Goal: Information Seeking & Learning: Learn about a topic

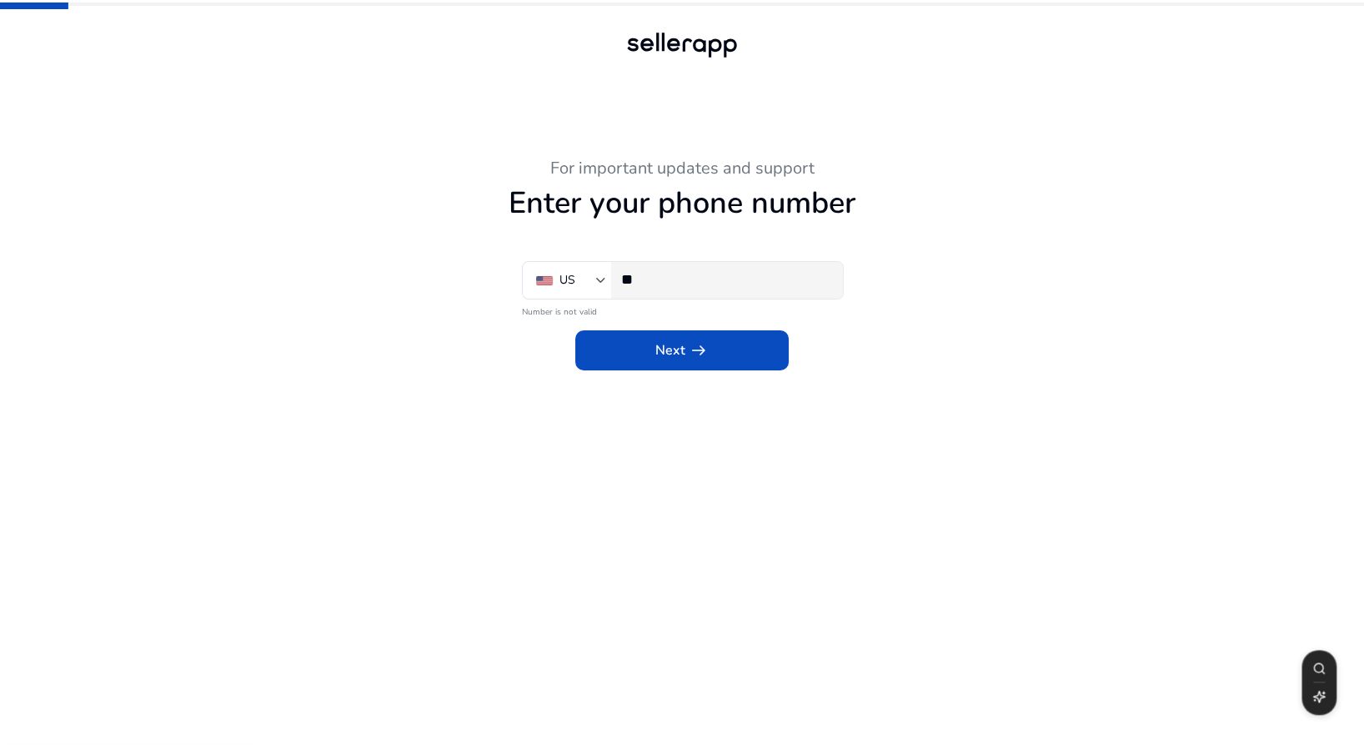
click at [666, 275] on input "**" at bounding box center [725, 279] width 209 height 18
click at [730, 264] on div "**" at bounding box center [725, 280] width 209 height 37
click at [716, 287] on input "**" at bounding box center [725, 279] width 209 height 18
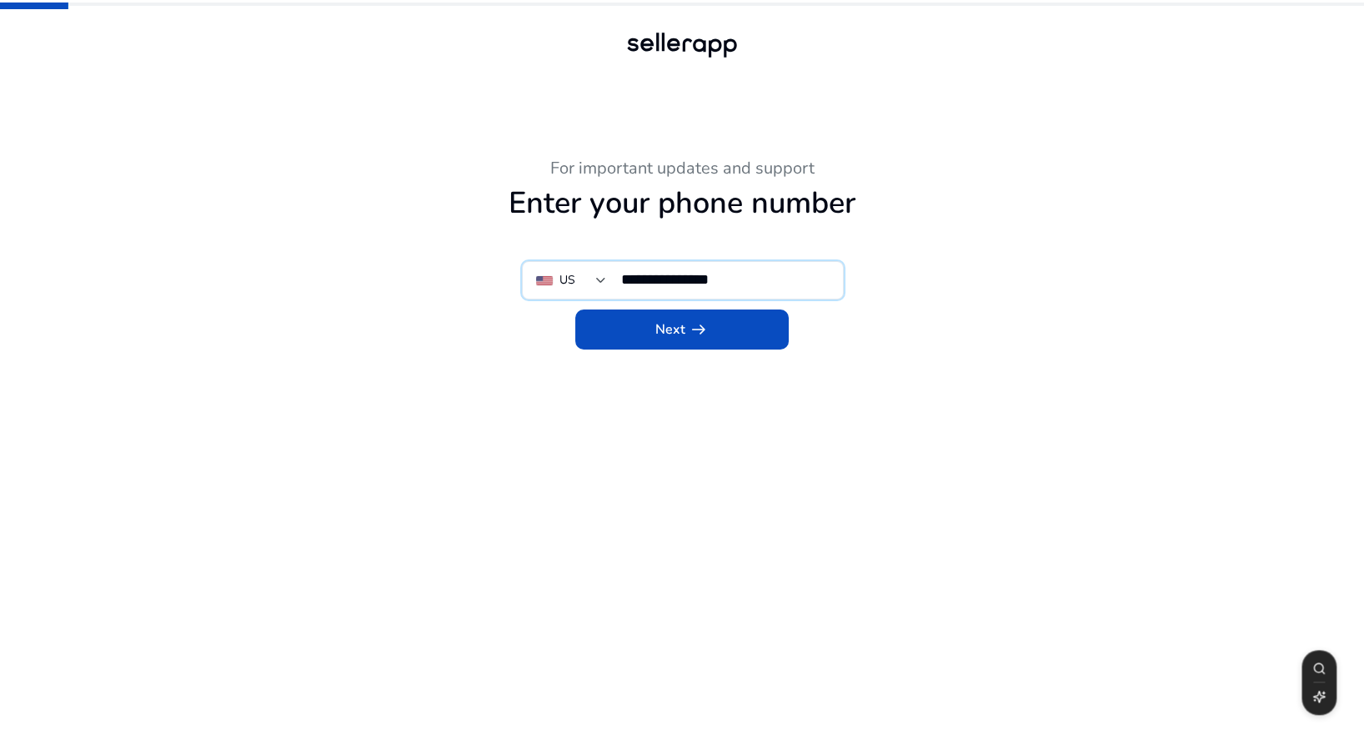
type input "**********"
click at [621, 341] on span at bounding box center [682, 329] width 214 height 40
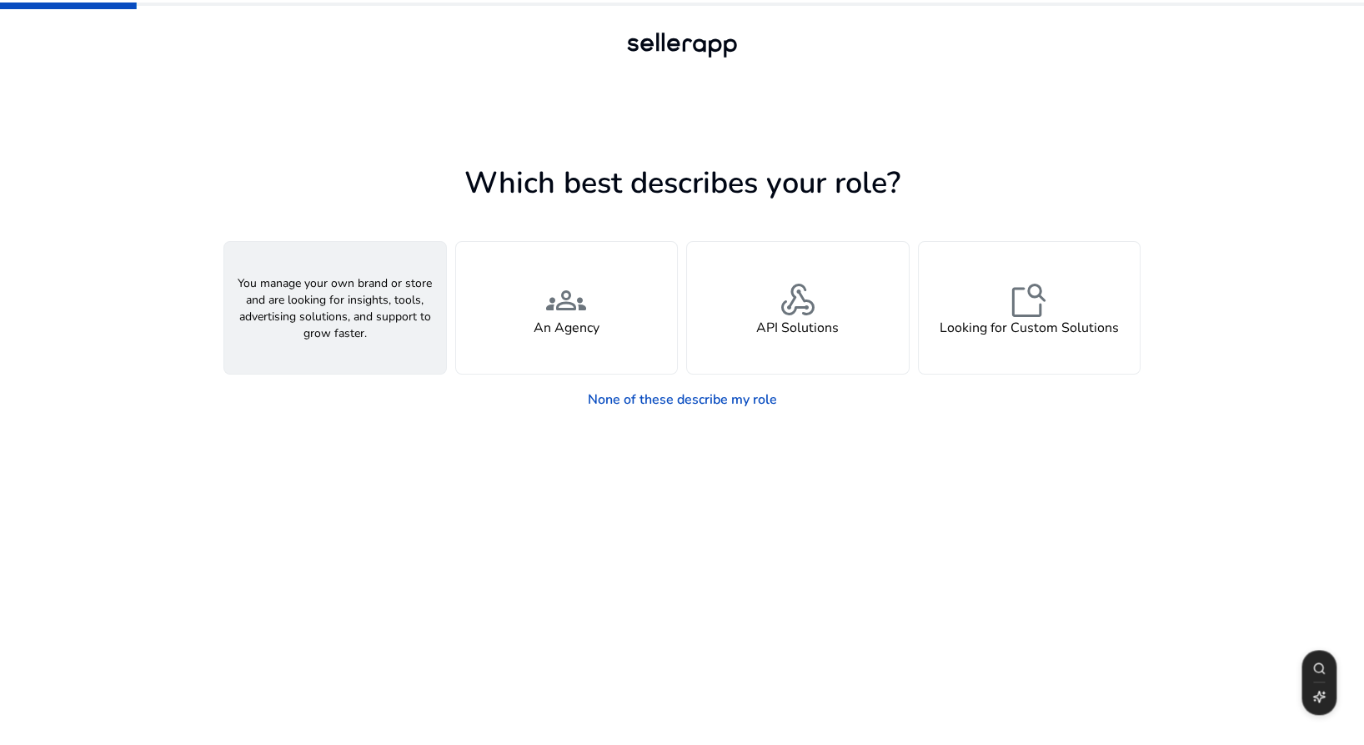
click at [385, 294] on div "person A Seller" at bounding box center [335, 308] width 222 height 132
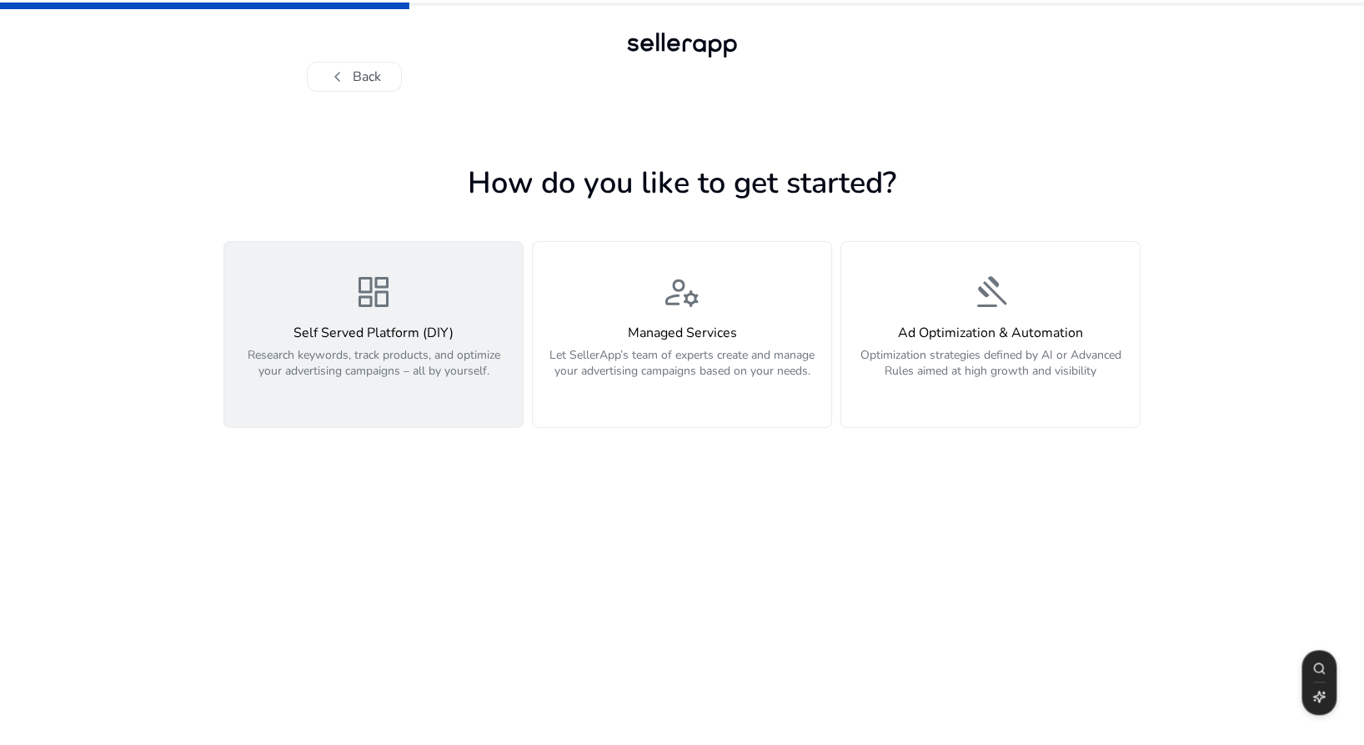
click at [394, 362] on p "Research keywords, track products, and optimize your advertising campaigns – al…" at bounding box center [373, 372] width 279 height 50
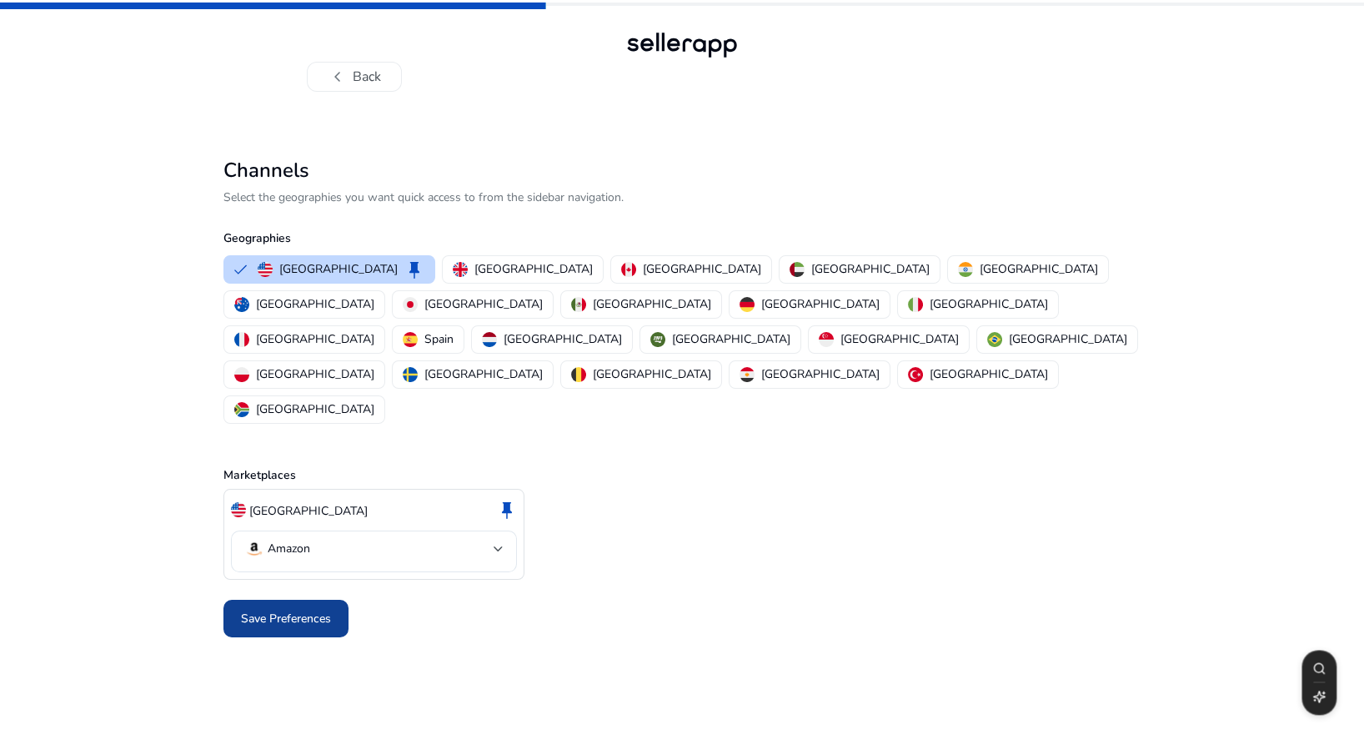
click at [298, 610] on span "Save Preferences" at bounding box center [286, 619] width 90 height 18
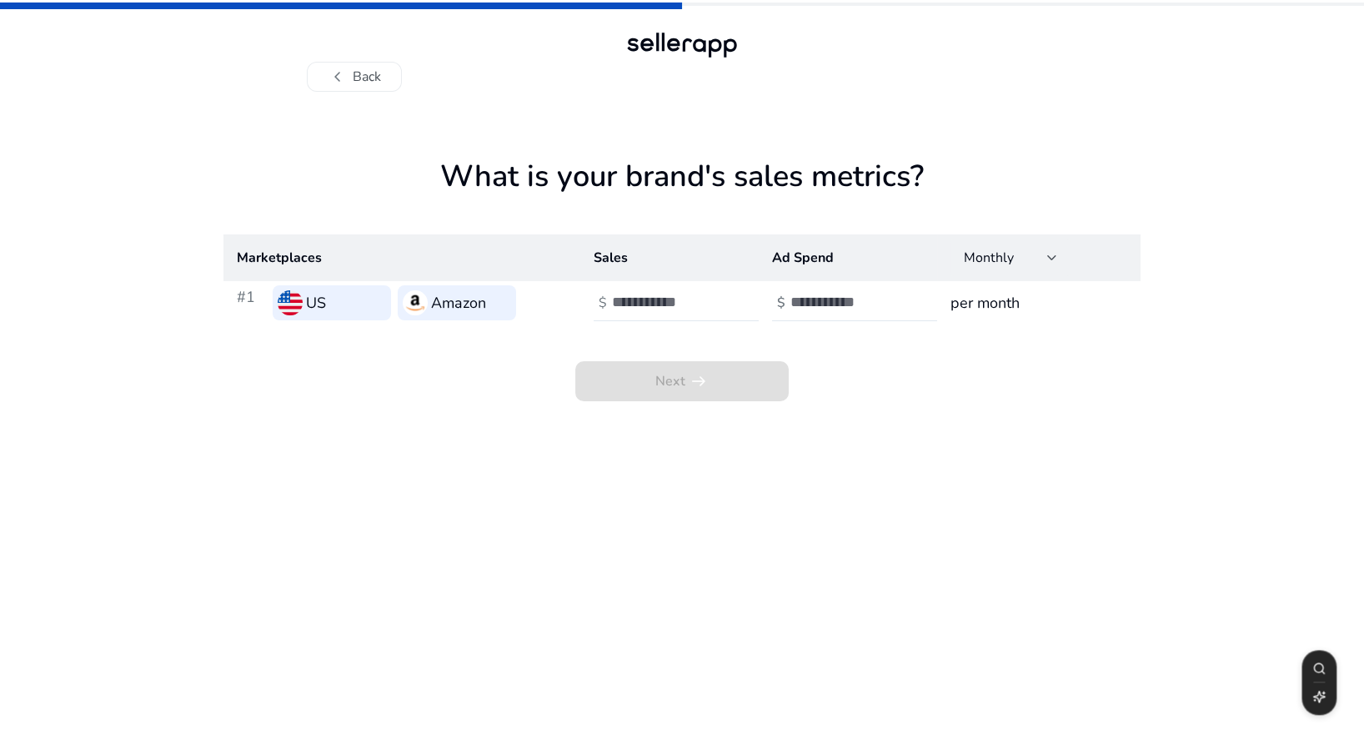
drag, startPoint x: 722, startPoint y: 403, endPoint x: 719, endPoint y: 394, distance: 9.8
click at [719, 394] on app-sales-metrics "What is your brand's sales metrics? Marketplaces Sales Ad Spend Monthly #1 US A…" at bounding box center [682, 451] width 917 height 586
click at [716, 389] on span "Next arrow_right_alt" at bounding box center [682, 381] width 214 height 40
click at [631, 319] on div at bounding box center [687, 302] width 150 height 37
click at [631, 307] on input "number" at bounding box center [668, 302] width 113 height 18
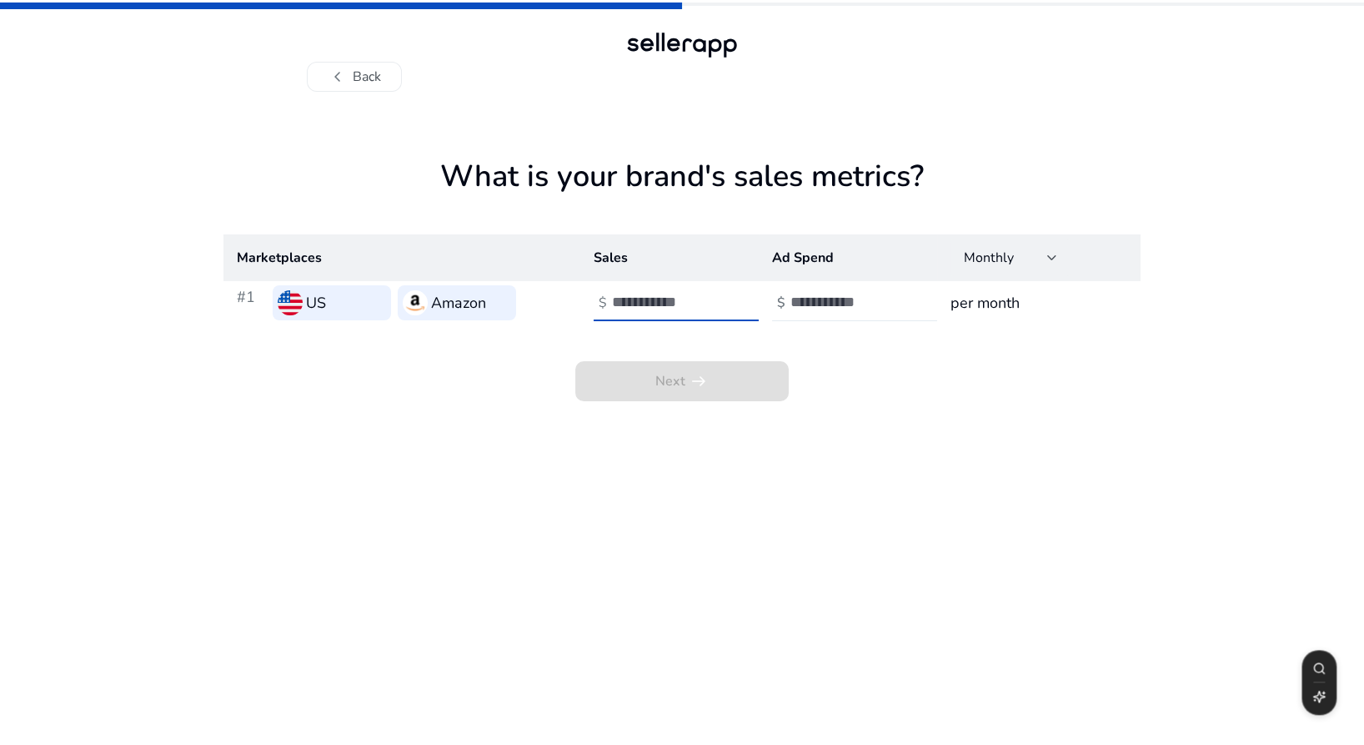
type input "*"
drag, startPoint x: 814, startPoint y: 306, endPoint x: 761, endPoint y: 299, distance: 53.9
click at [793, 295] on input "number" at bounding box center [847, 302] width 113 height 18
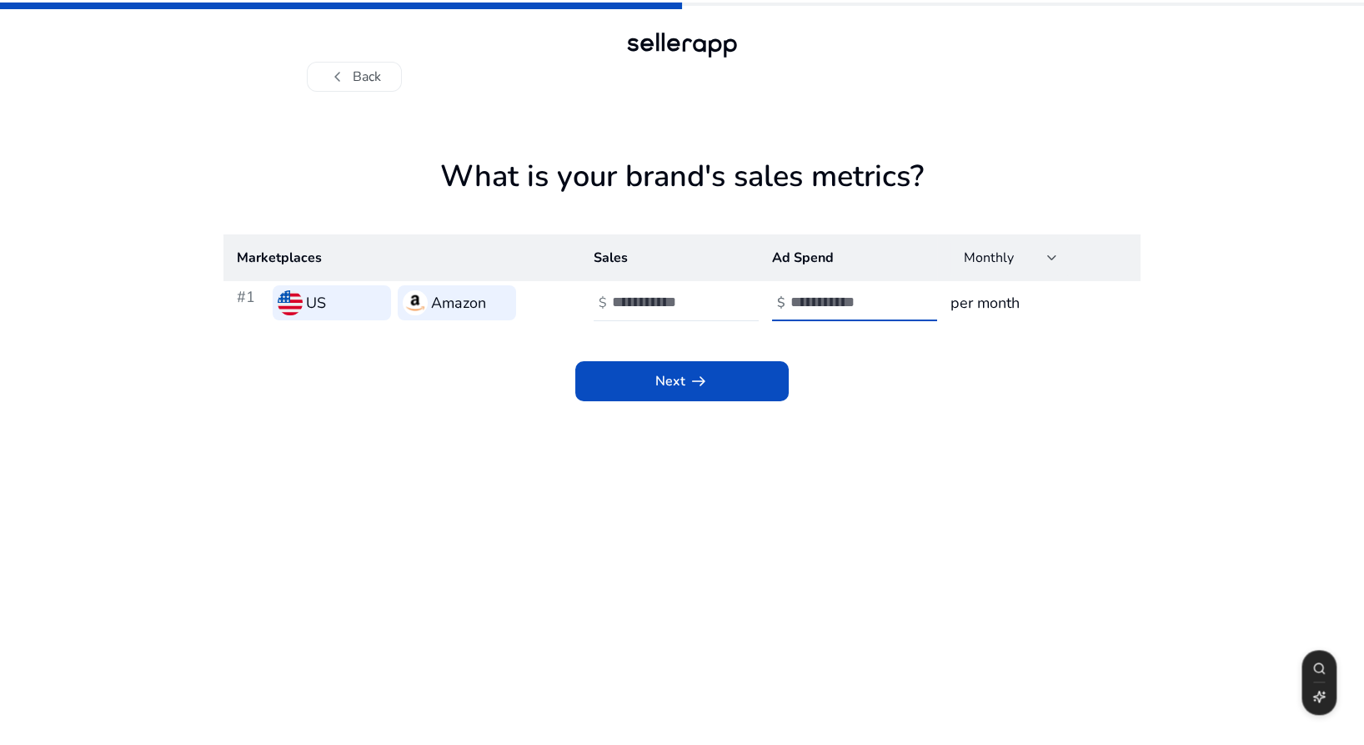
type input "*"
click at [742, 359] on div "Next arrow_right_alt" at bounding box center [682, 362] width 917 height 77
click at [735, 365] on span at bounding box center [682, 381] width 214 height 40
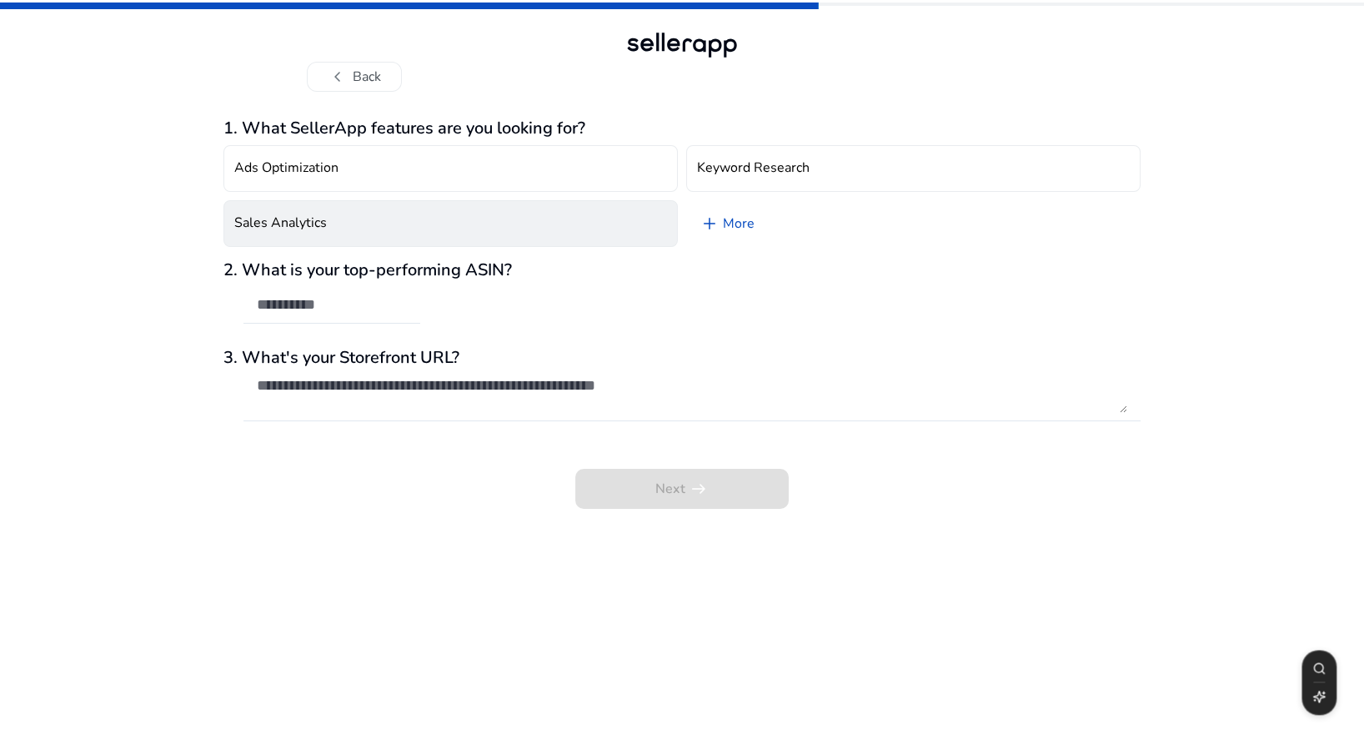
click at [322, 215] on h4 "Sales Analytics" at bounding box center [280, 223] width 93 height 16
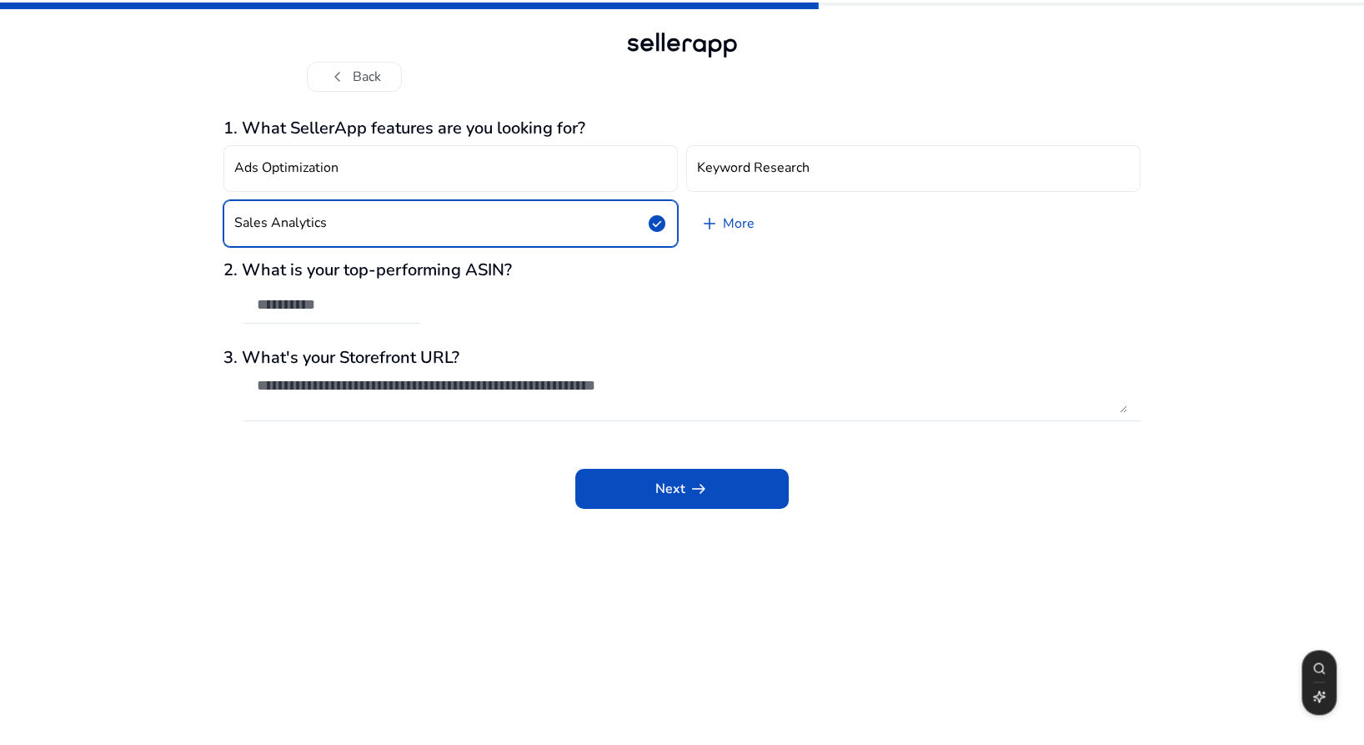
click at [313, 207] on button "Sales Analytics check_circle" at bounding box center [451, 223] width 455 height 47
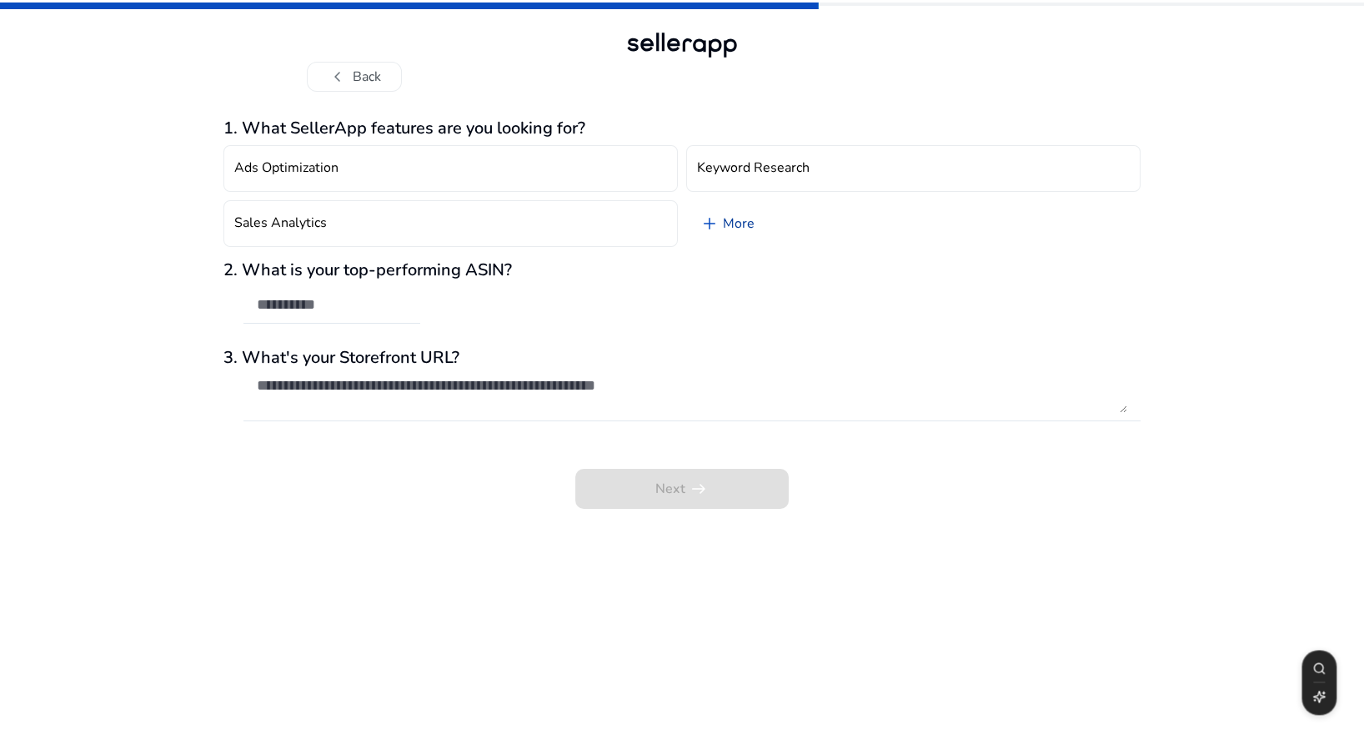
click at [707, 228] on span "add" at bounding box center [710, 224] width 20 height 20
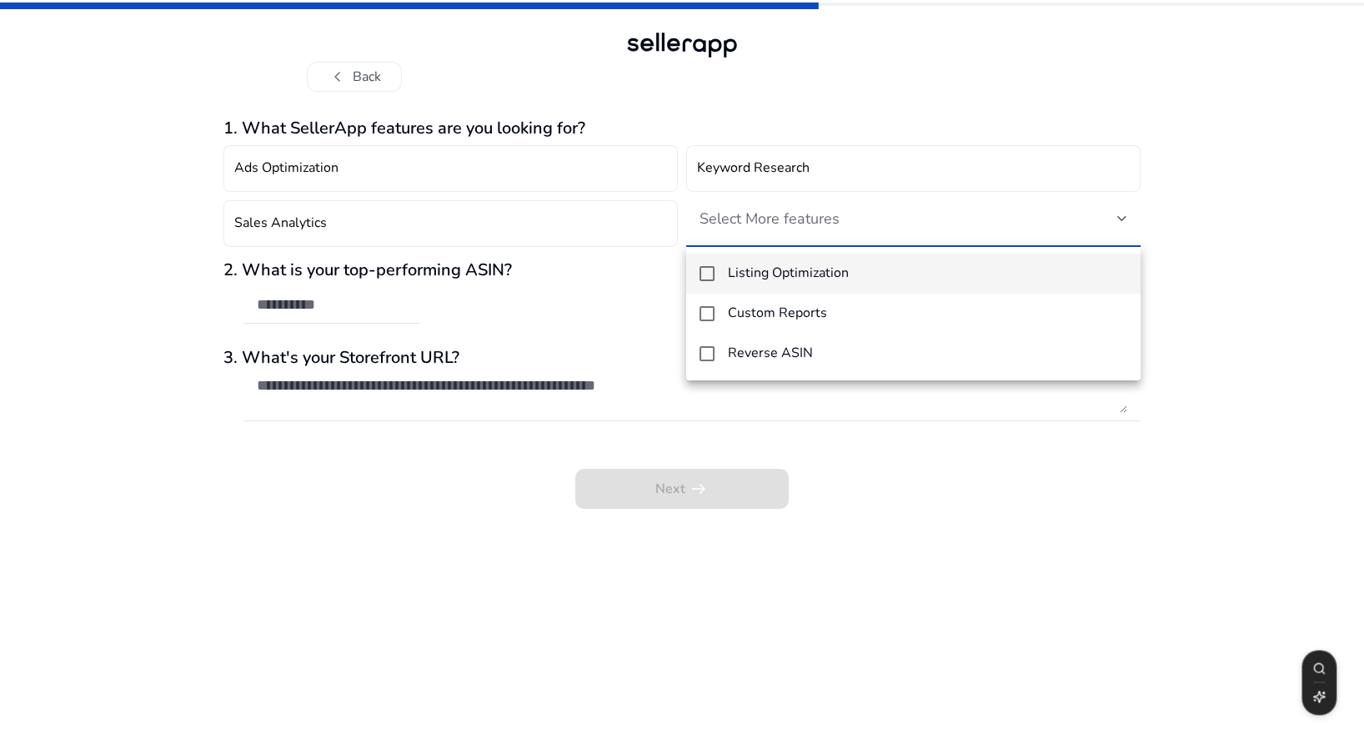
click at [881, 153] on div at bounding box center [682, 372] width 1364 height 745
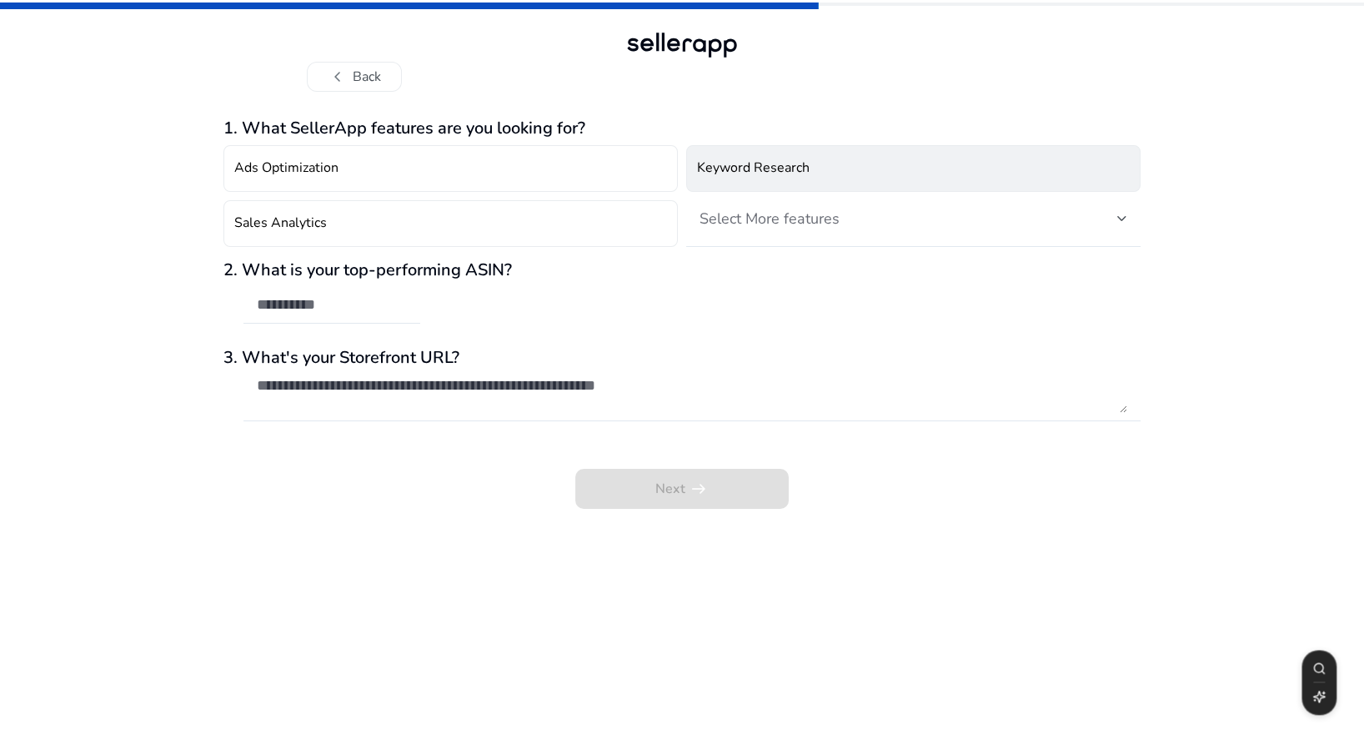
click at [877, 150] on button "Keyword Research" at bounding box center [913, 168] width 455 height 47
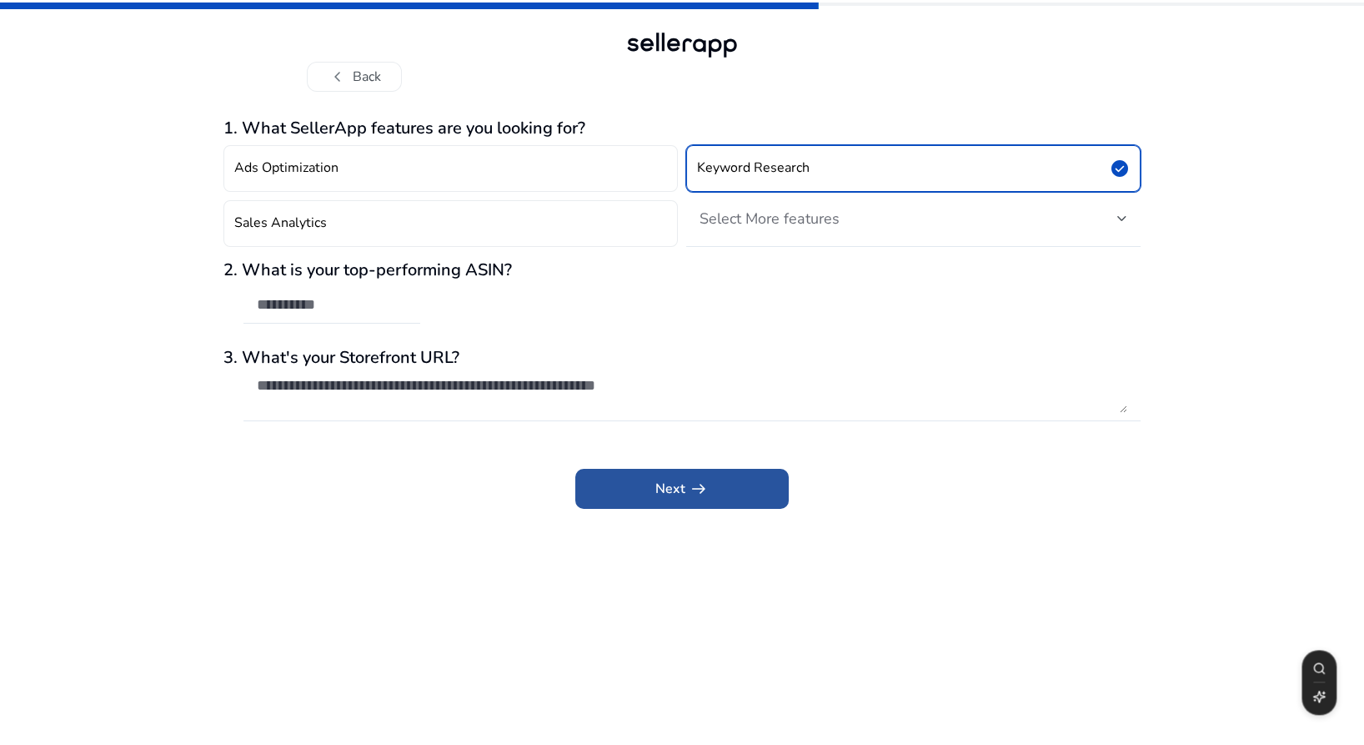
click at [660, 504] on span at bounding box center [682, 489] width 214 height 40
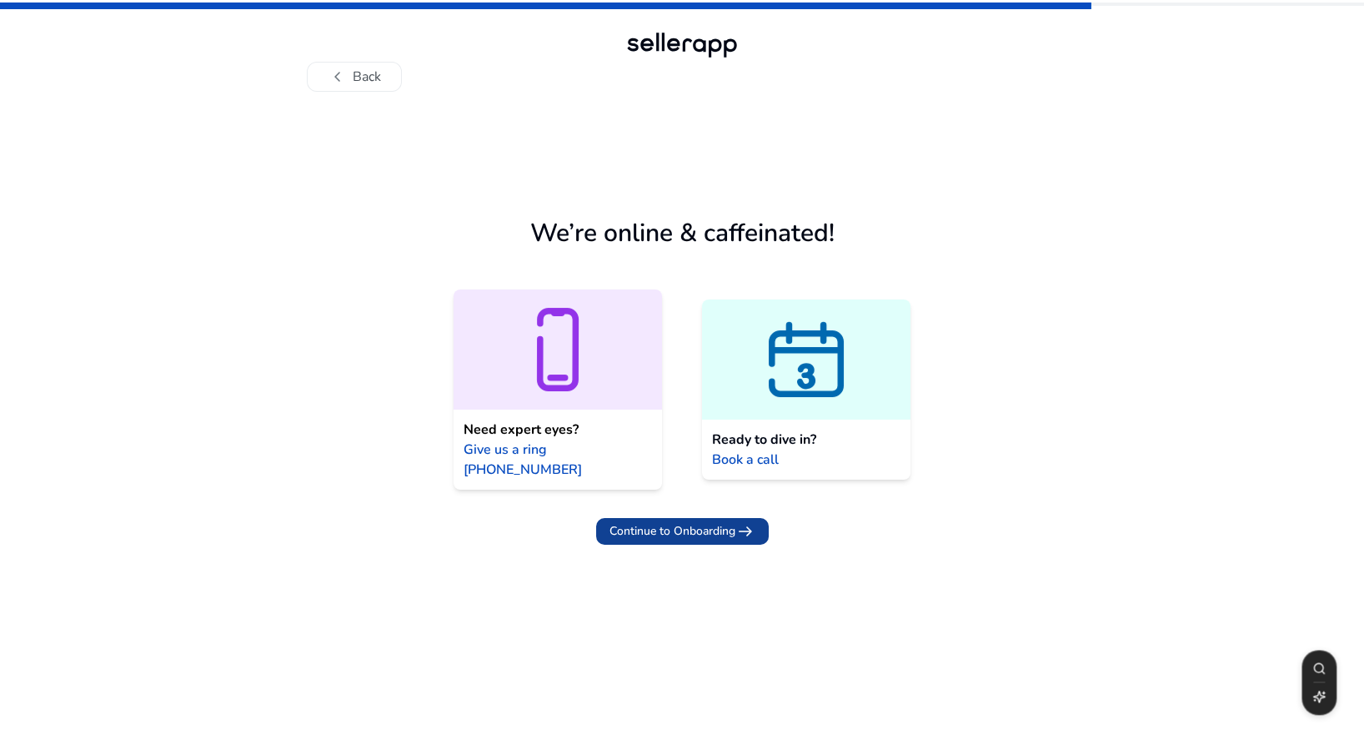
drag, startPoint x: 647, startPoint y: 495, endPoint x: 651, endPoint y: 505, distance: 9.8
click at [650, 511] on span at bounding box center [682, 531] width 173 height 40
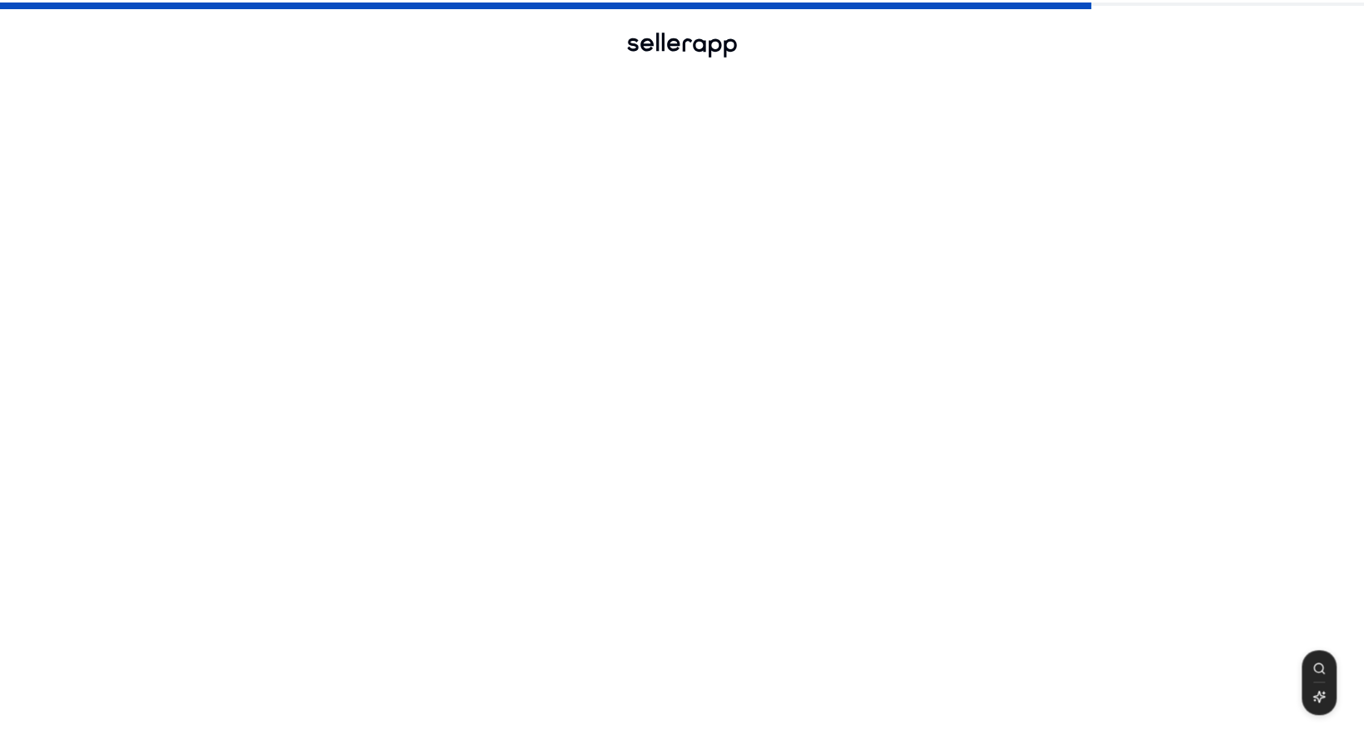
click at [651, 522] on span "Continue to Onboarding" at bounding box center [673, 531] width 126 height 18
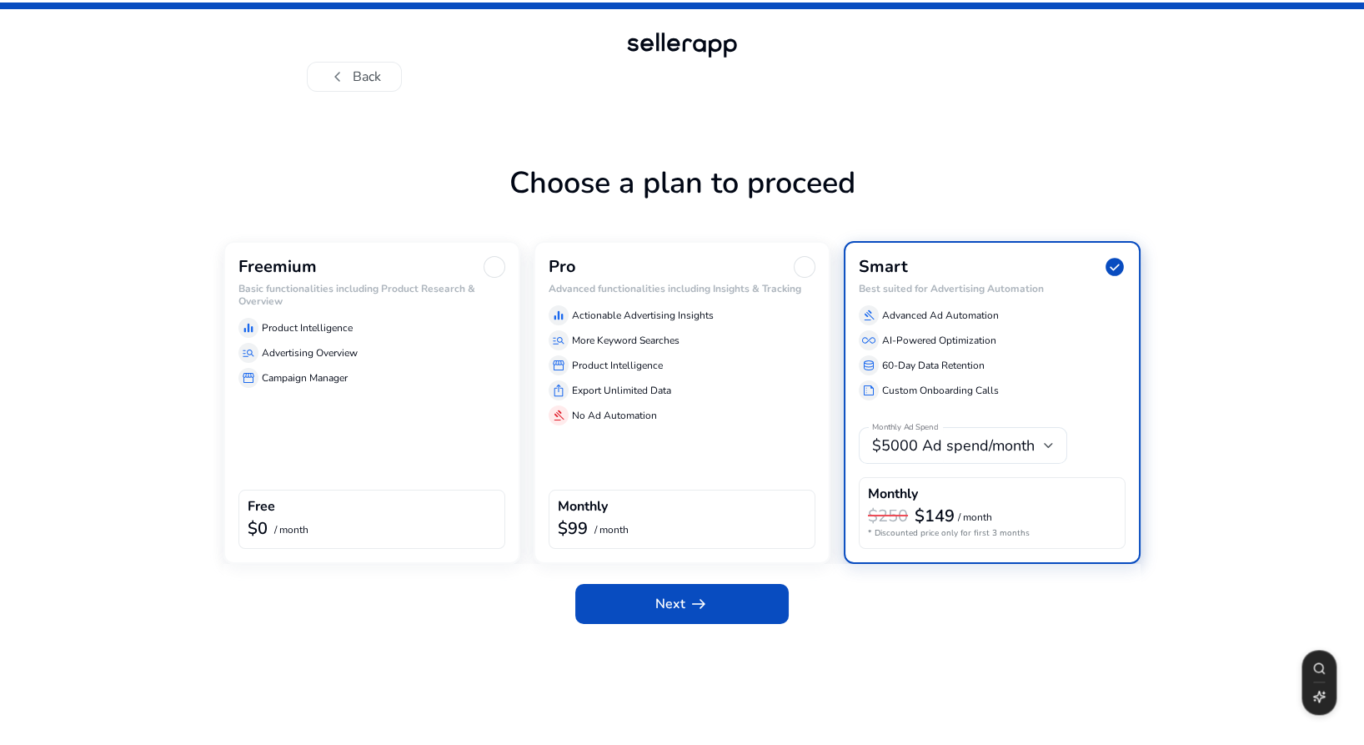
click at [471, 360] on div "manage_search Advertising Overview" at bounding box center [372, 353] width 267 height 20
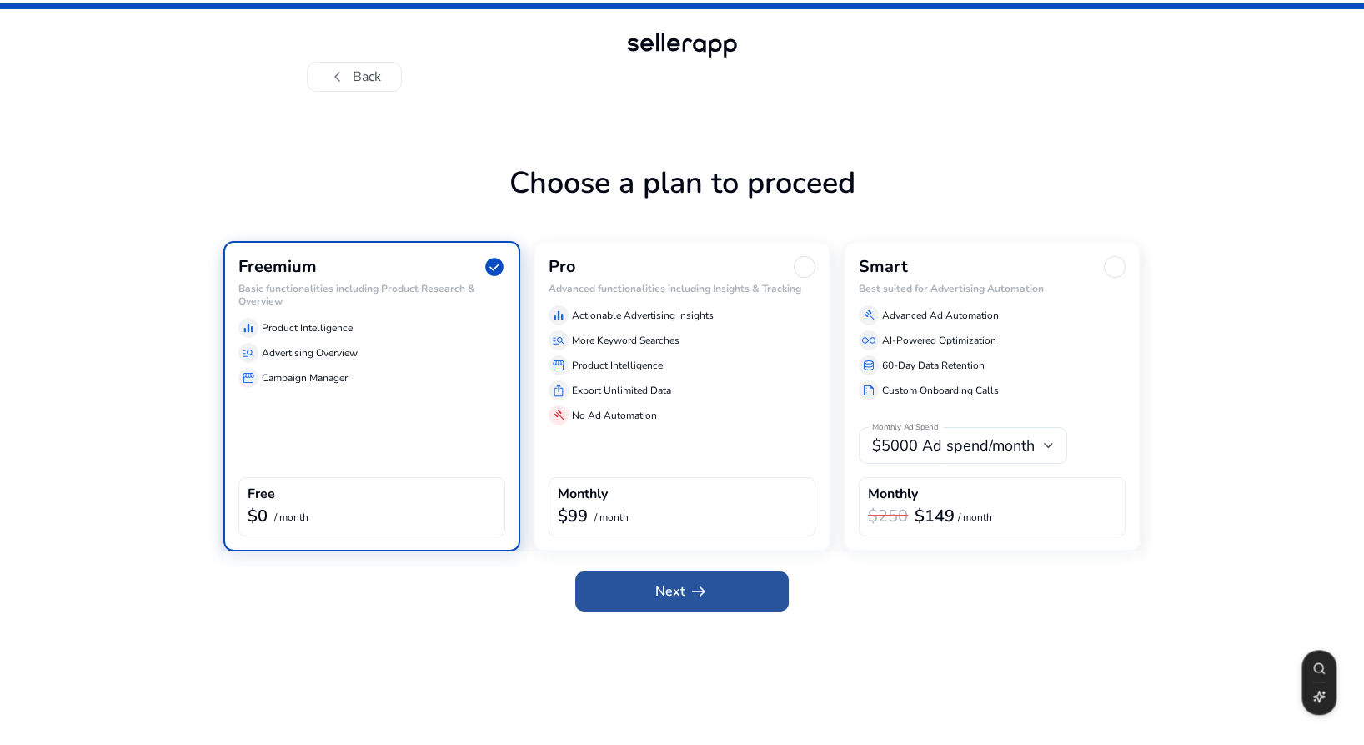
click at [701, 598] on span "arrow_right_alt" at bounding box center [699, 591] width 20 height 20
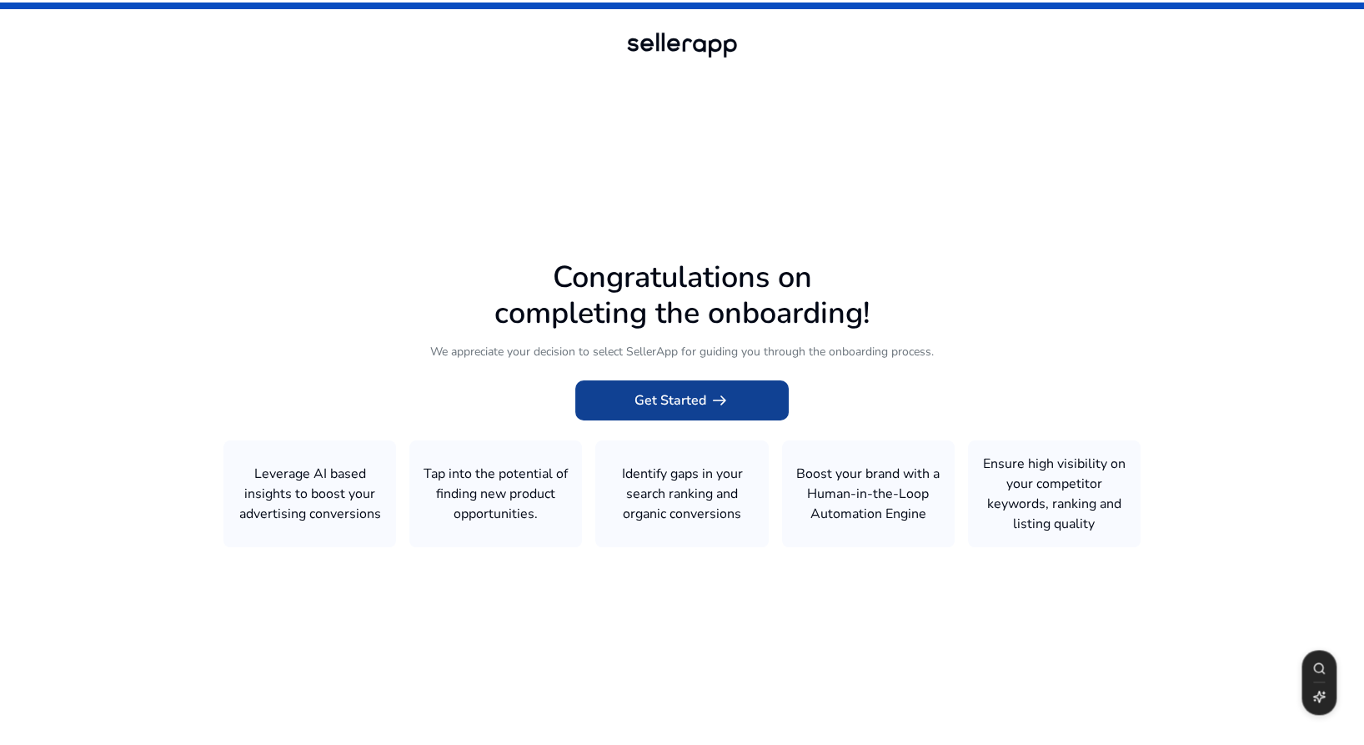
click at [720, 402] on span "arrow_right_alt" at bounding box center [720, 400] width 20 height 20
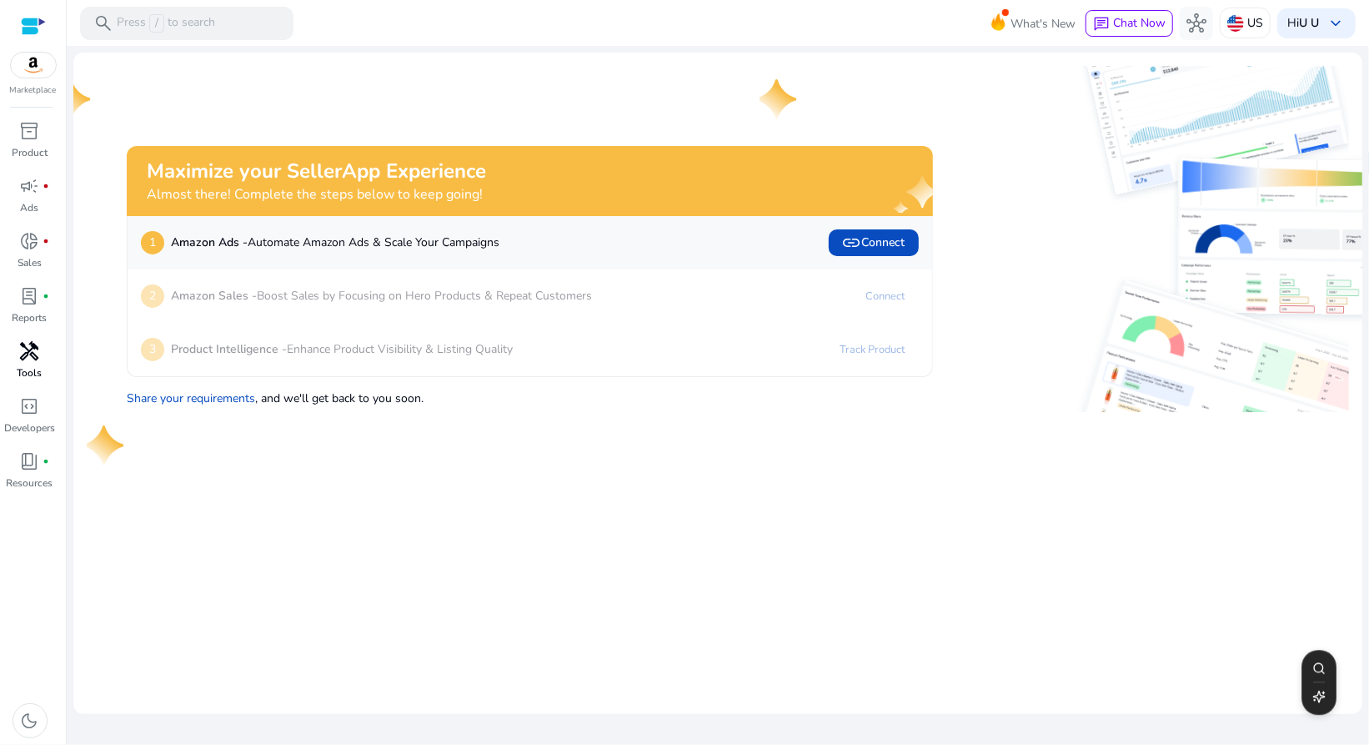
click at [22, 358] on span "handyman" at bounding box center [30, 351] width 20 height 20
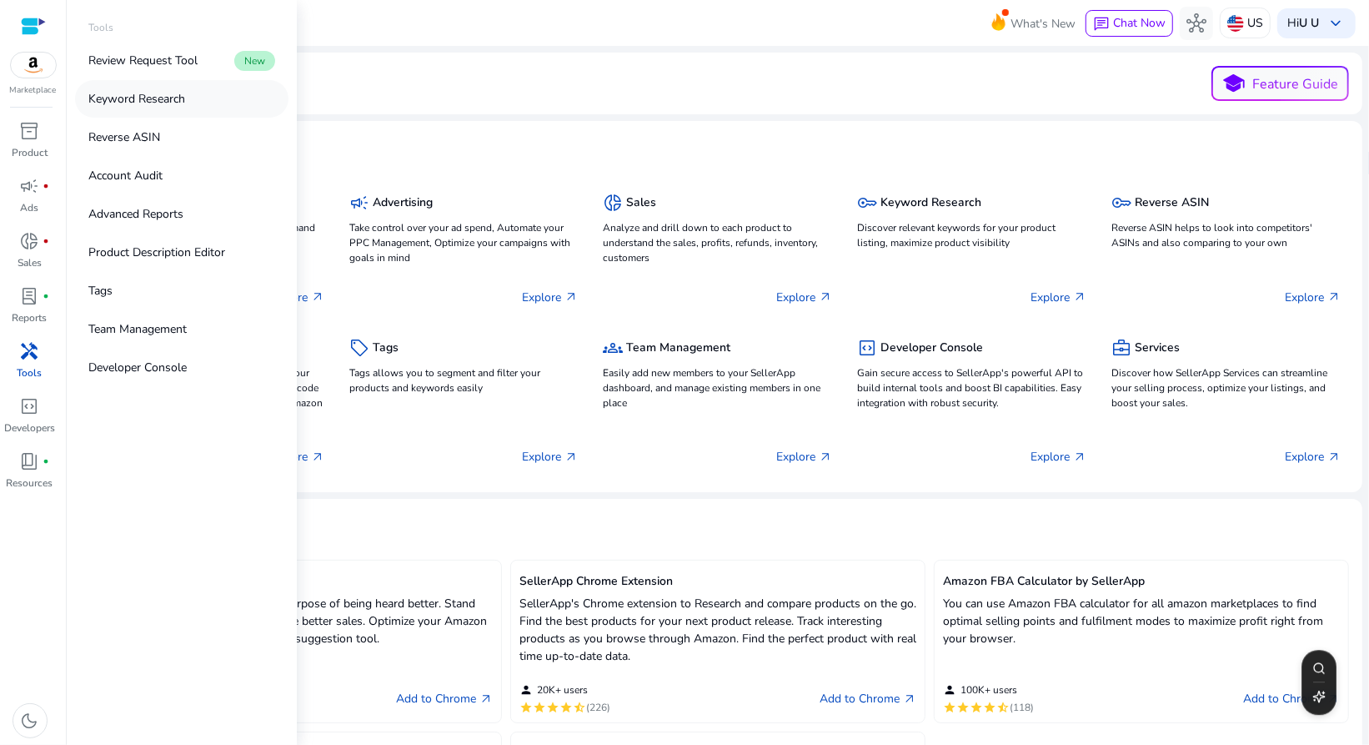
click at [148, 98] on p "Keyword Research" at bounding box center [136, 99] width 97 height 18
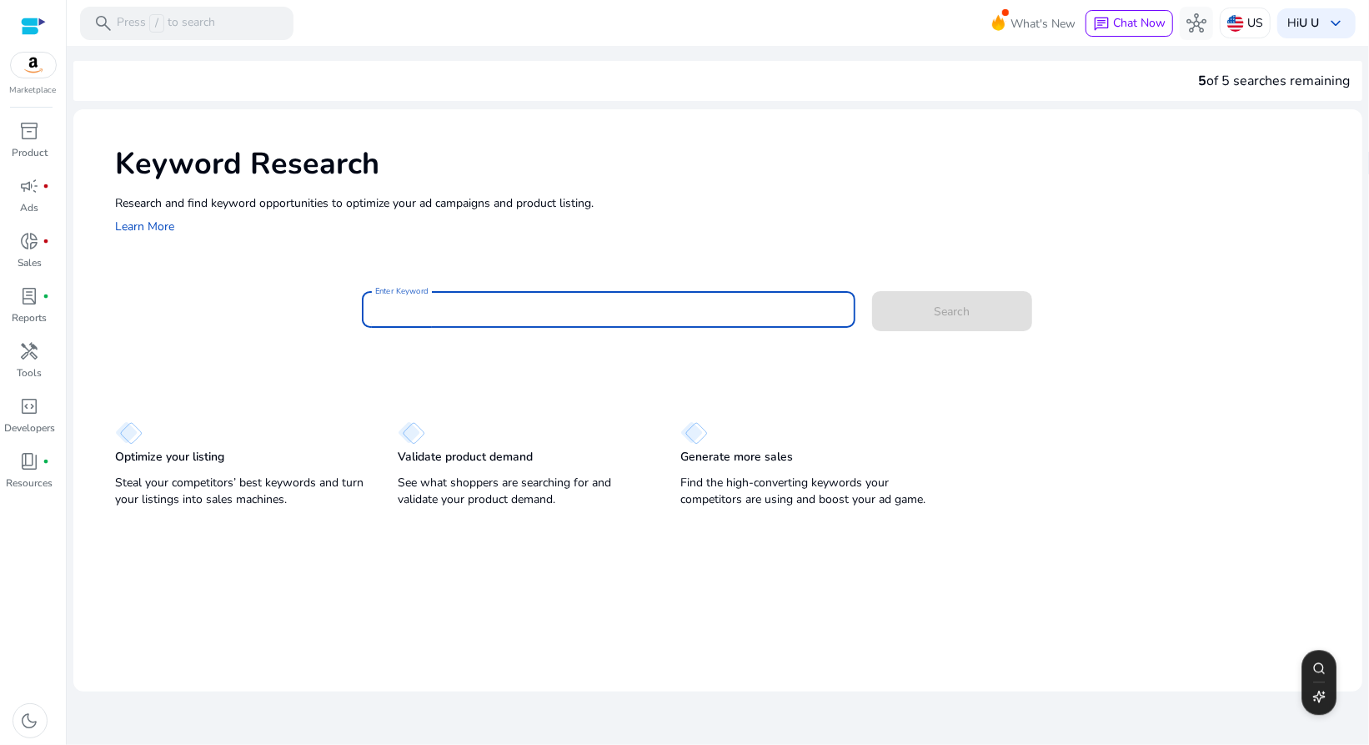
click at [545, 318] on input "Enter Keyword" at bounding box center [608, 309] width 467 height 18
type input "*******"
click at [872, 291] on button "Search" at bounding box center [952, 311] width 160 height 40
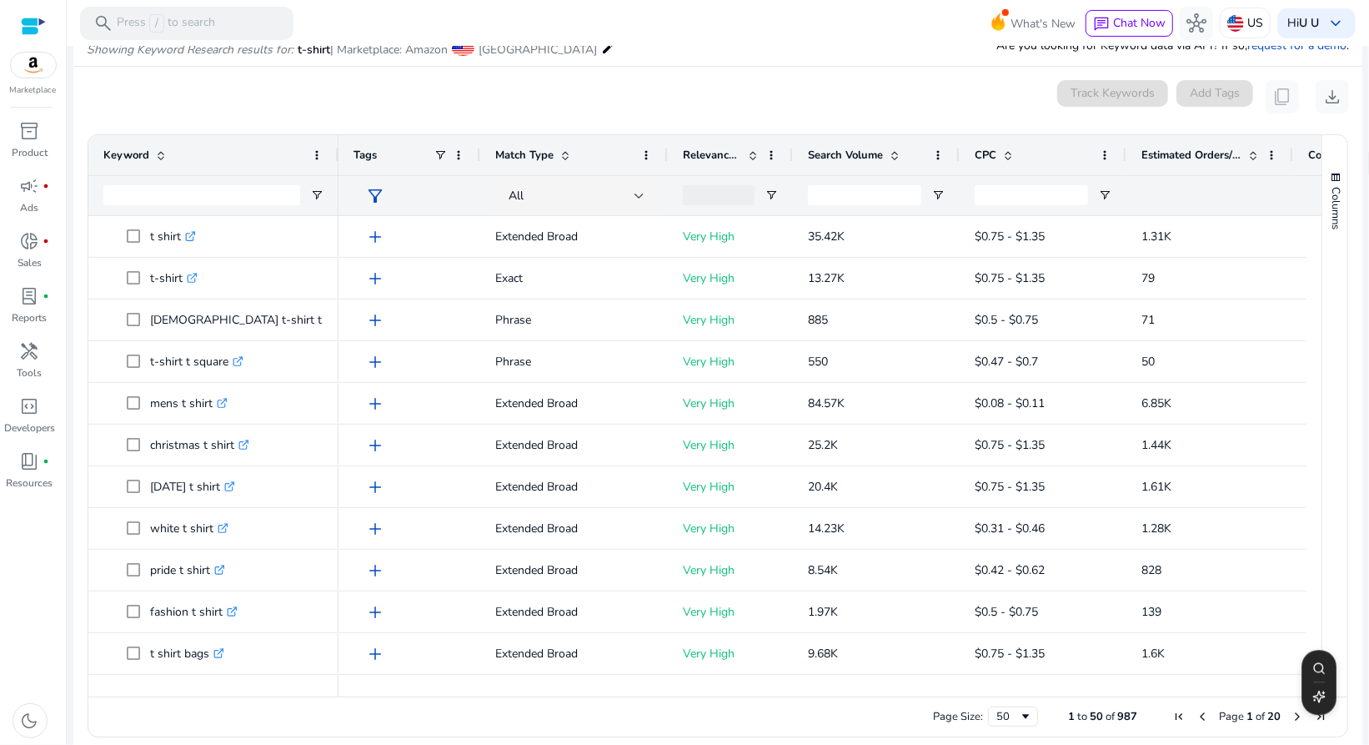
scroll to position [214, 0]
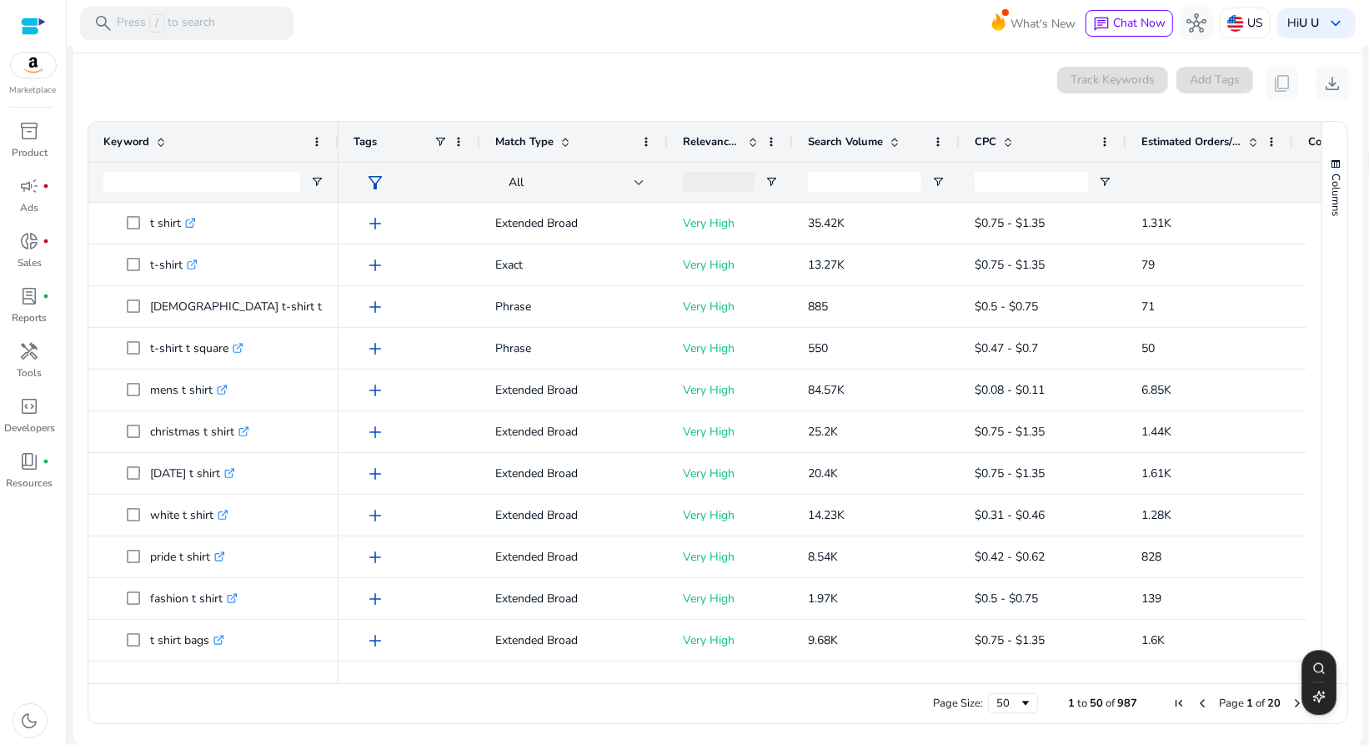
click at [897, 143] on span at bounding box center [894, 141] width 13 height 13
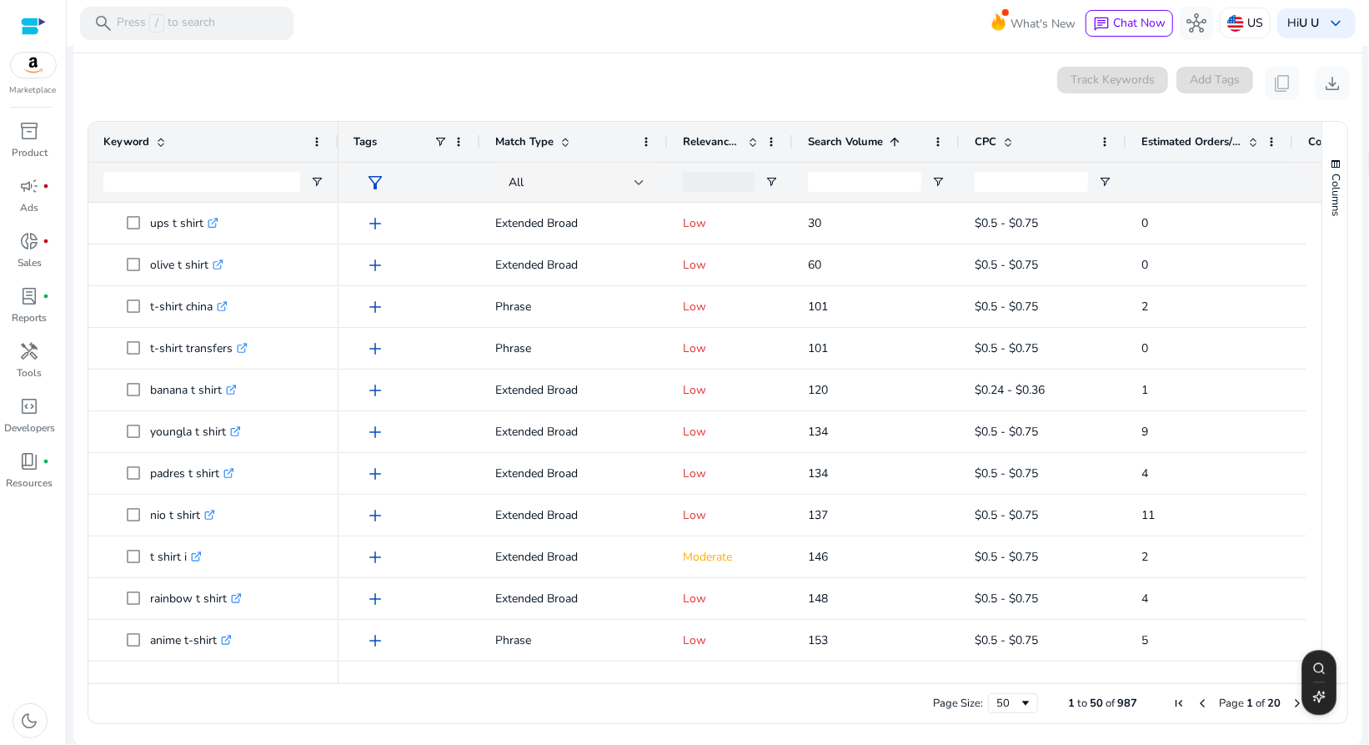
click at [897, 143] on span at bounding box center [894, 141] width 13 height 13
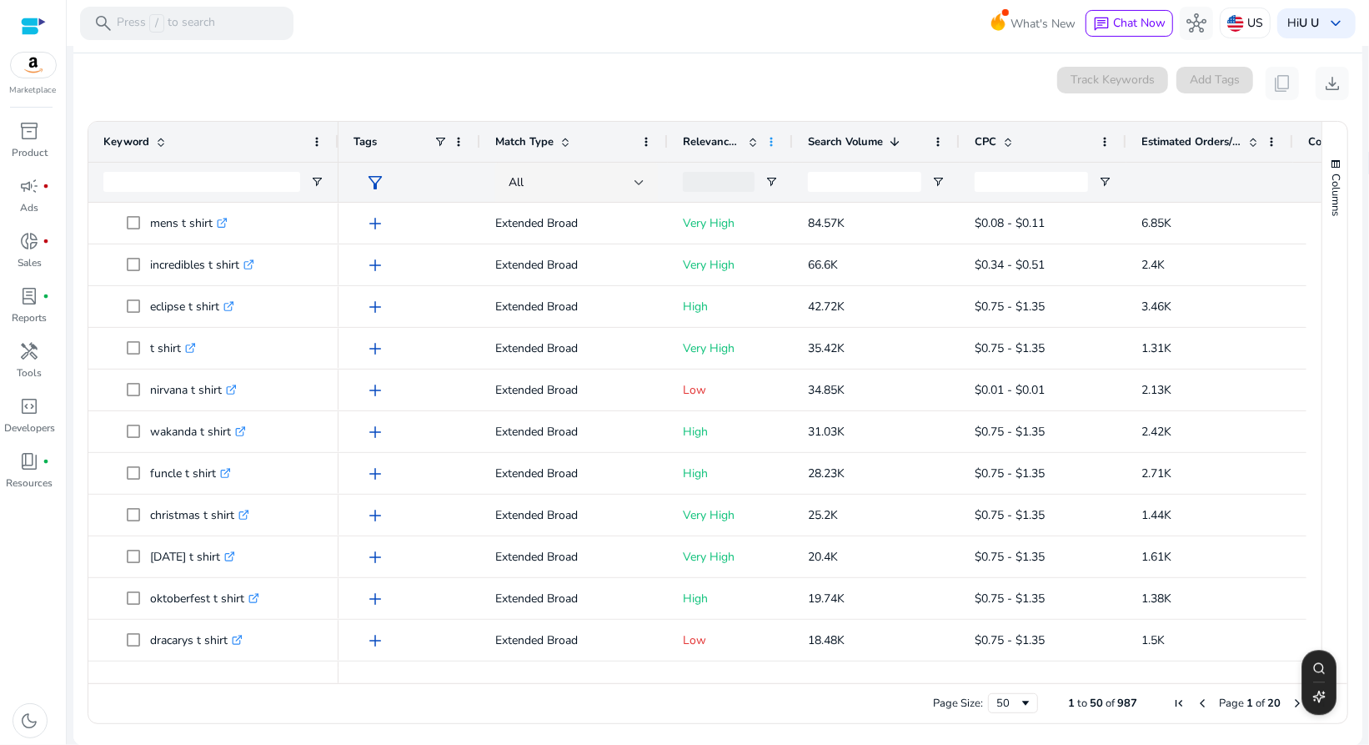
click at [772, 145] on span at bounding box center [771, 141] width 13 height 13
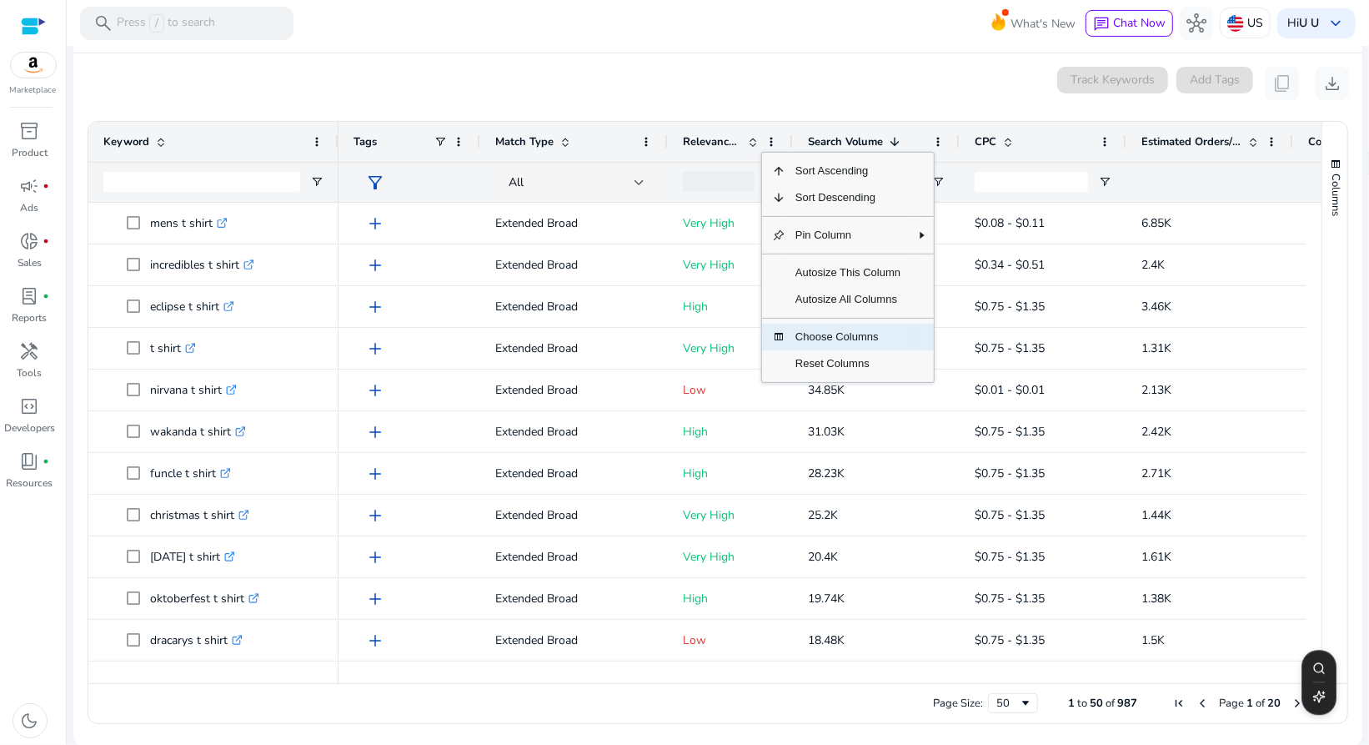
click at [870, 341] on span "Choose Columns" at bounding box center [848, 337] width 125 height 27
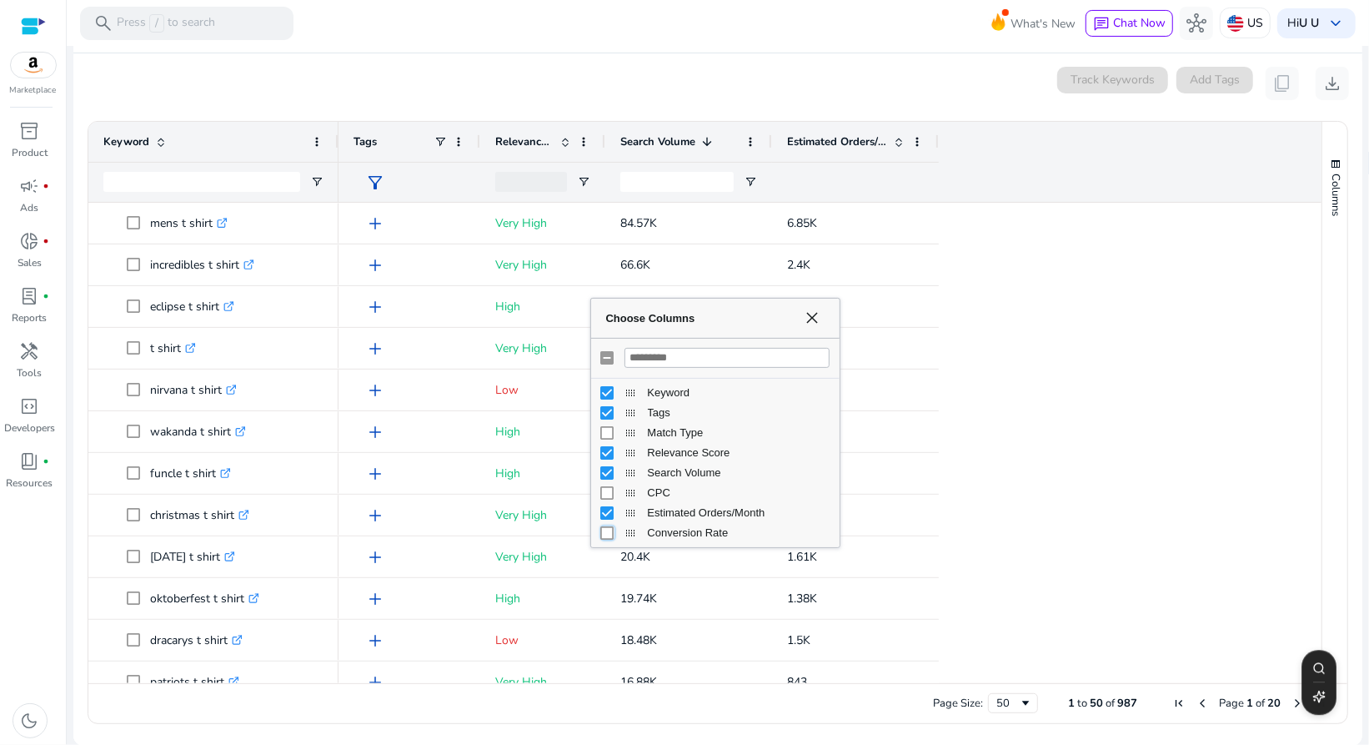
scroll to position [0, 0]
click at [816, 314] on span "Choose Columns" at bounding box center [812, 317] width 13 height 13
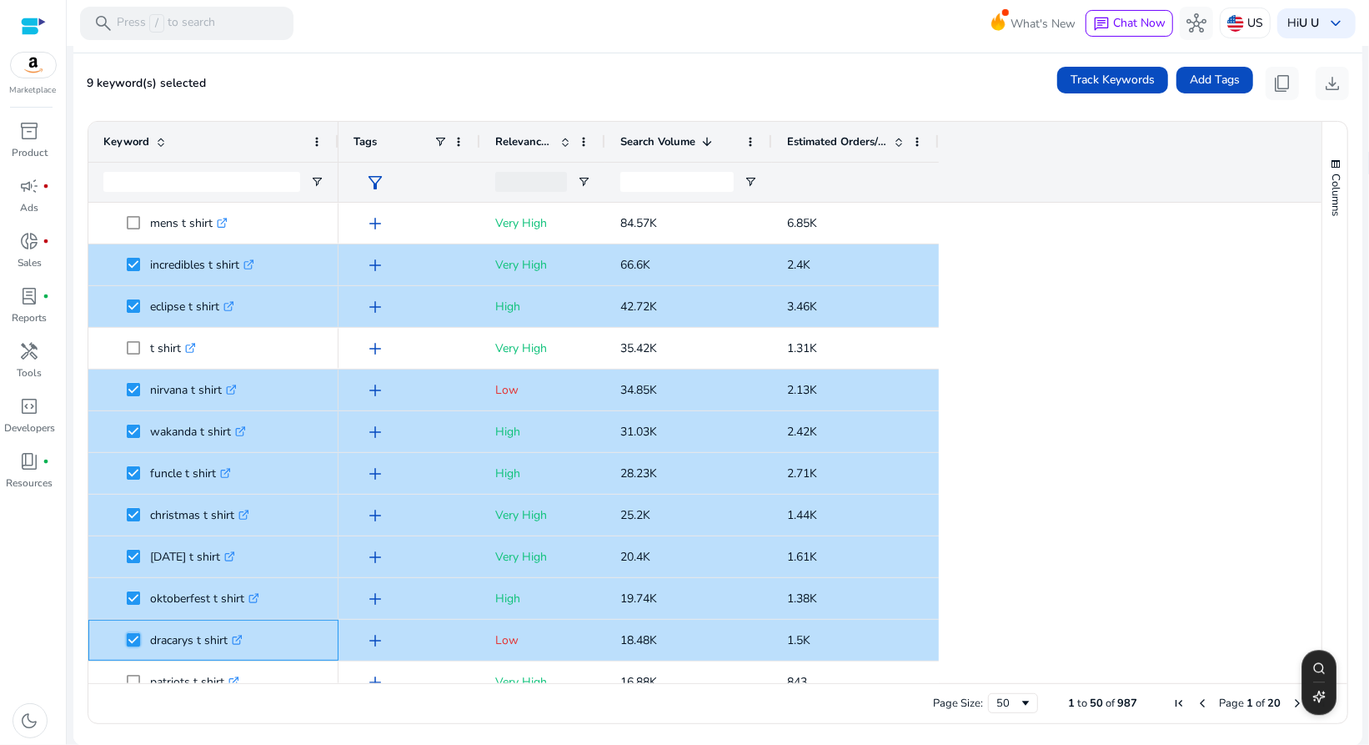
scroll to position [249, 0]
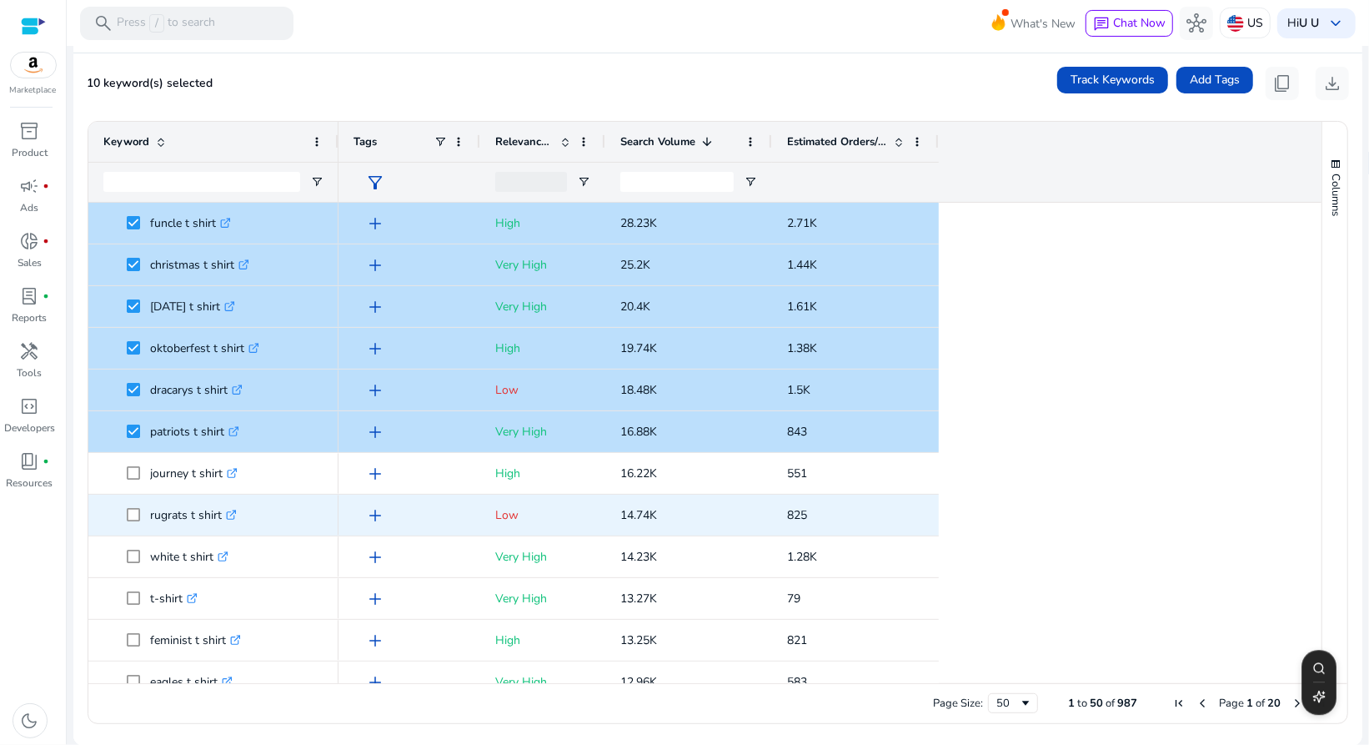
click at [136, 502] on span at bounding box center [138, 515] width 23 height 34
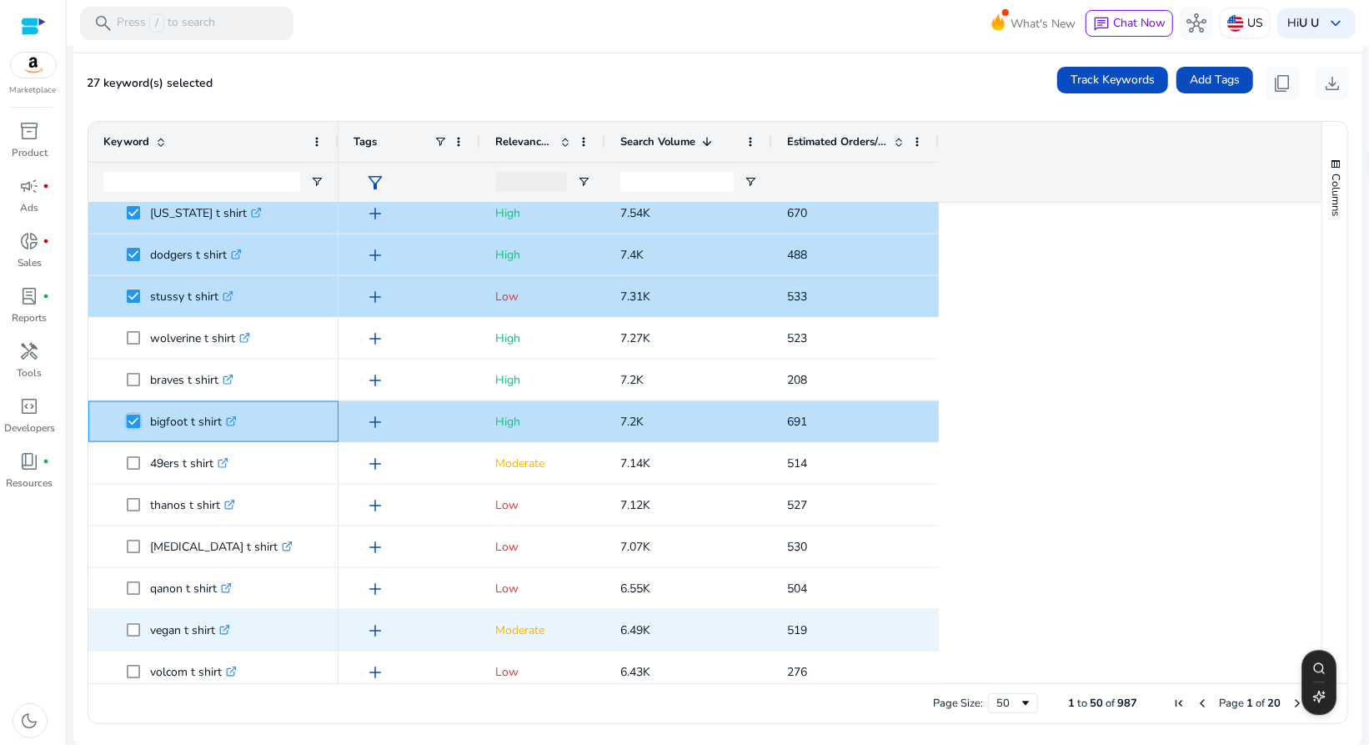
scroll to position [1604, 0]
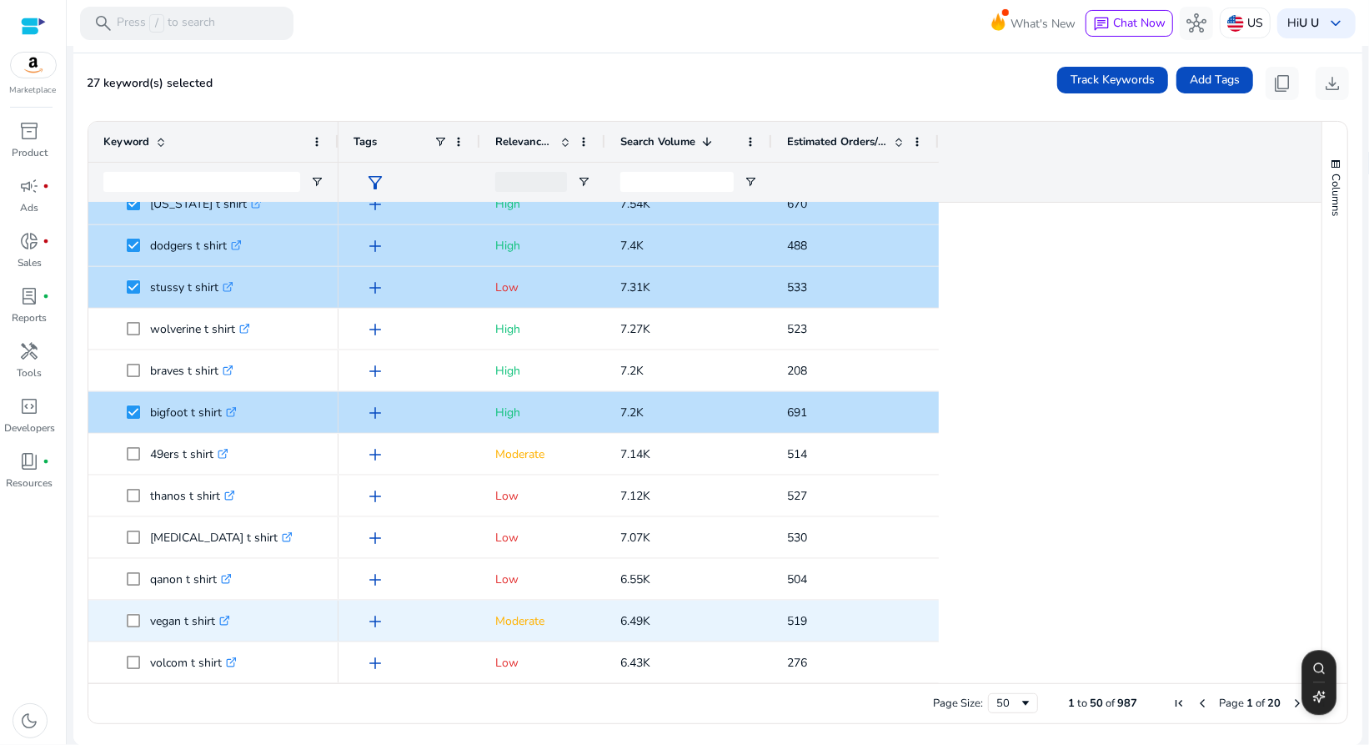
click at [131, 627] on span at bounding box center [138, 621] width 23 height 34
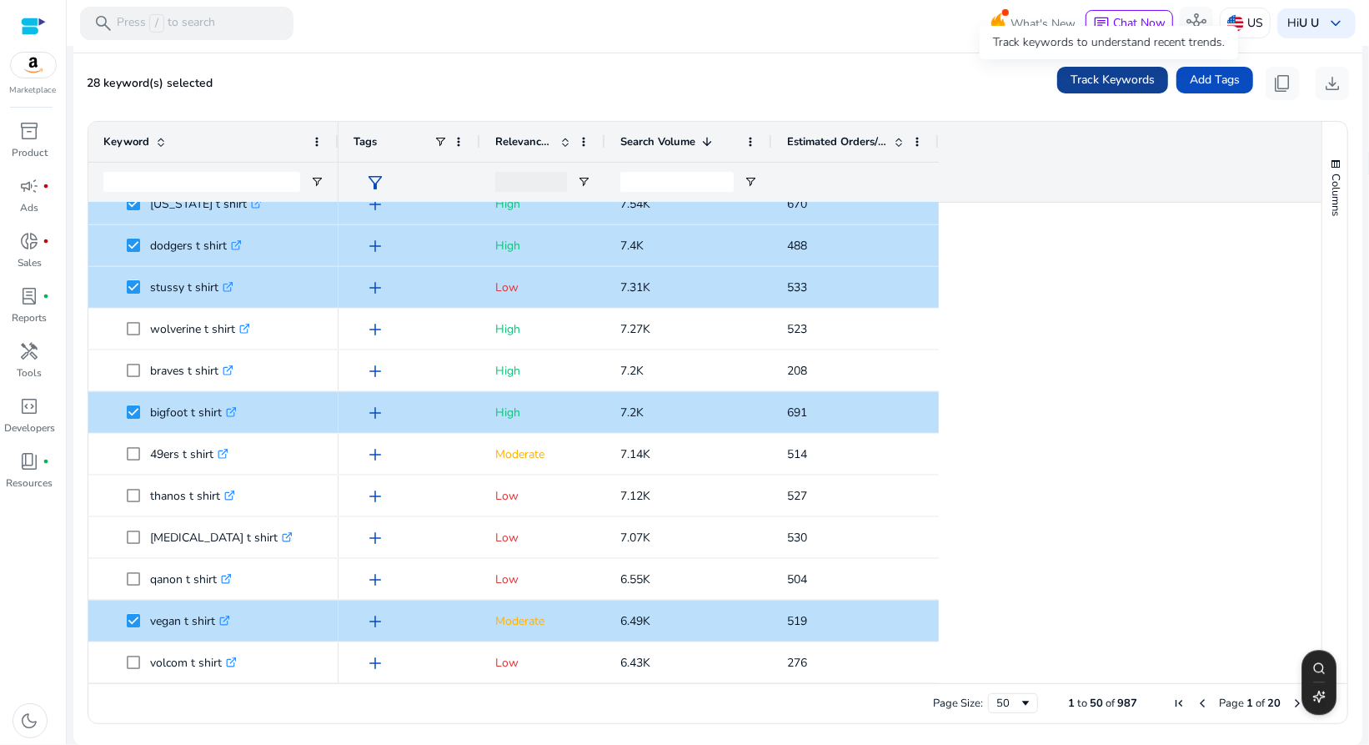
click at [1103, 80] on span "Track Keywords" at bounding box center [1113, 80] width 84 height 18
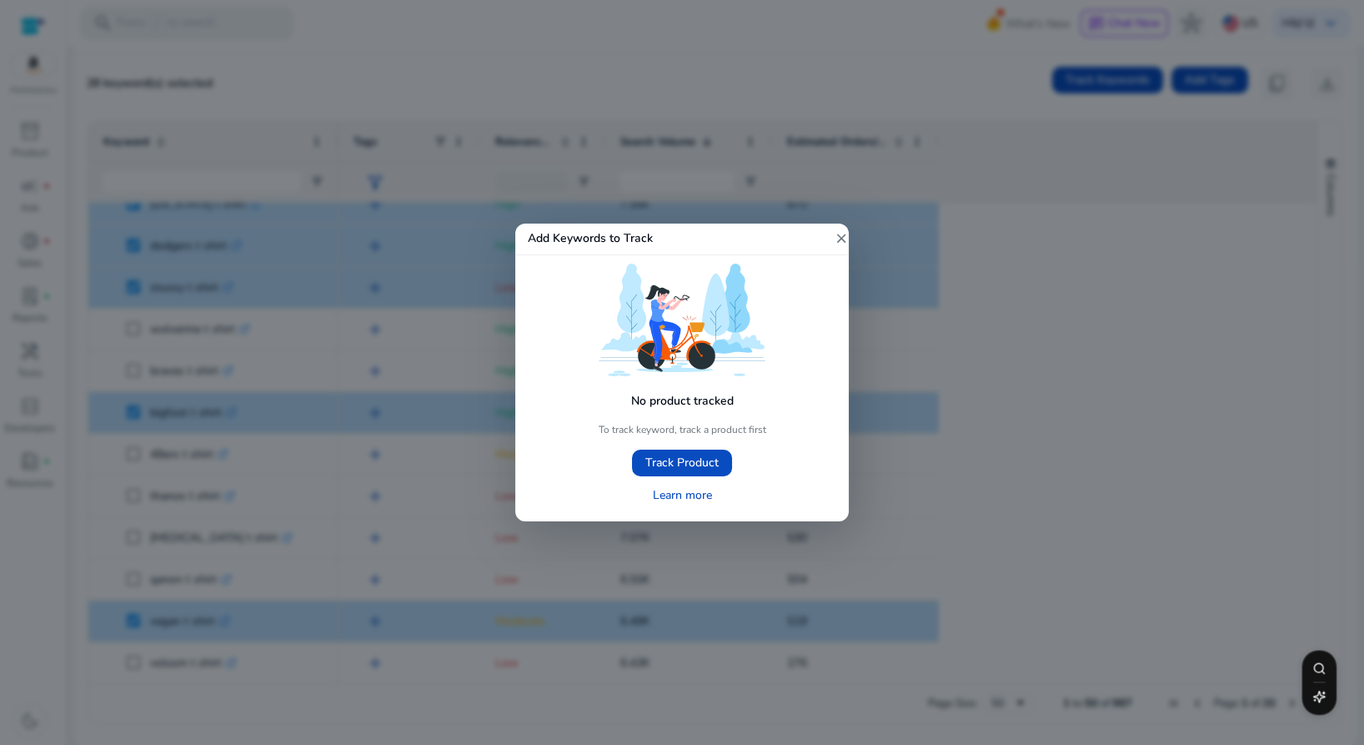
click at [841, 237] on mat-icon "close" at bounding box center [841, 238] width 15 height 15
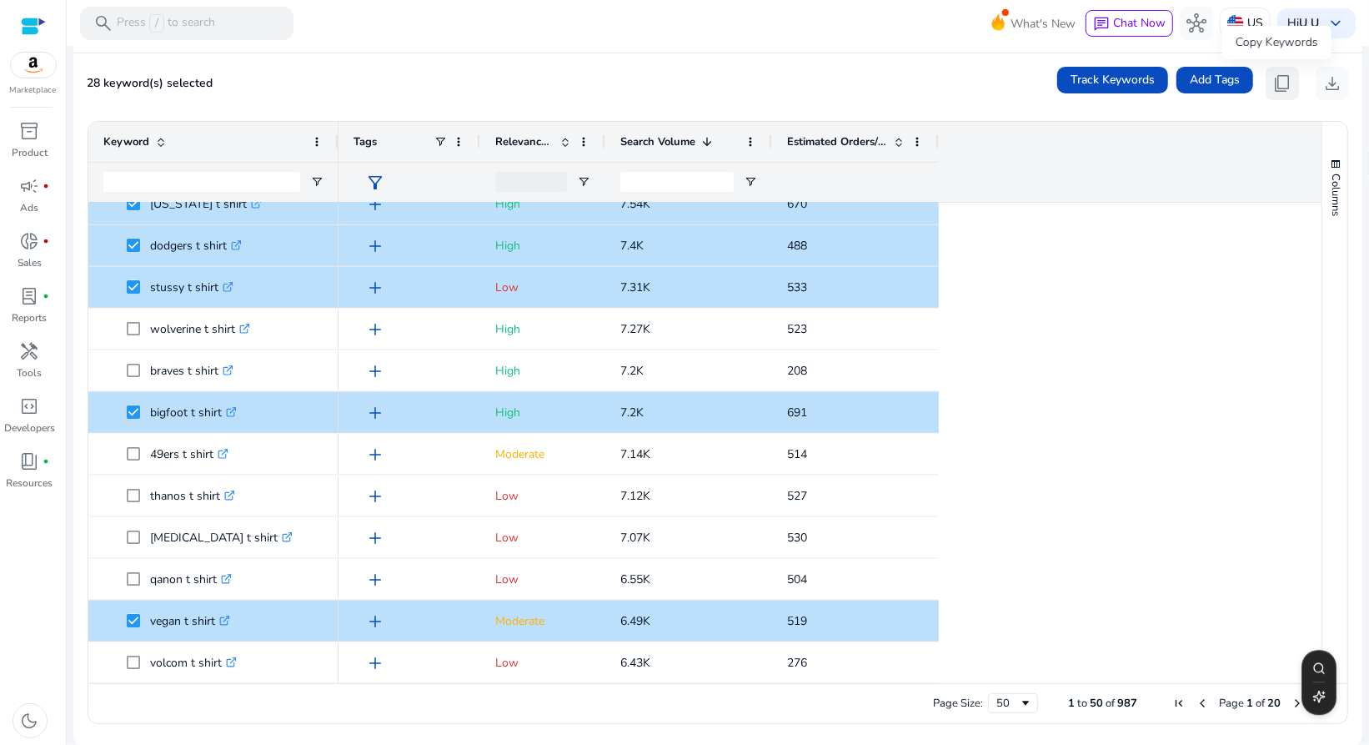
click at [1273, 87] on span "content_copy" at bounding box center [1283, 83] width 20 height 20
click at [1275, 82] on span "content_copy" at bounding box center [1283, 83] width 20 height 20
drag, startPoint x: 1316, startPoint y: 333, endPoint x: 1308, endPoint y: 338, distance: 9.7
click at [1315, 334] on div "Keyword Tags Relevance Score 1" at bounding box center [717, 402] width 1259 height 561
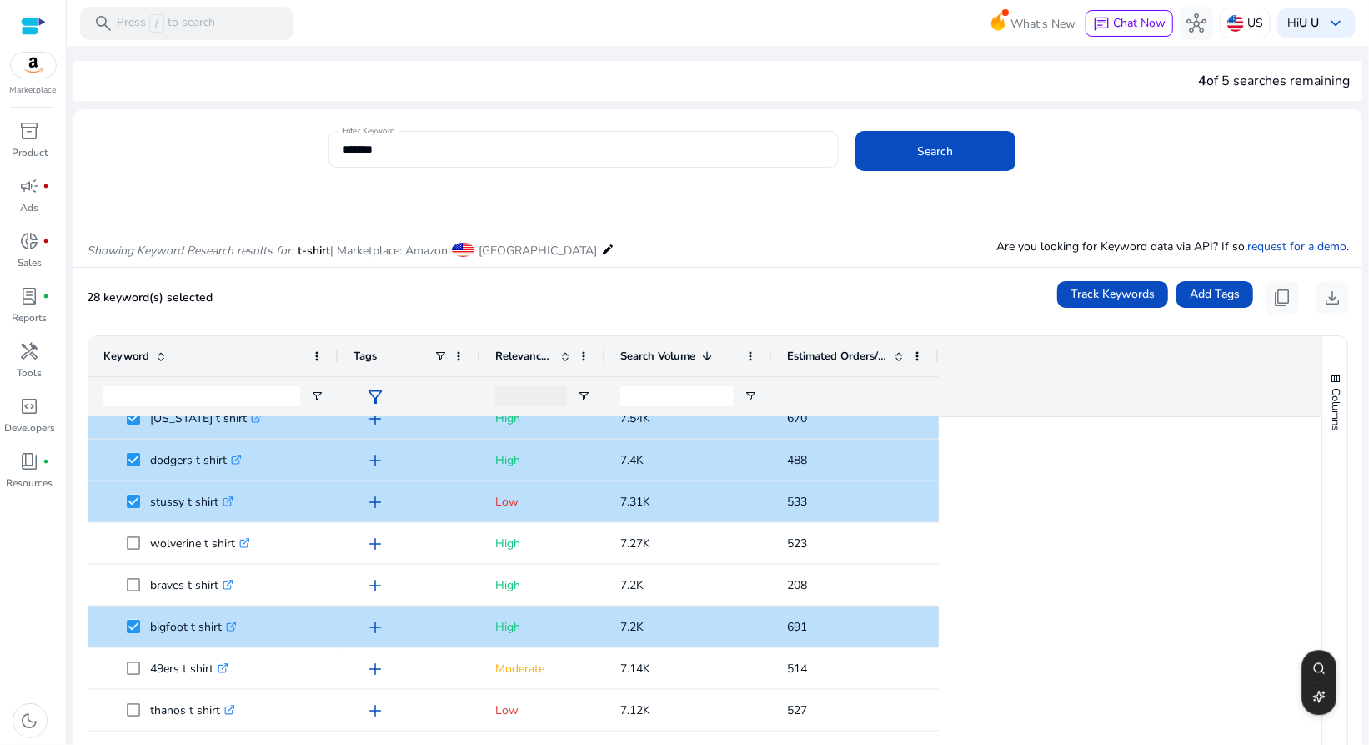
click at [457, 135] on div "*******" at bounding box center [584, 149] width 484 height 37
click at [450, 158] on div "*******" at bounding box center [584, 149] width 484 height 37
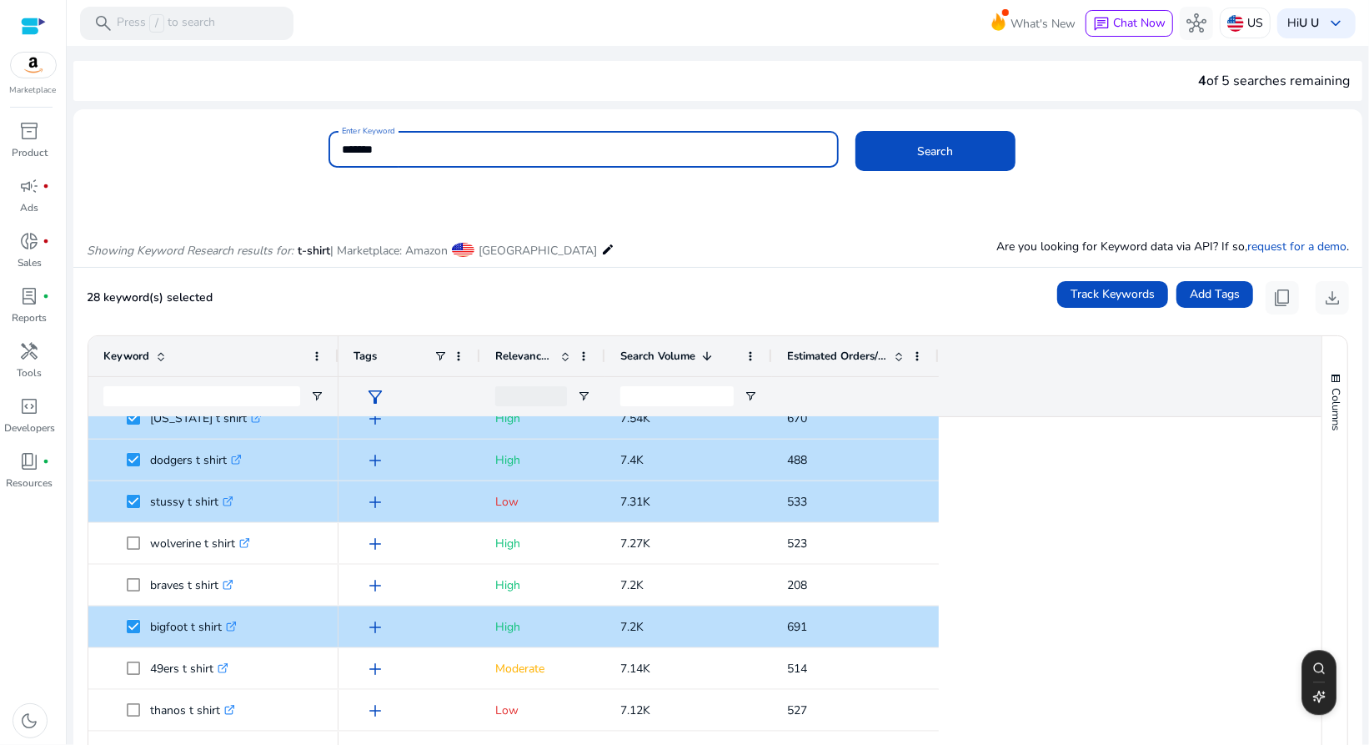
click at [450, 158] on div "*******" at bounding box center [584, 149] width 484 height 37
drag, startPoint x: 460, startPoint y: 149, endPoint x: 223, endPoint y: 165, distance: 237.4
click at [223, 165] on div "Enter Keyword ******* Search" at bounding box center [711, 158] width 1276 height 54
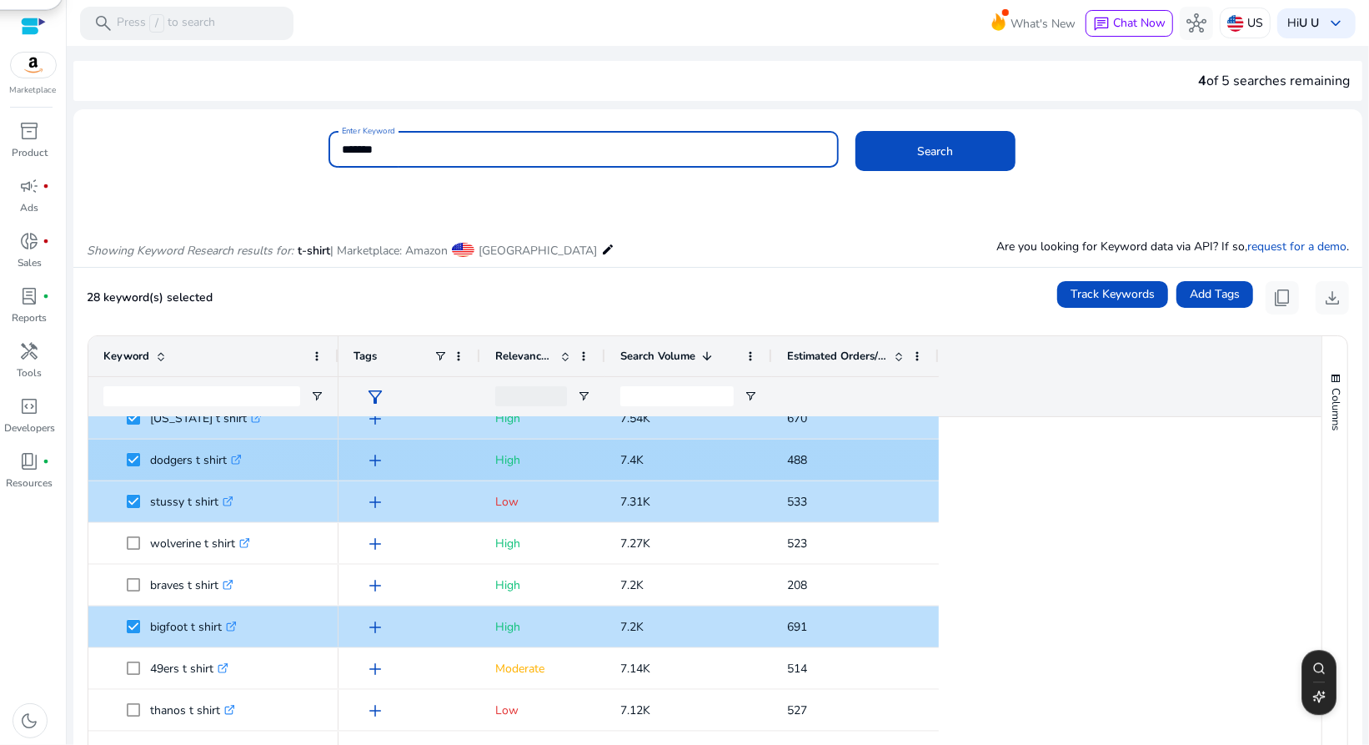
scroll to position [214, 0]
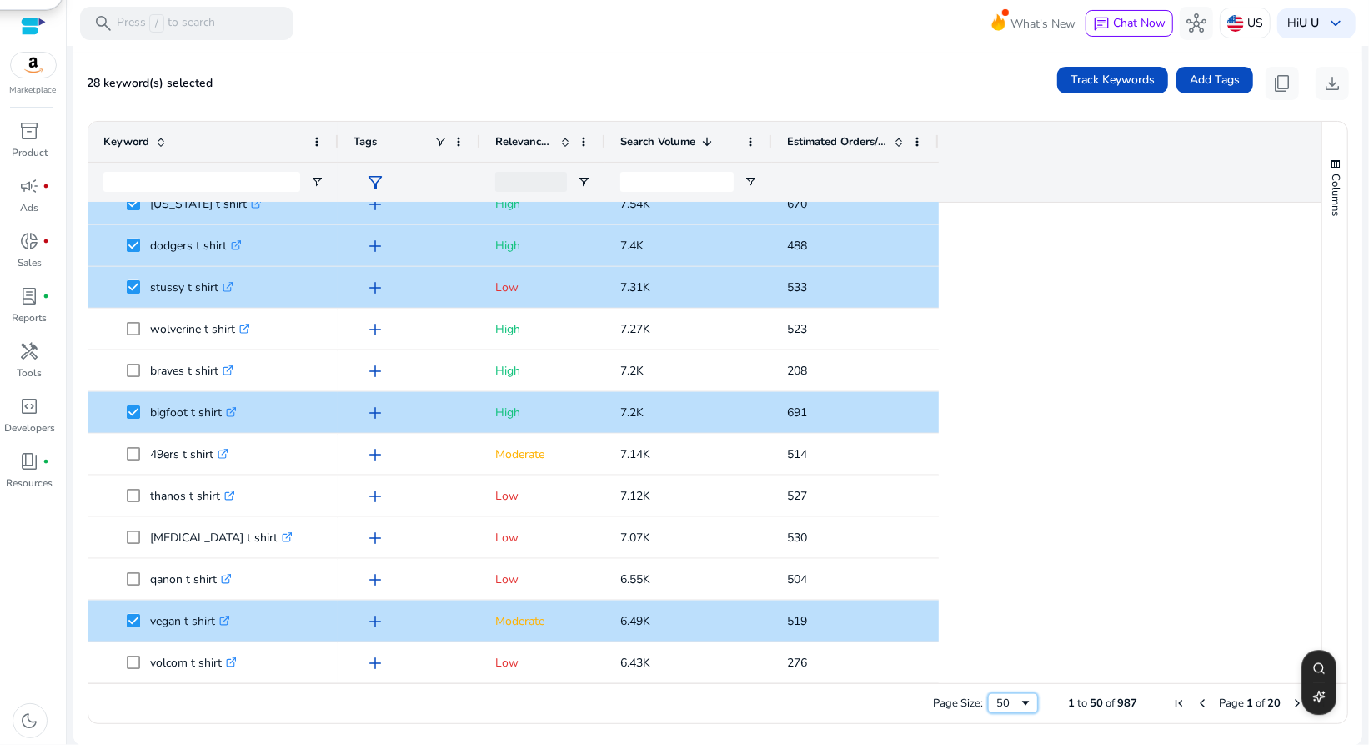
click at [997, 704] on div "50" at bounding box center [1008, 703] width 23 height 15
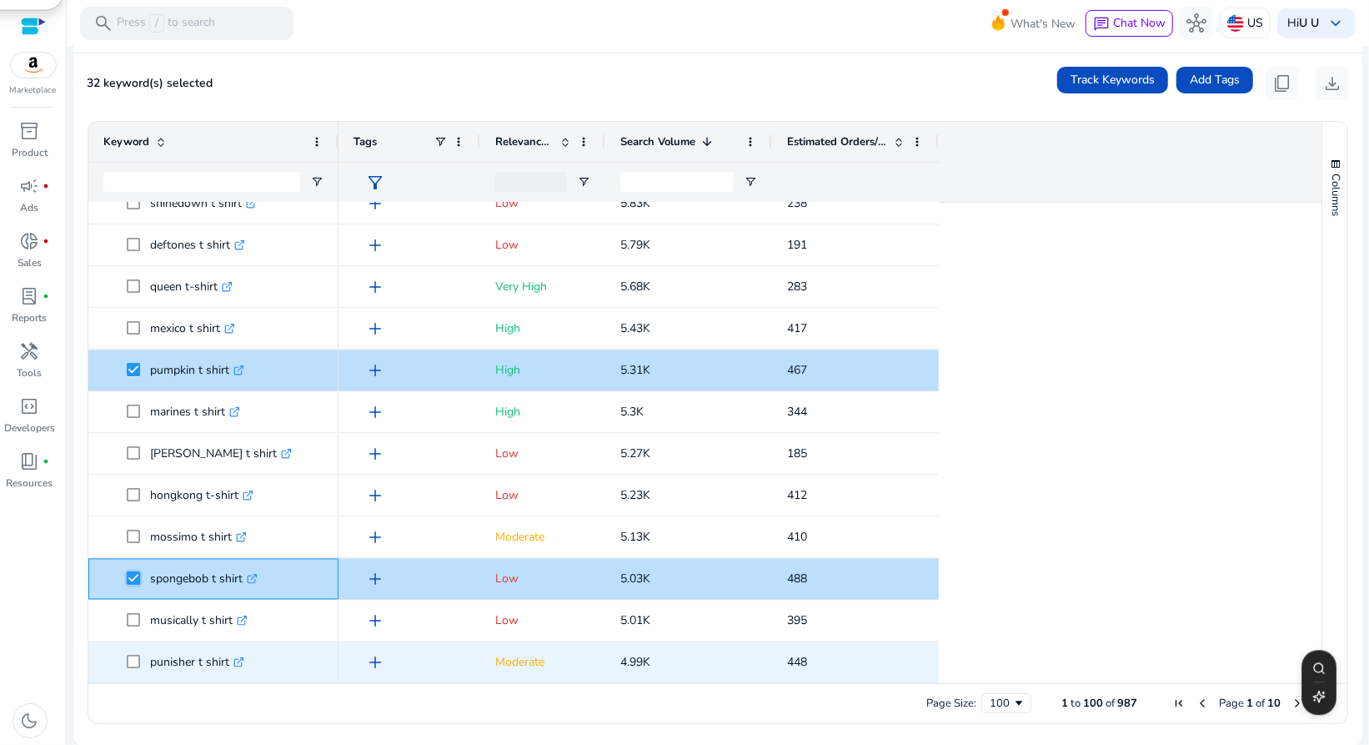
scroll to position [2605, 0]
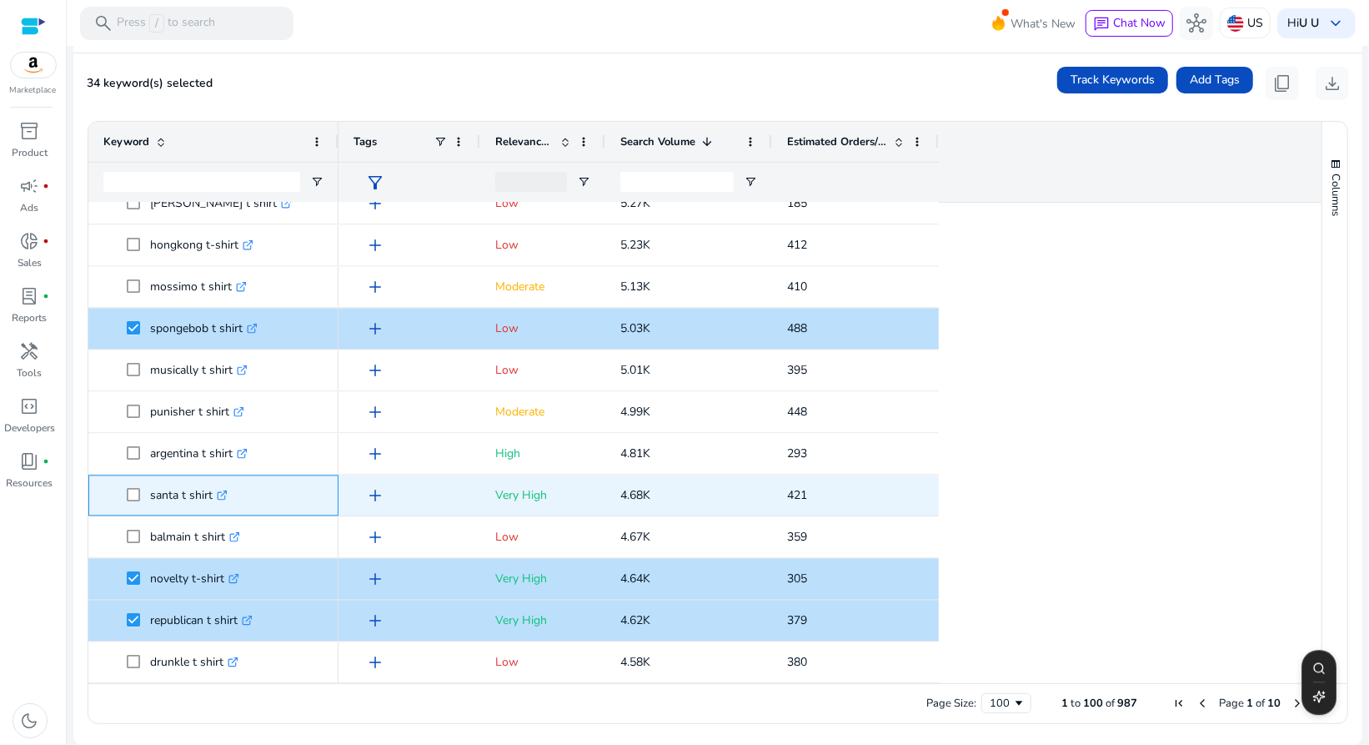
click at [124, 494] on span "santa t shirt .st0{fill:#2c8af8}" at bounding box center [213, 496] width 220 height 34
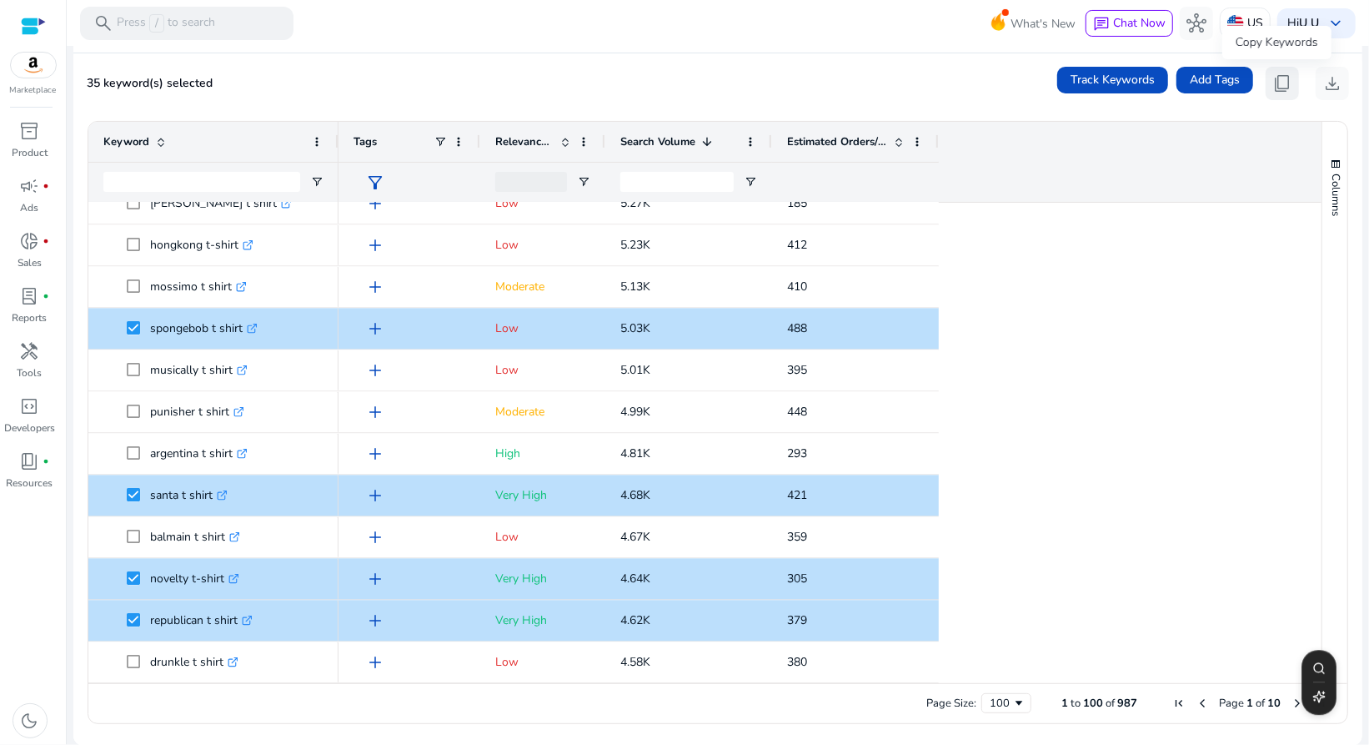
click at [1279, 78] on span "content_copy" at bounding box center [1283, 83] width 20 height 20
click at [135, 722] on div "Drag here to set row groups Drag here to set column labels Keyword Tags 1" at bounding box center [718, 422] width 1261 height 603
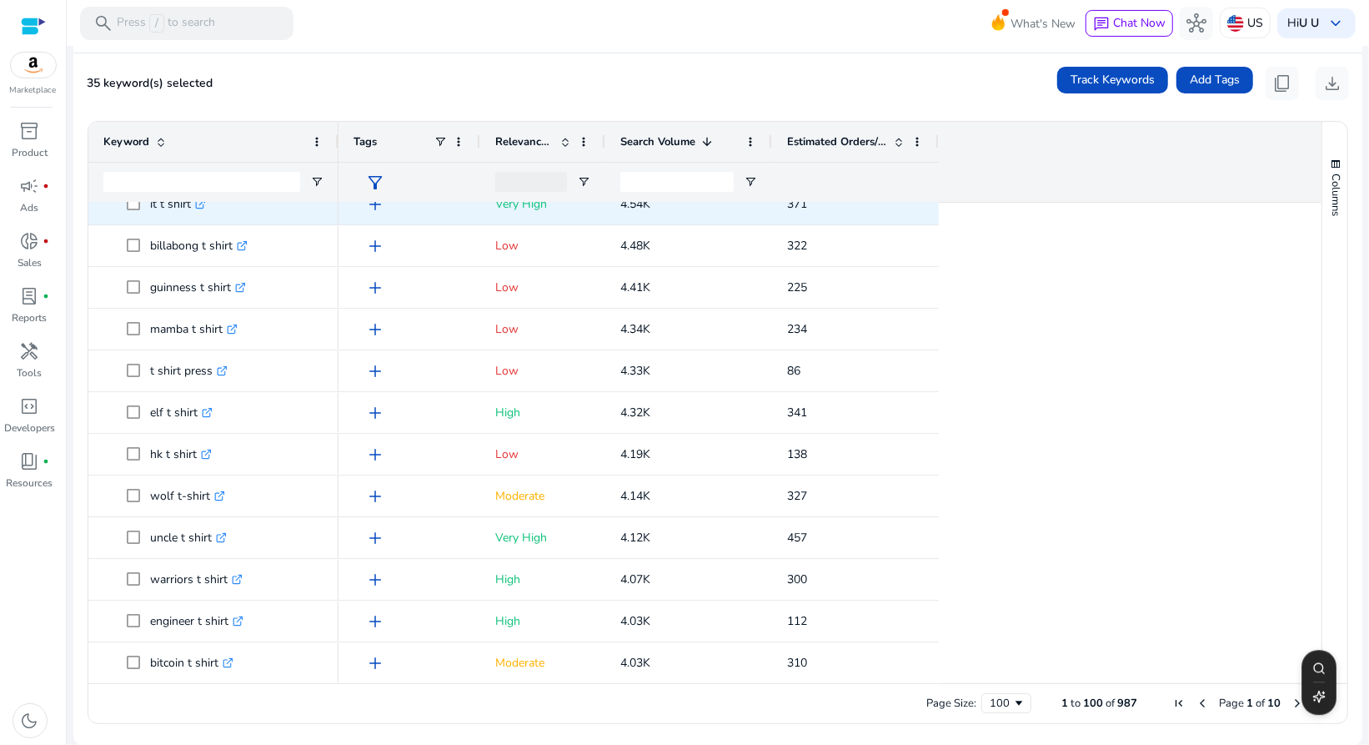
scroll to position [2855, 0]
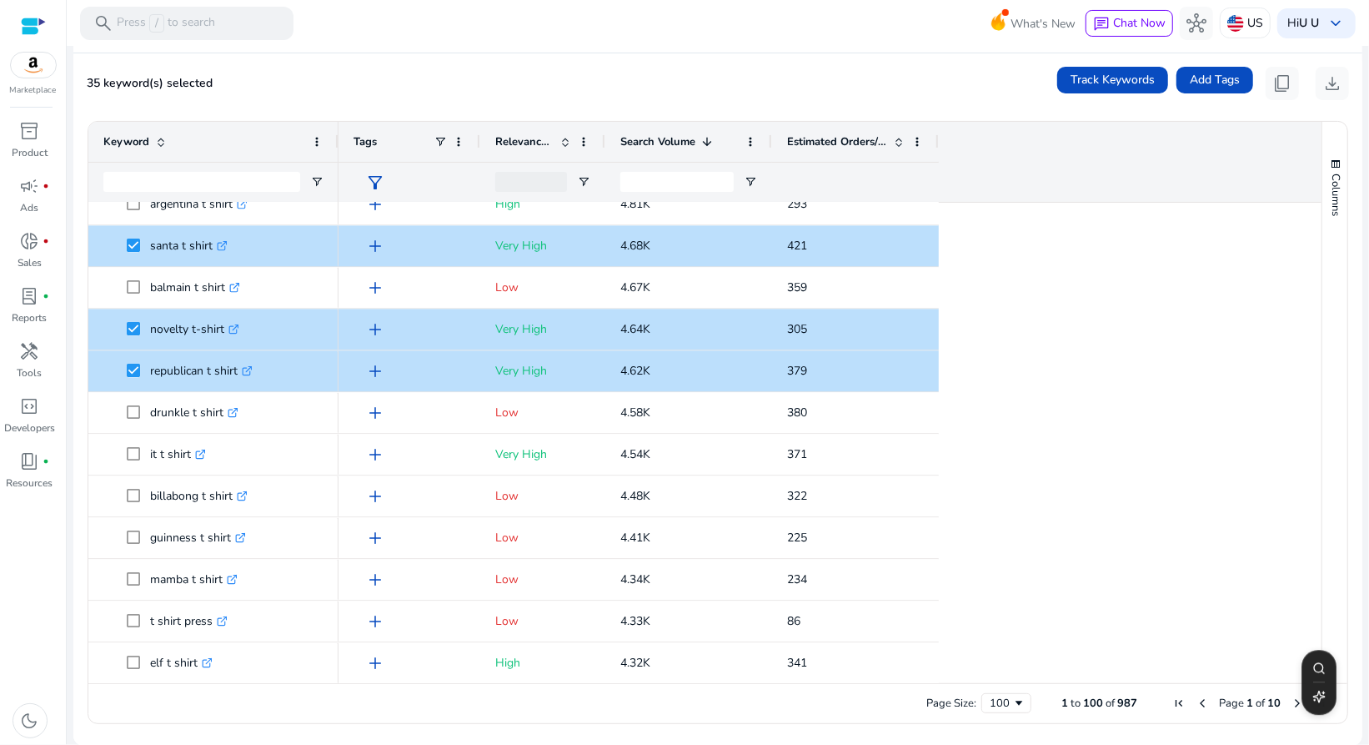
drag, startPoint x: 1269, startPoint y: 469, endPoint x: 1271, endPoint y: 438, distance: 30.9
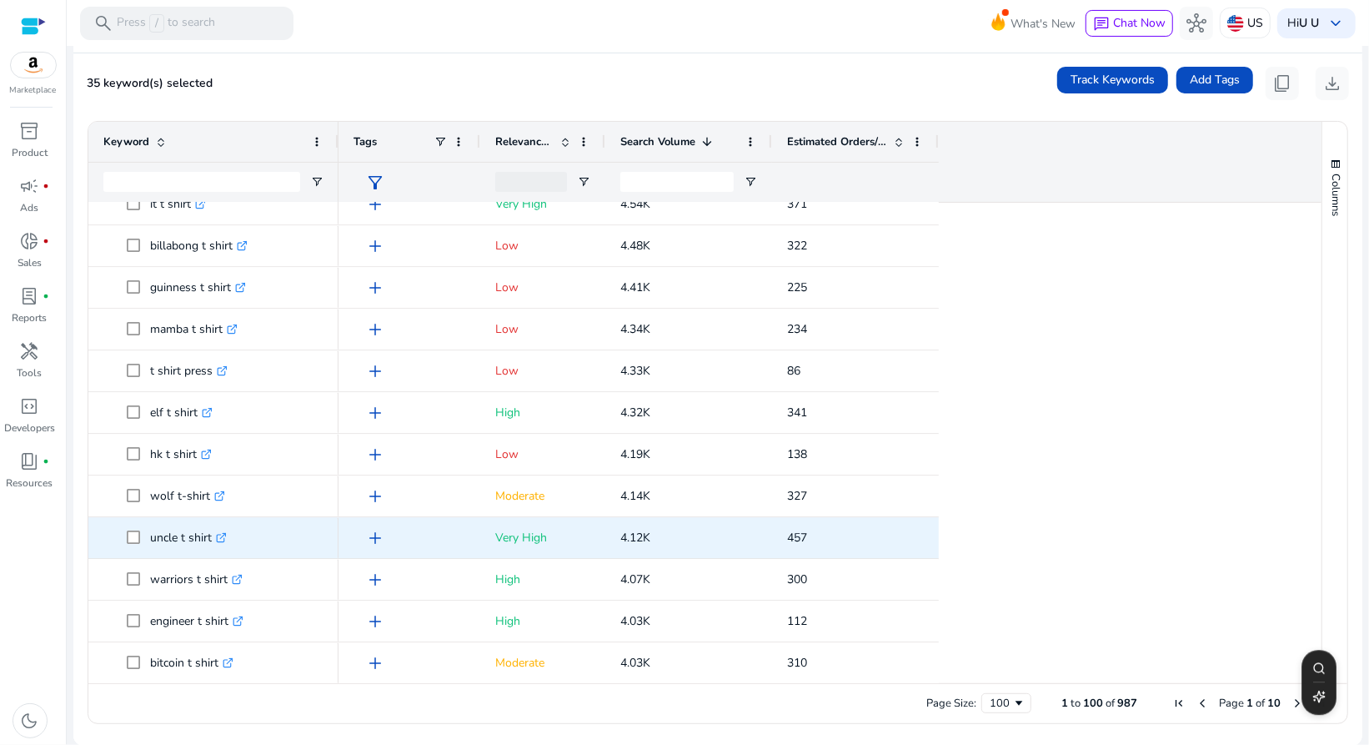
scroll to position [3105, 0]
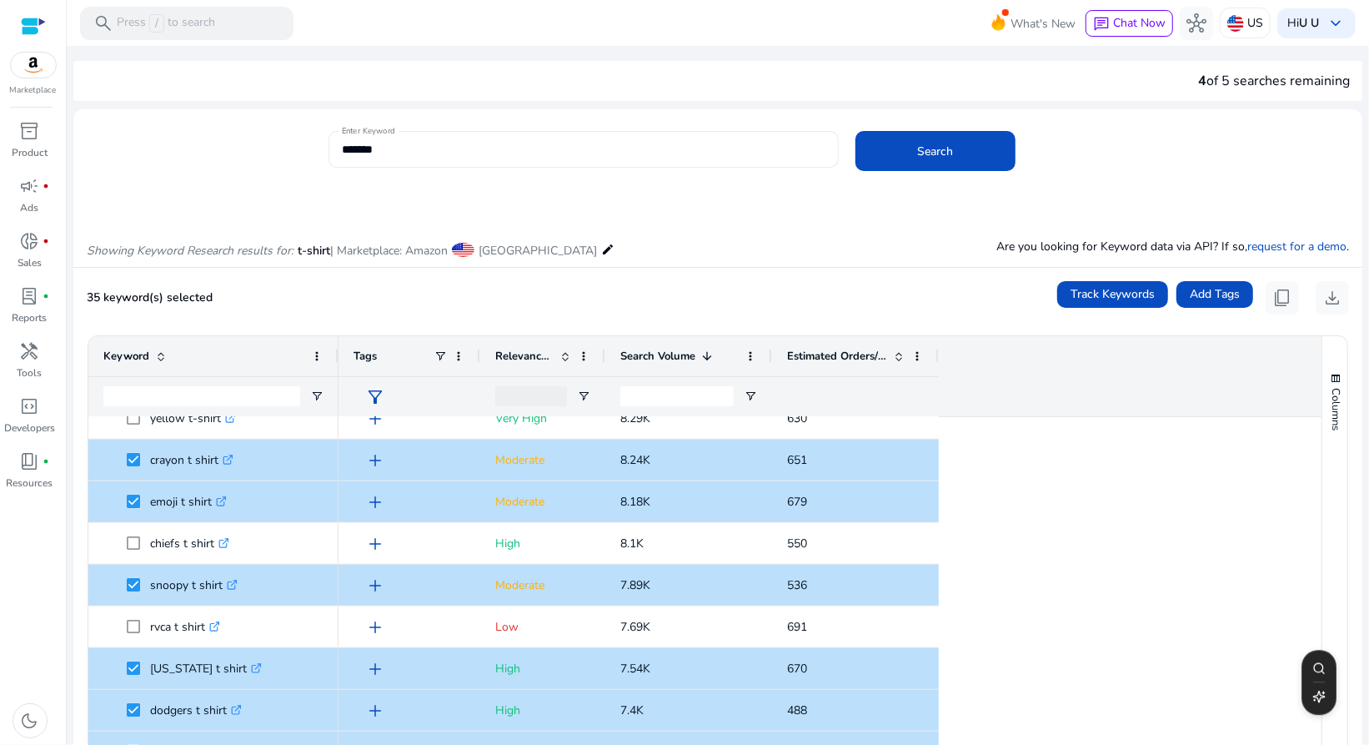
click at [393, 148] on input "*******" at bounding box center [584, 149] width 484 height 18
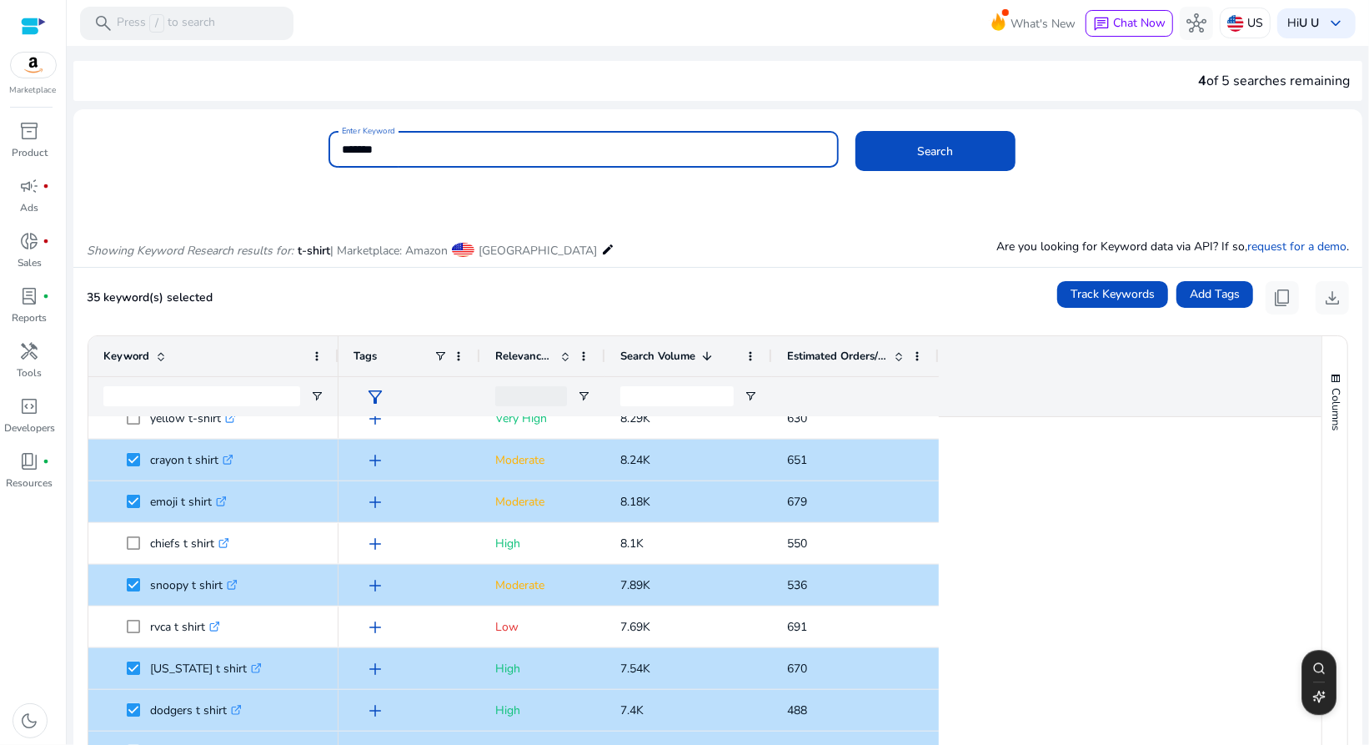
click at [393, 148] on input "*******" at bounding box center [584, 149] width 484 height 18
type input "*"
click at [856, 131] on button "Search" at bounding box center [936, 151] width 160 height 40
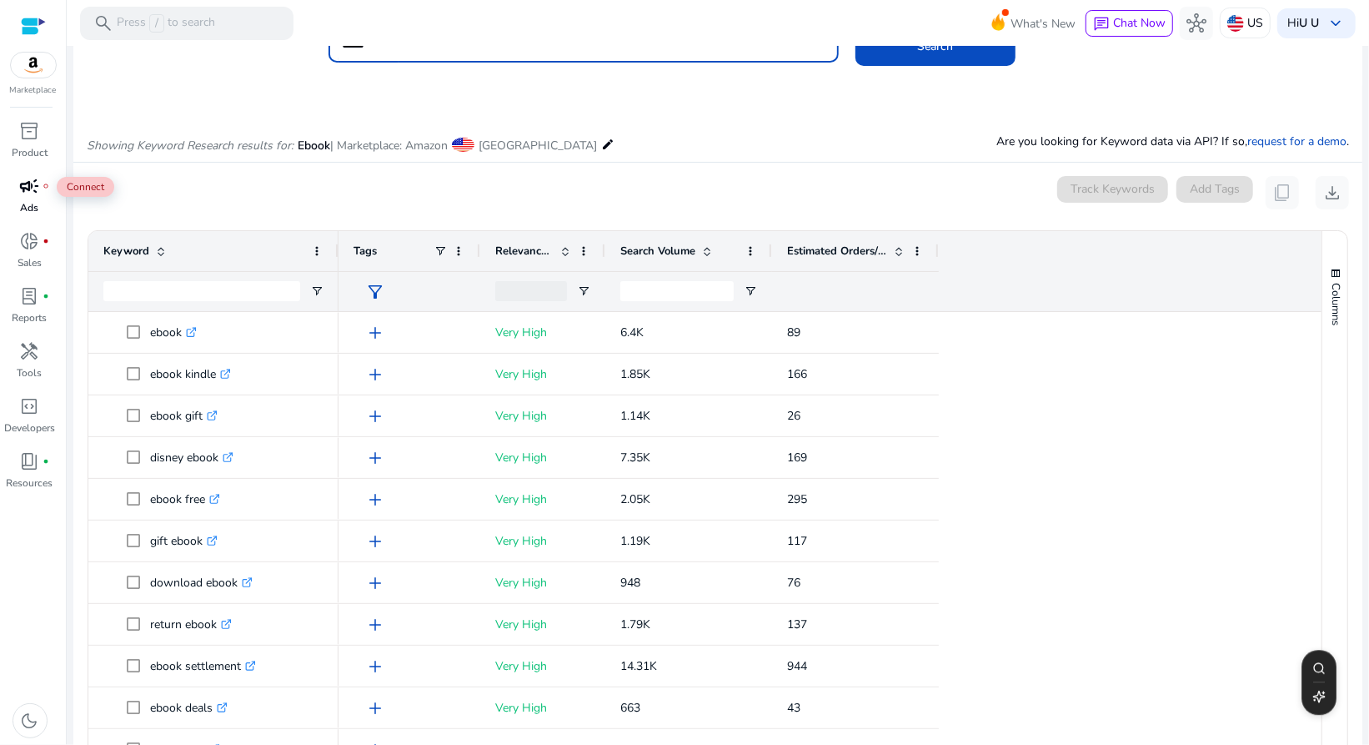
scroll to position [198, 0]
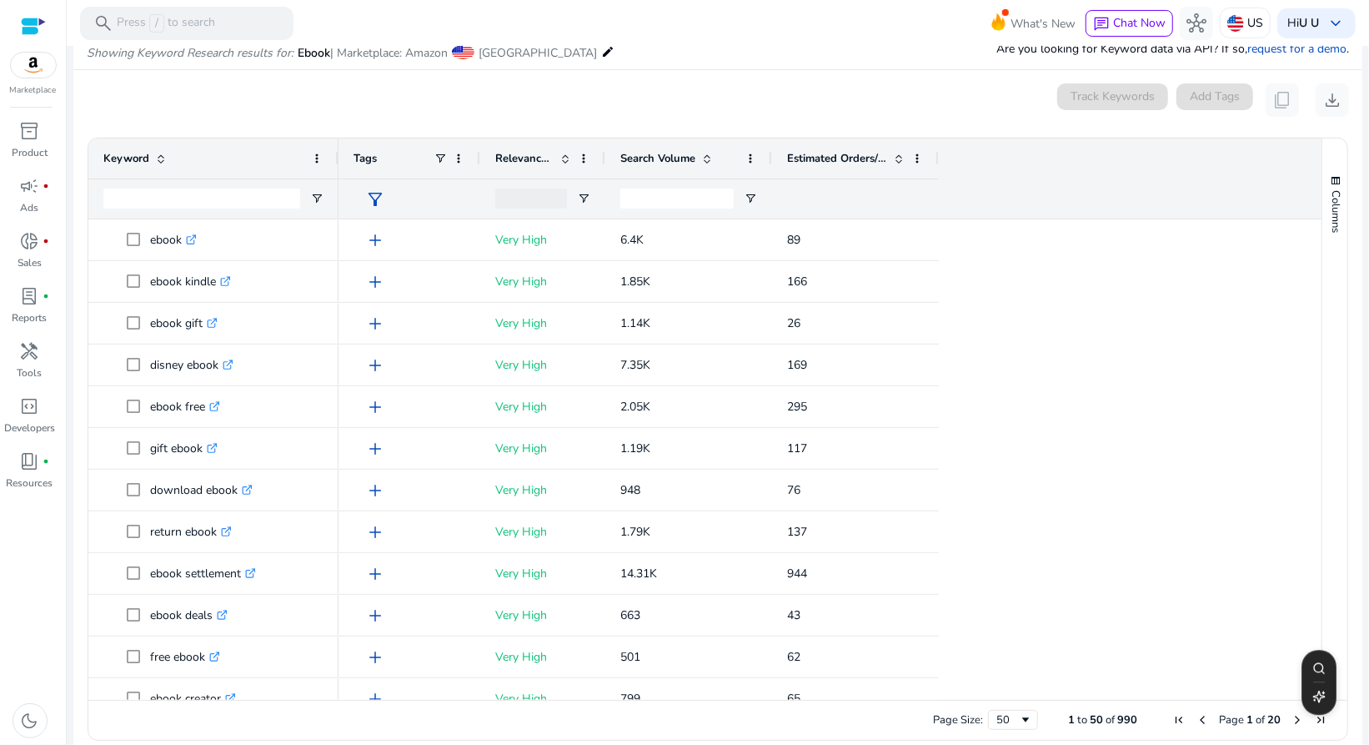
click at [639, 153] on span "Search Volume" at bounding box center [658, 158] width 75 height 15
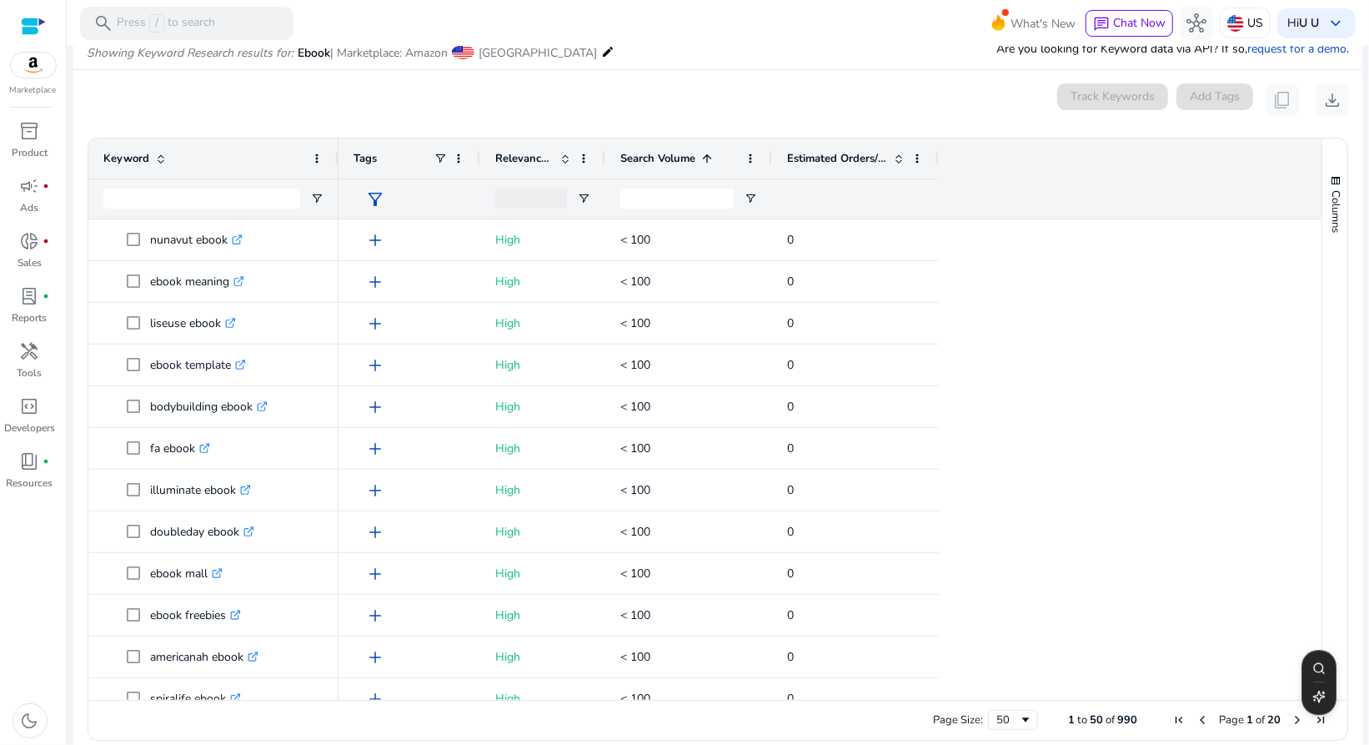
click at [701, 152] on span at bounding box center [707, 158] width 13 height 13
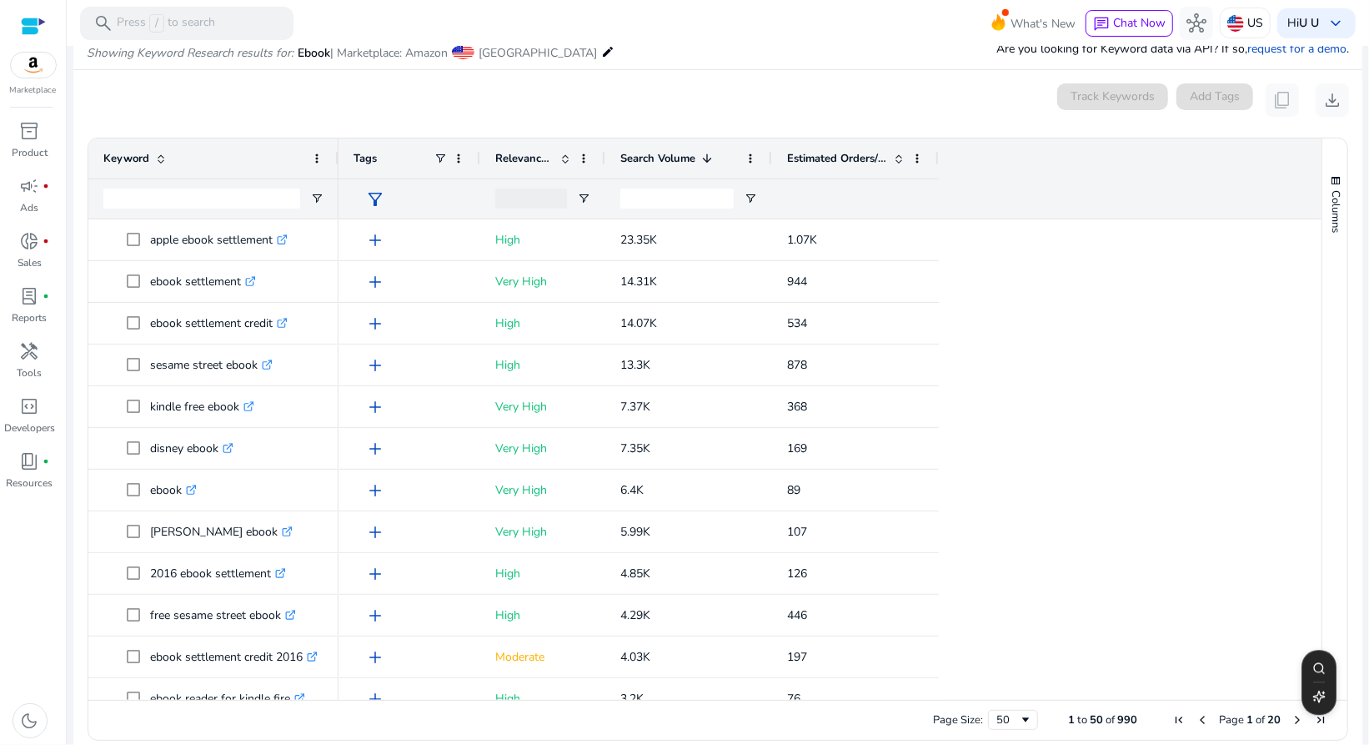
scroll to position [0, 0]
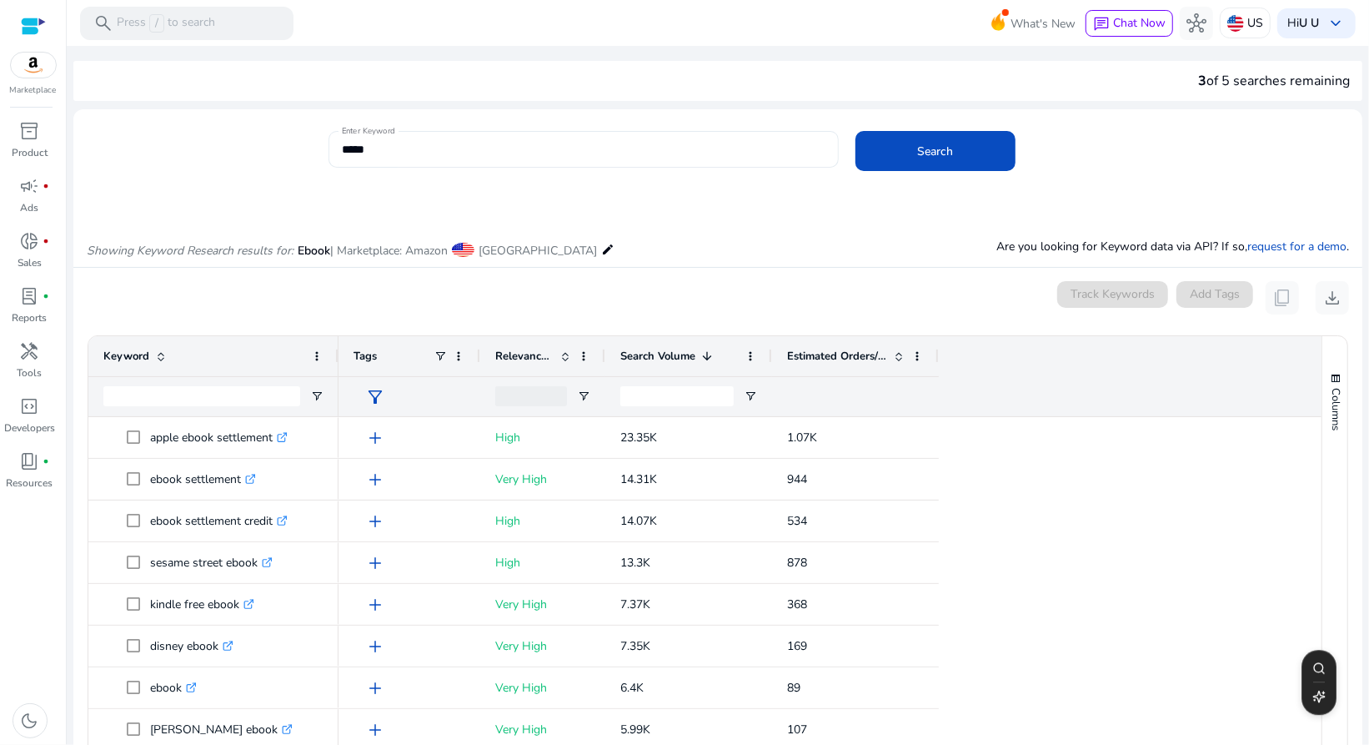
click at [409, 155] on input "*****" at bounding box center [584, 149] width 484 height 18
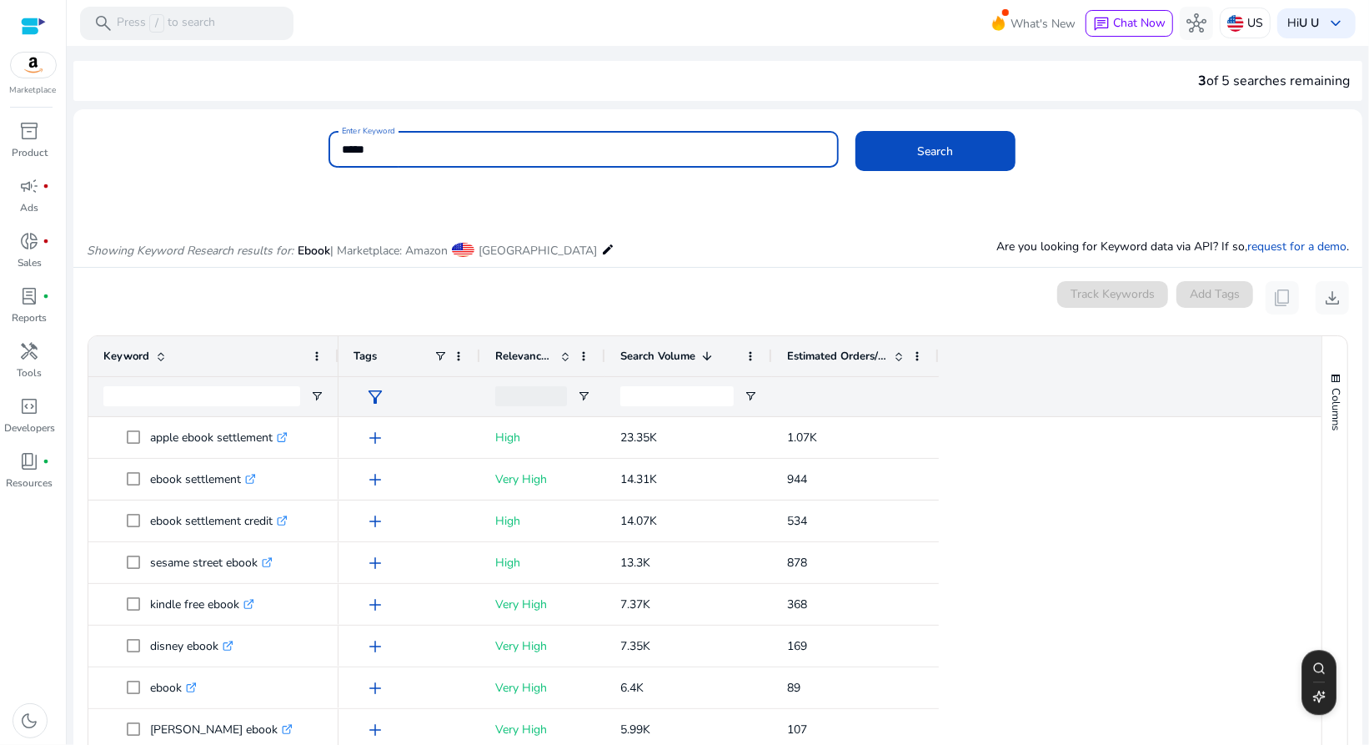
click at [404, 146] on input "*****" at bounding box center [584, 149] width 484 height 18
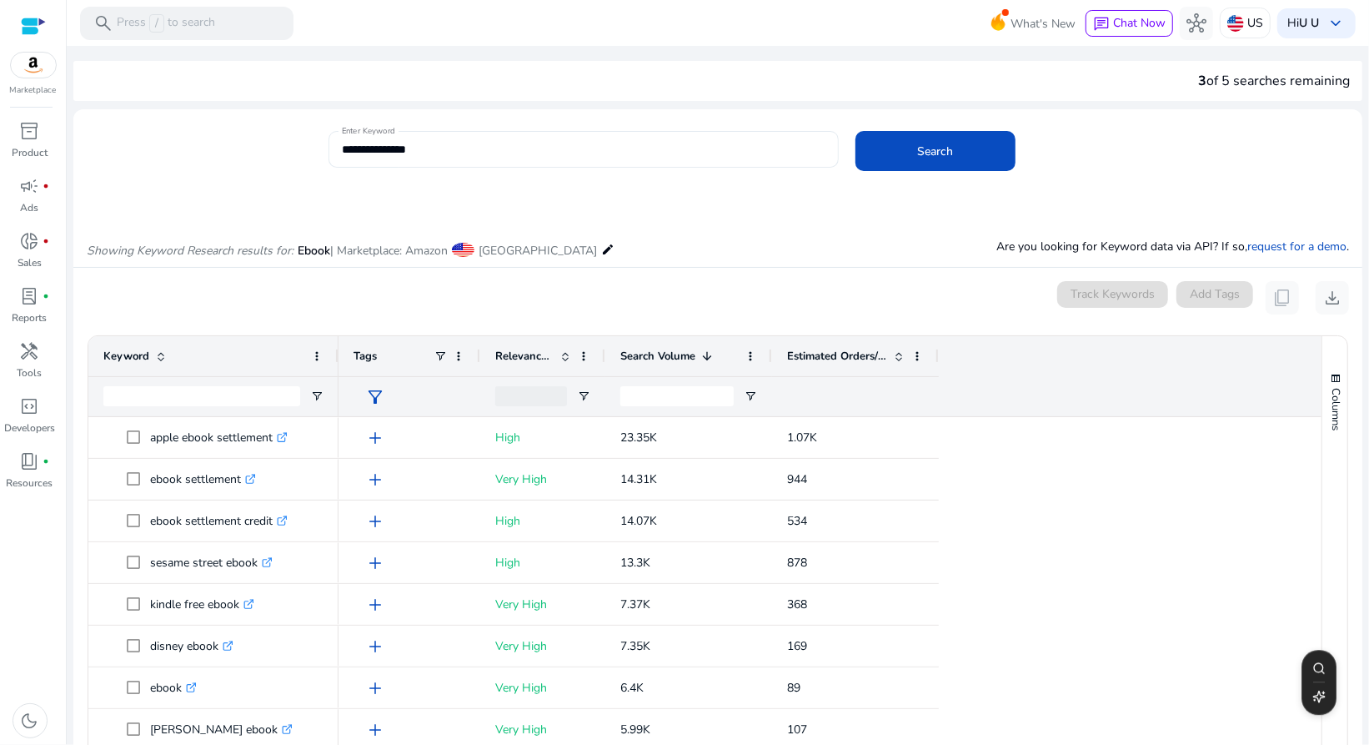
click at [355, 137] on div "**********" at bounding box center [584, 149] width 484 height 37
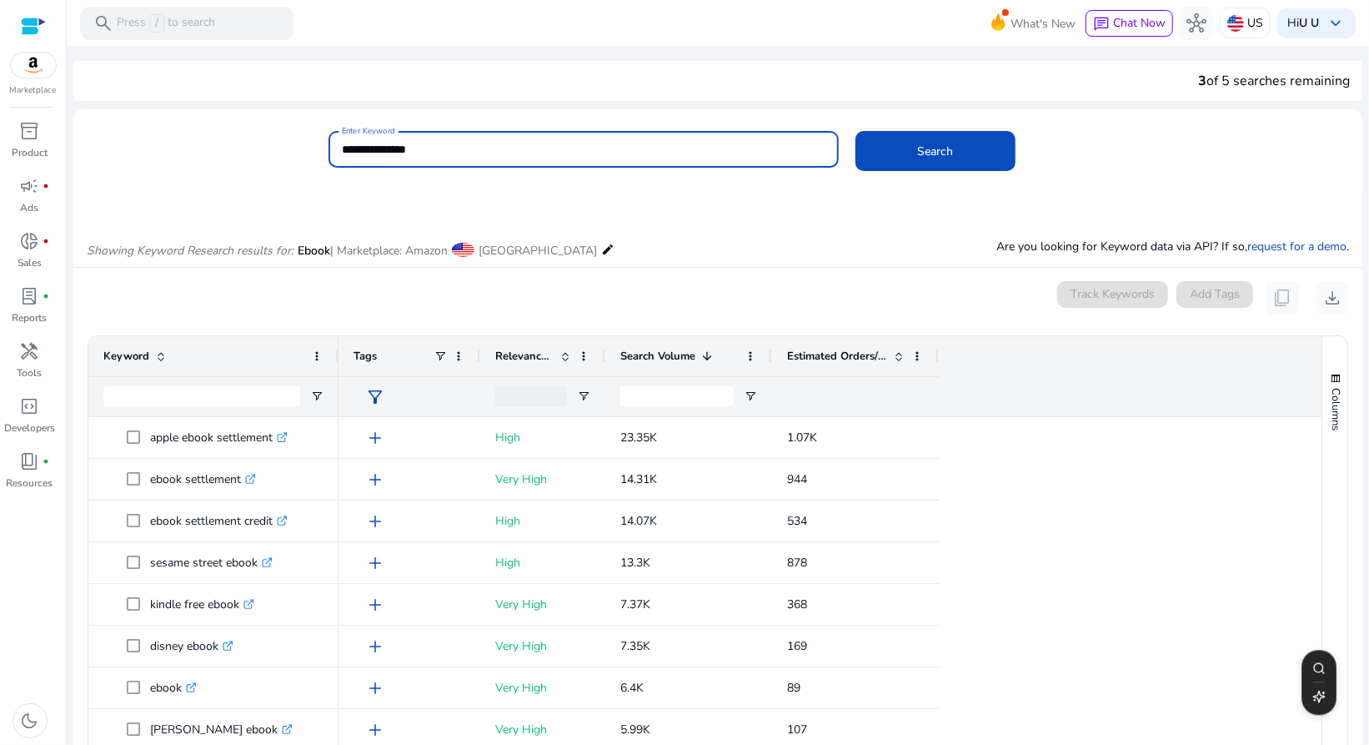
click at [346, 145] on input "**********" at bounding box center [584, 149] width 484 height 18
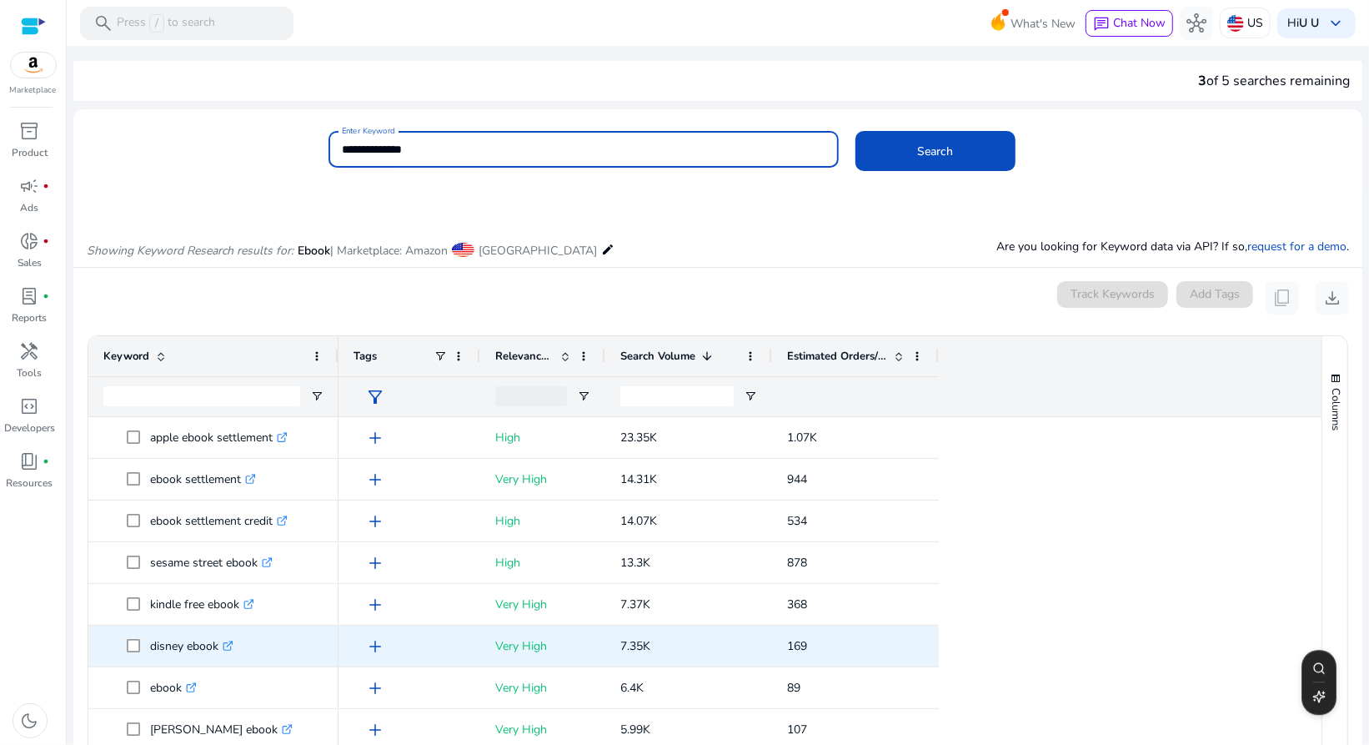
click at [856, 131] on button "Search" at bounding box center [936, 151] width 160 height 40
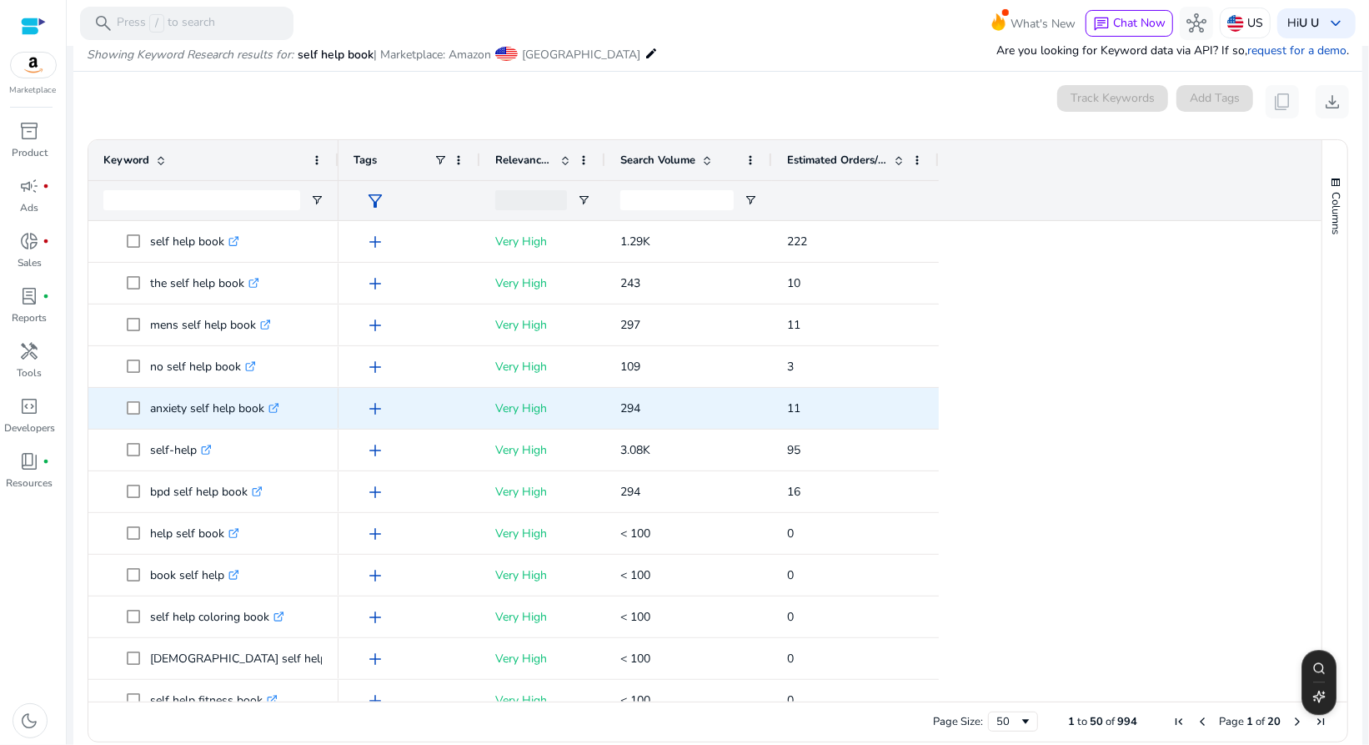
scroll to position [198, 0]
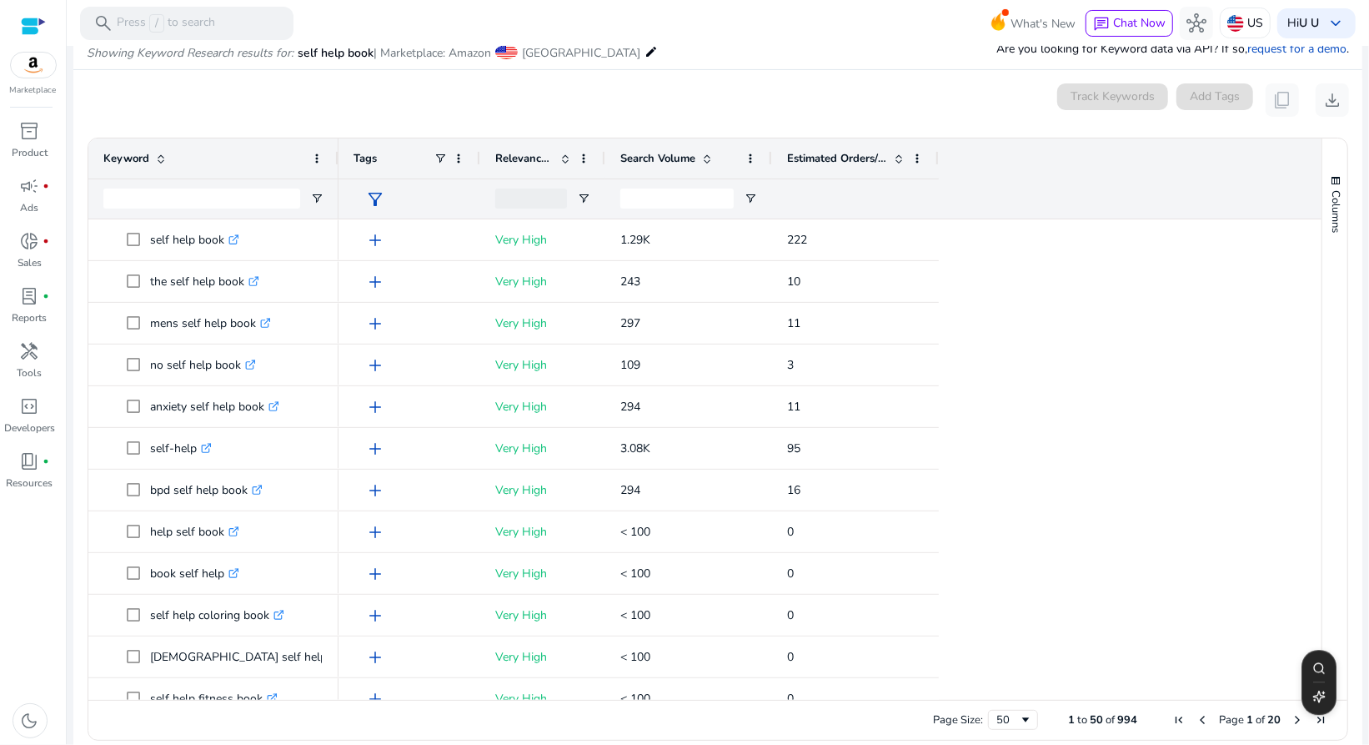
click at [674, 158] on span "Search Volume" at bounding box center [658, 158] width 75 height 15
click at [674, 153] on span "Search Volume" at bounding box center [658, 158] width 75 height 15
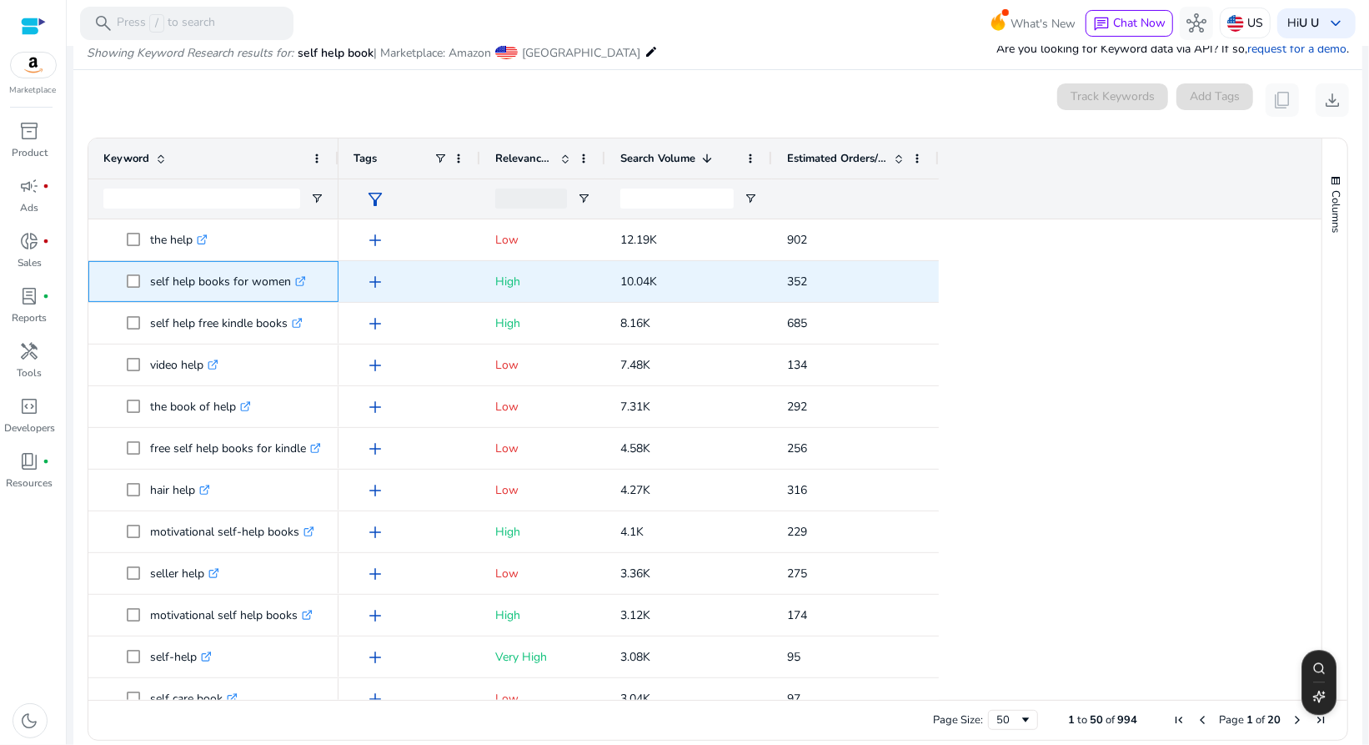
click at [201, 288] on p "self help books for women .st0{fill:#2c8af8}" at bounding box center [228, 281] width 156 height 34
click at [236, 280] on p "self help books for women .st0{fill:#2c8af8}" at bounding box center [228, 281] width 156 height 34
click at [145, 279] on span at bounding box center [138, 281] width 23 height 34
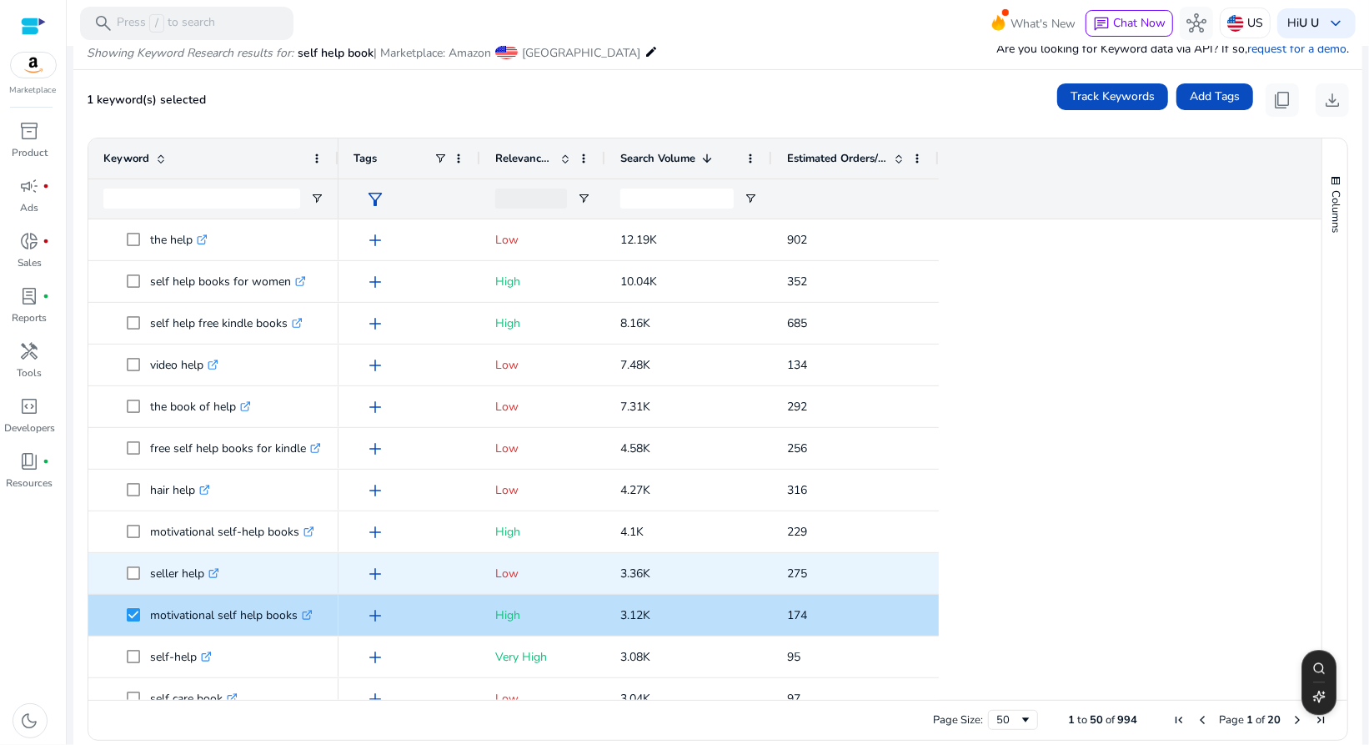
click at [137, 576] on span at bounding box center [138, 573] width 23 height 34
click at [135, 579] on span at bounding box center [138, 573] width 23 height 34
click at [132, 579] on span at bounding box center [138, 573] width 23 height 34
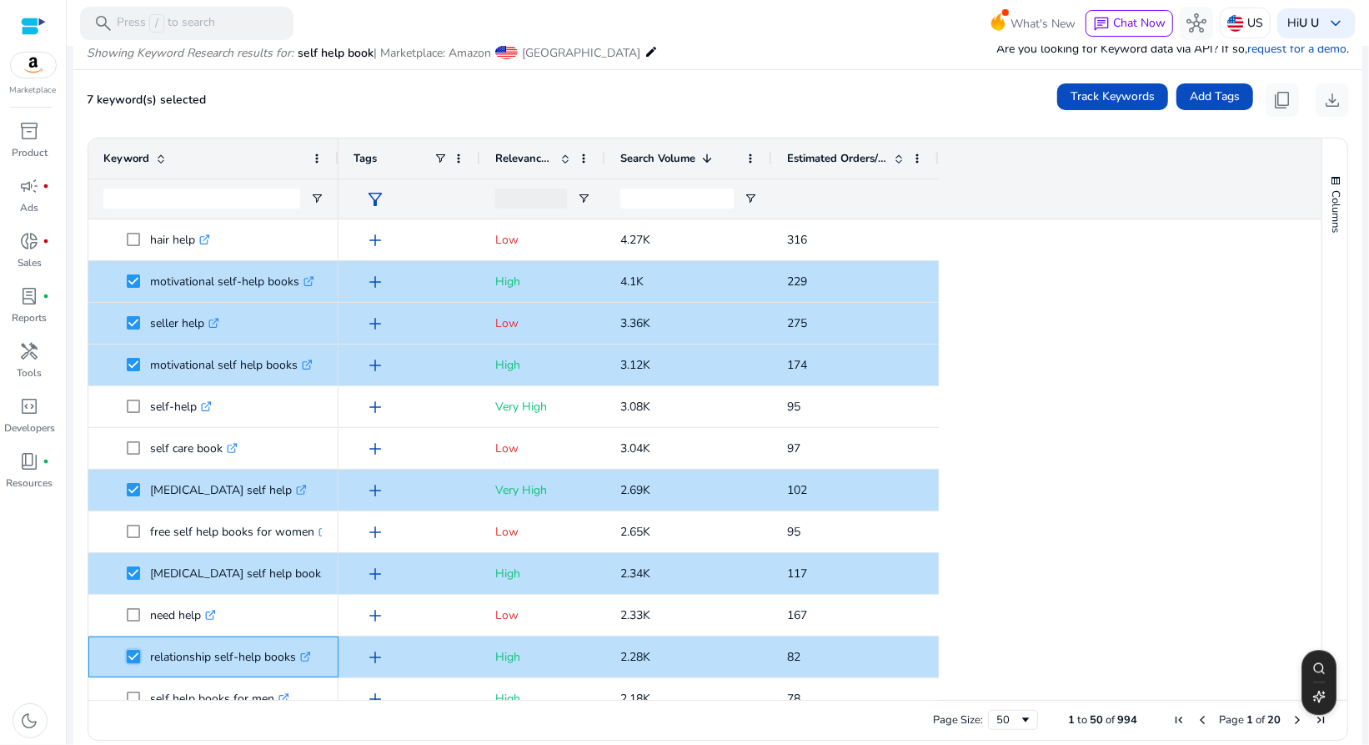
scroll to position [500, 0]
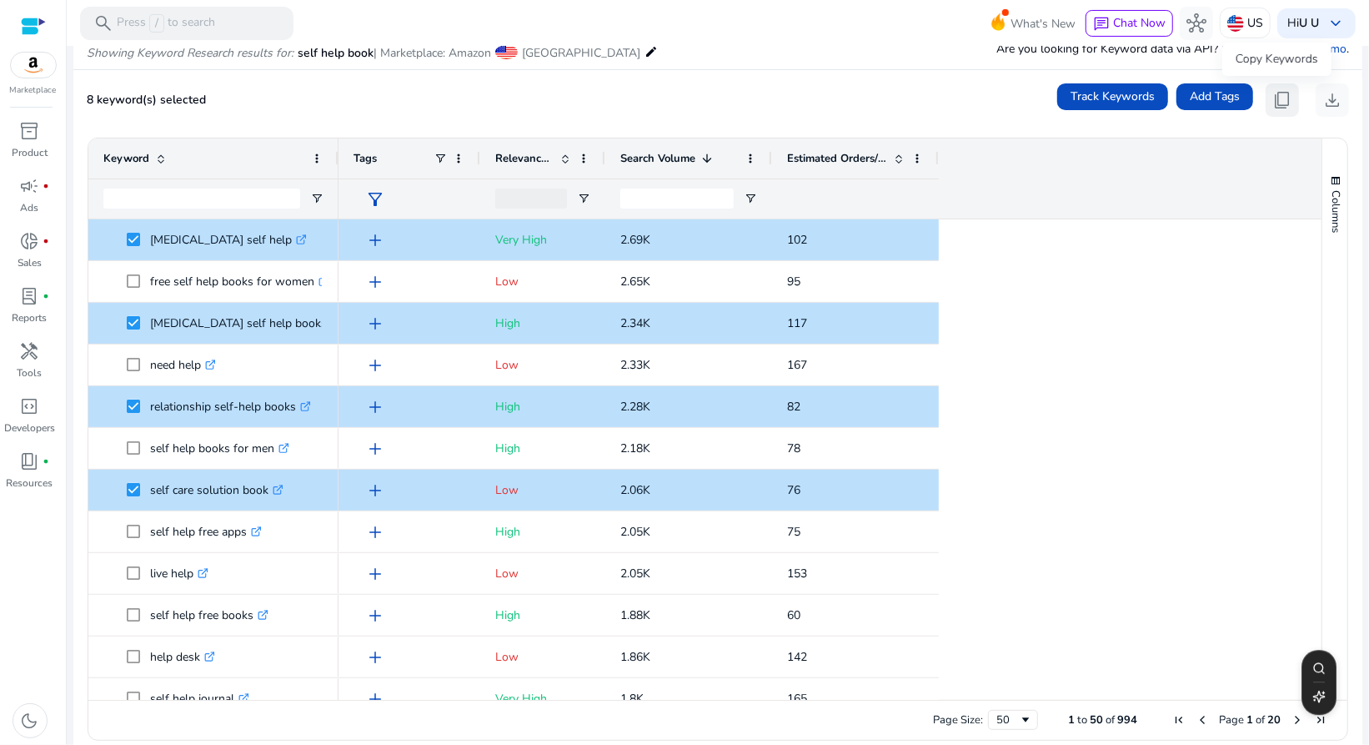
click at [1273, 93] on span "content_copy" at bounding box center [1283, 100] width 20 height 20
click at [1274, 101] on span "content_copy" at bounding box center [1283, 100] width 20 height 20
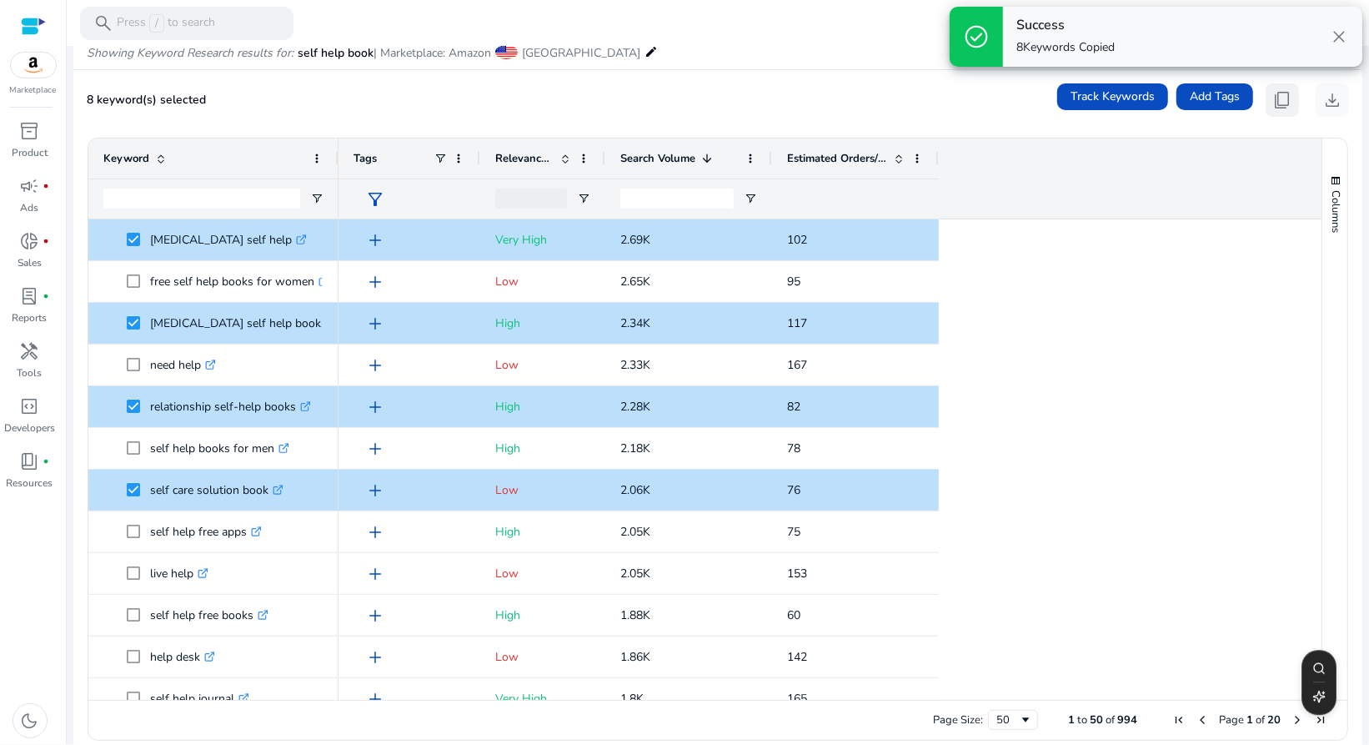
click at [1274, 100] on span "content_copy" at bounding box center [1283, 100] width 20 height 20
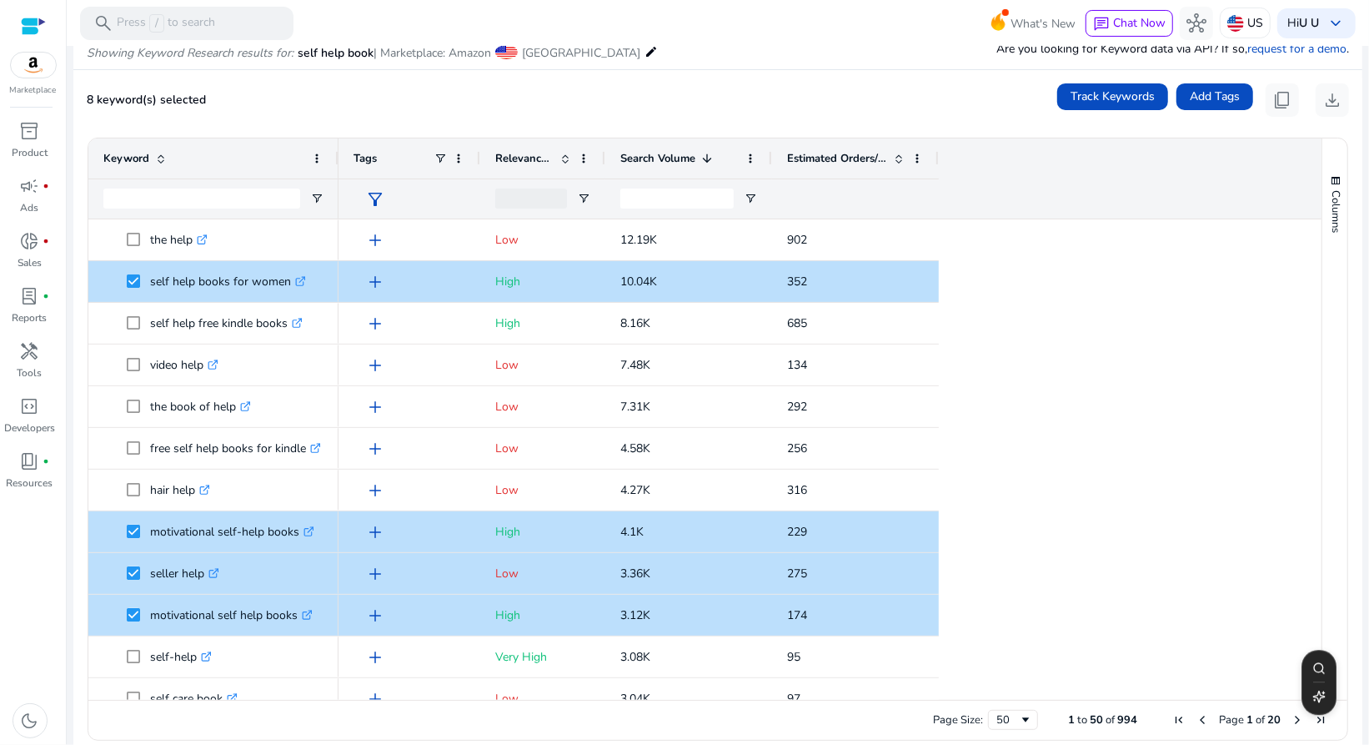
scroll to position [0, 0]
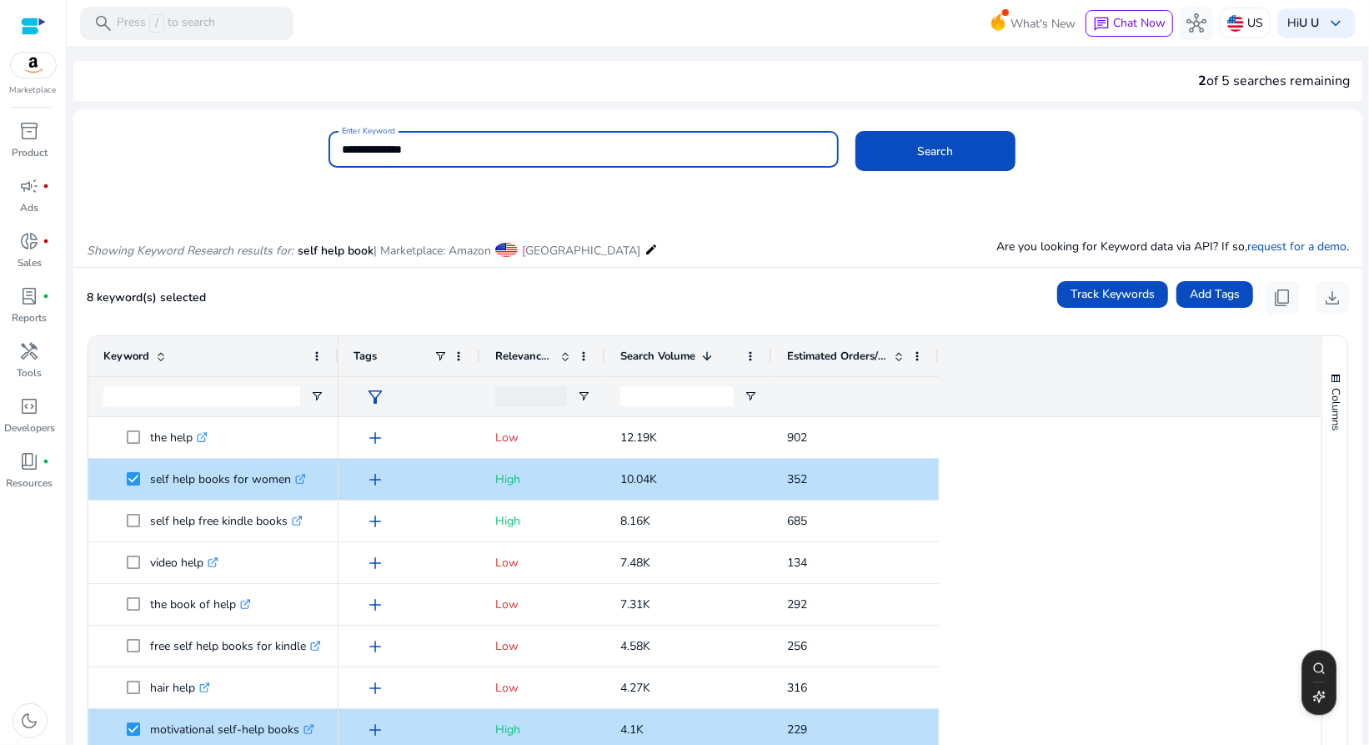
drag, startPoint x: 436, startPoint y: 161, endPoint x: 300, endPoint y: 155, distance: 136.1
click at [337, 157] on div "**********" at bounding box center [584, 149] width 510 height 37
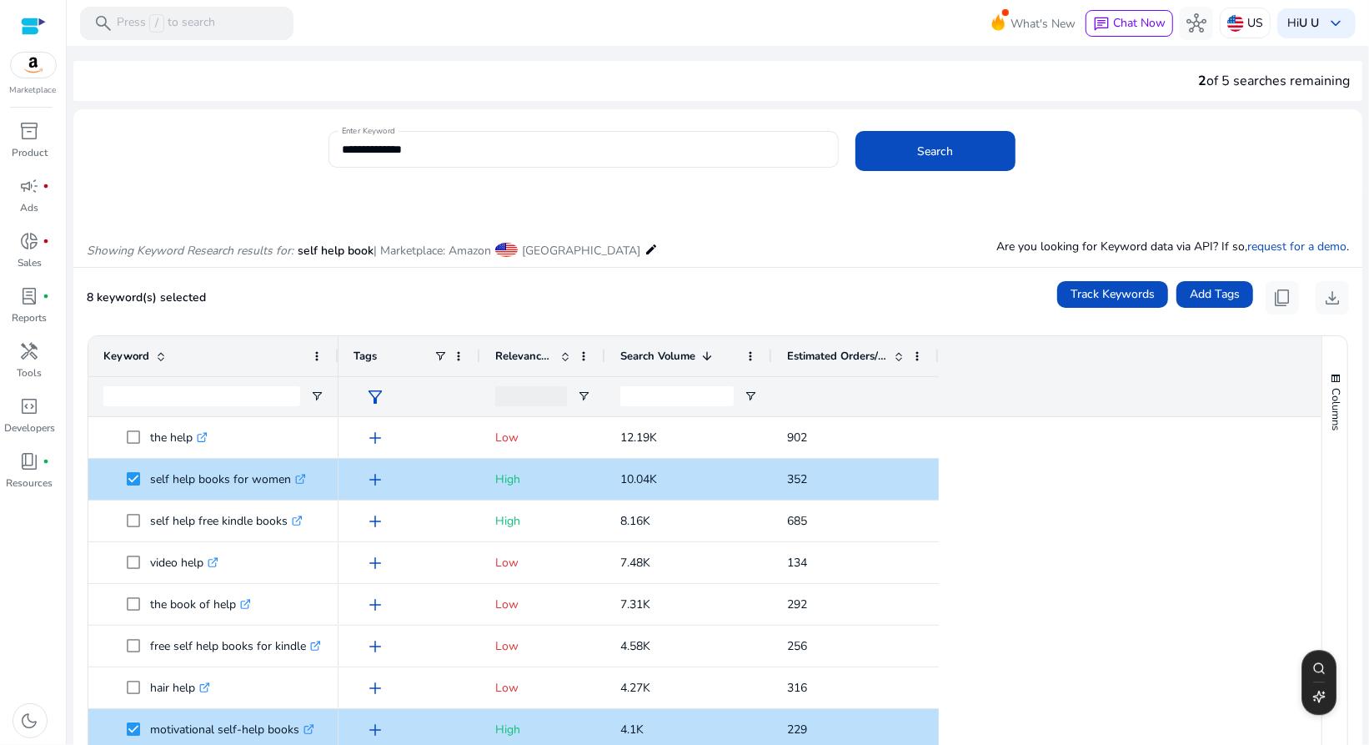
click at [300, 155] on div "**********" at bounding box center [711, 158] width 1276 height 54
click at [415, 143] on input "**********" at bounding box center [584, 149] width 484 height 18
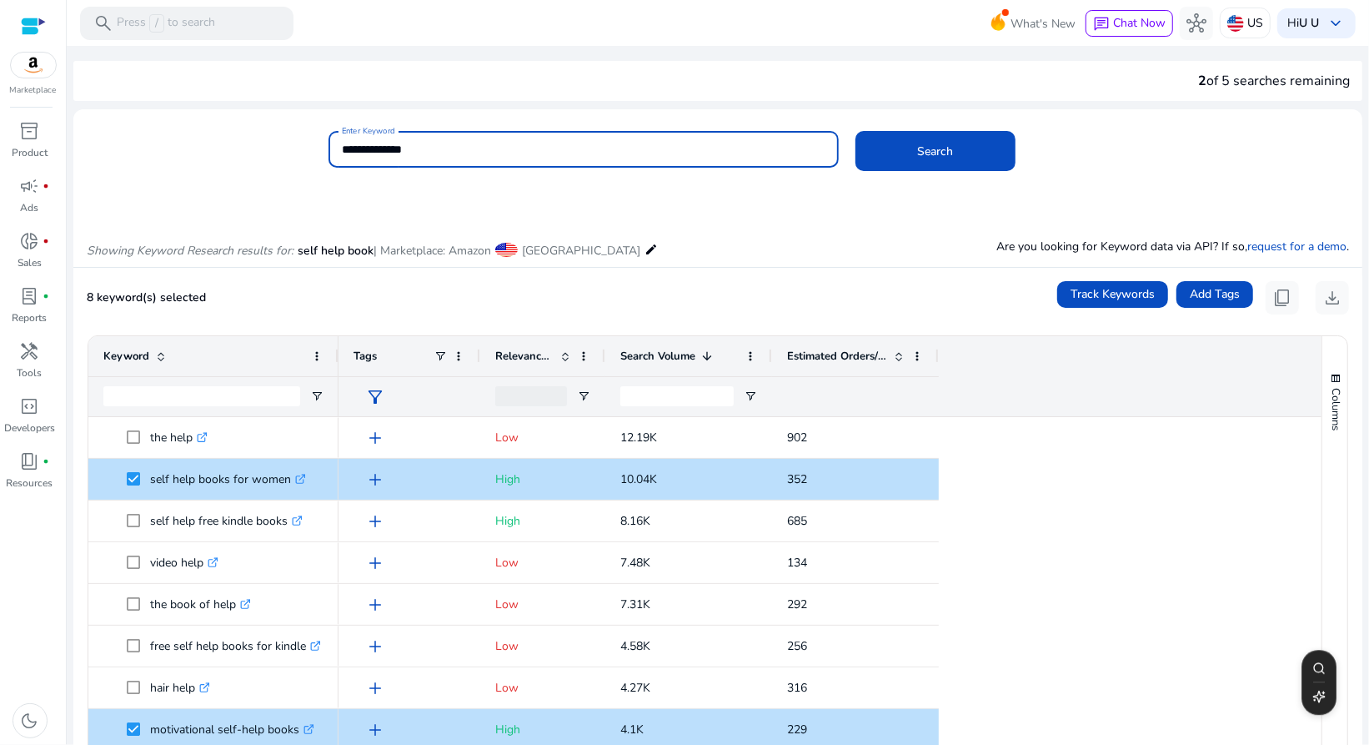
click at [415, 143] on input "**********" at bounding box center [584, 149] width 484 height 18
click at [856, 131] on button "Search" at bounding box center [936, 151] width 160 height 40
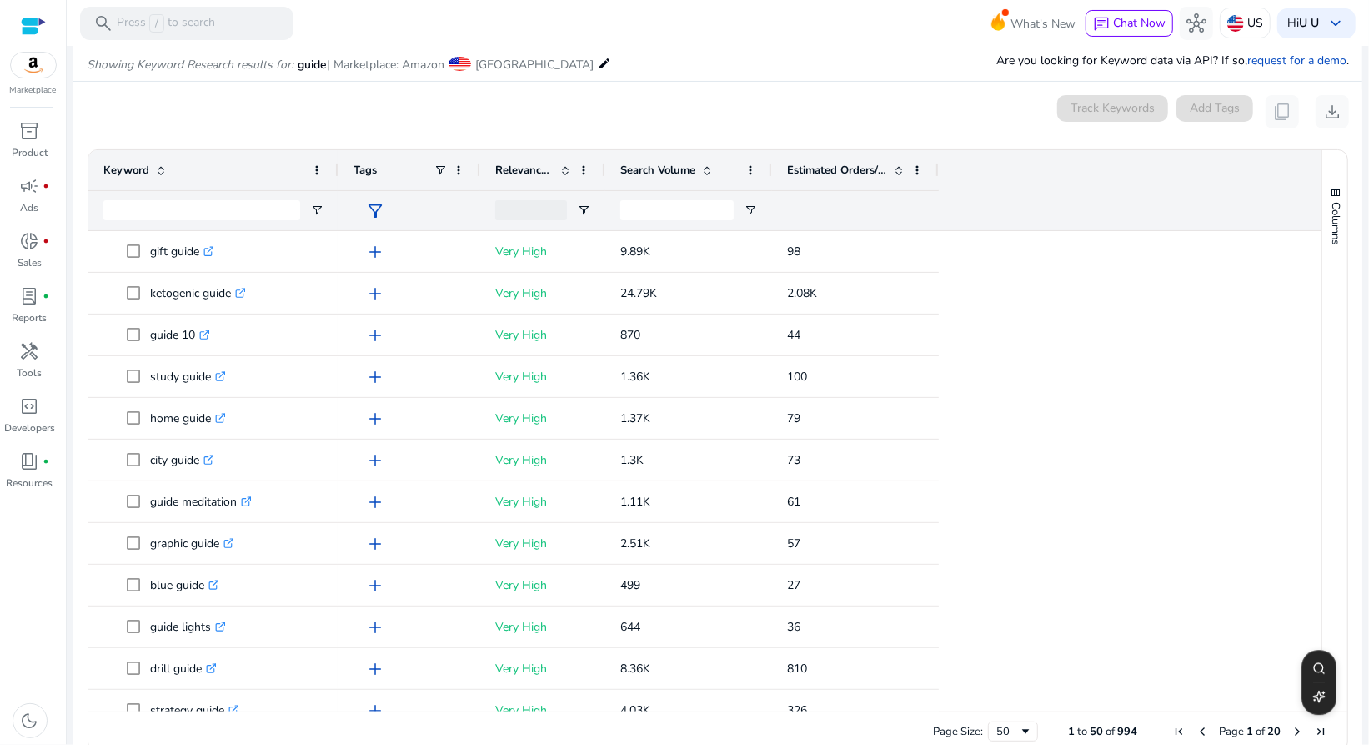
scroll to position [198, 0]
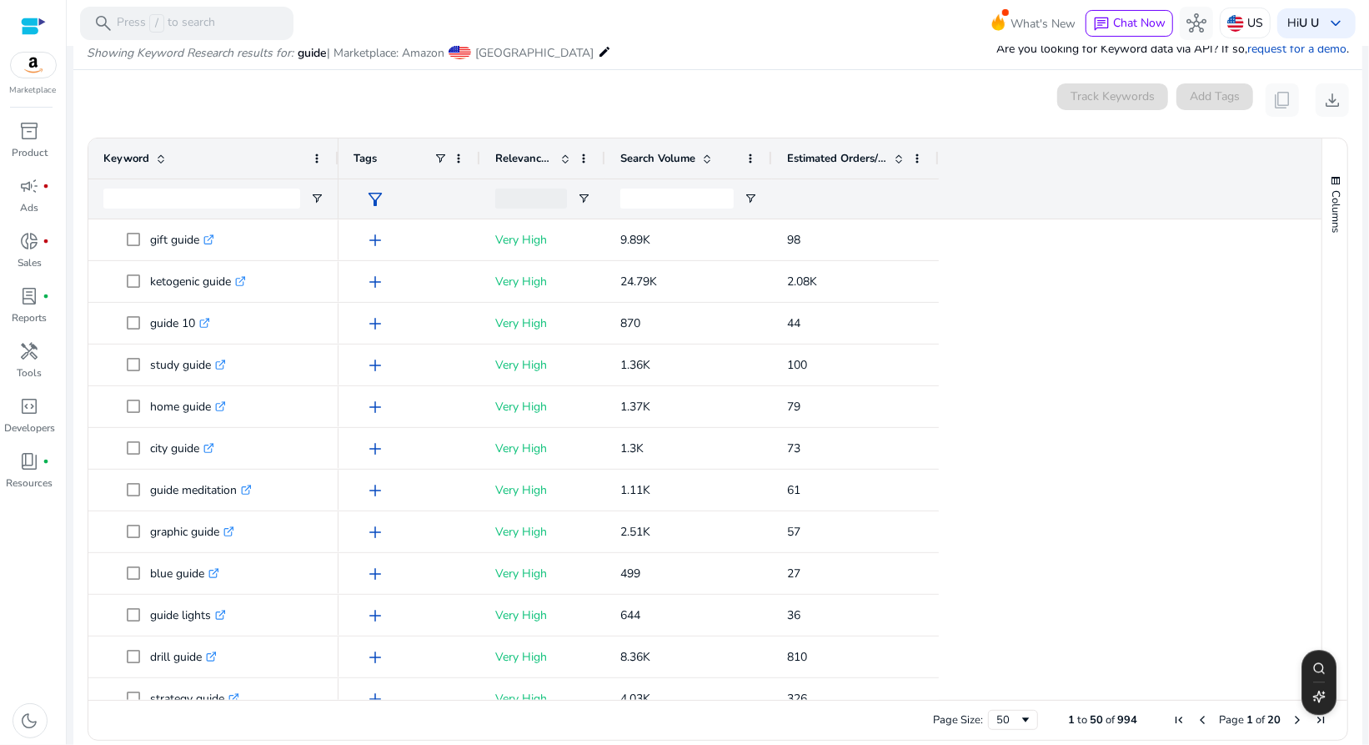
click at [670, 153] on span "Search Volume" at bounding box center [658, 158] width 75 height 15
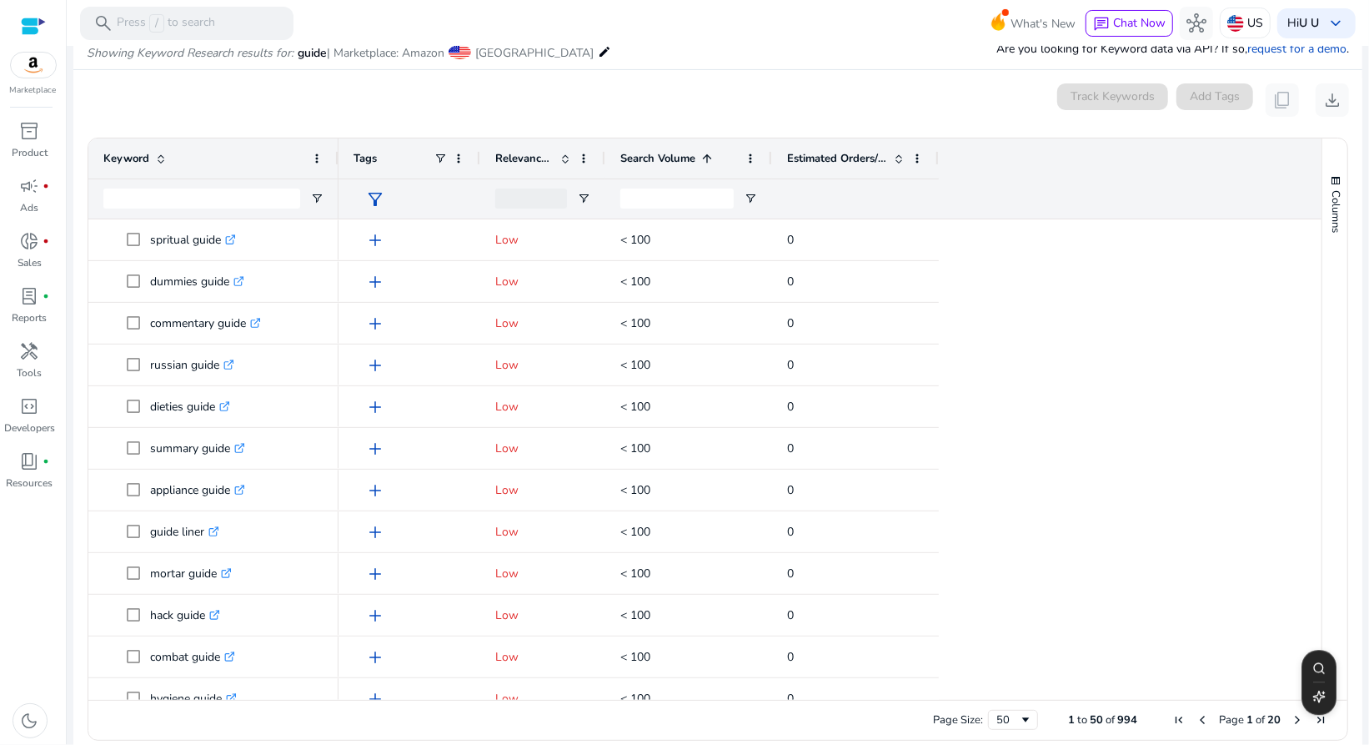
click at [667, 154] on span "Search Volume" at bounding box center [658, 158] width 75 height 15
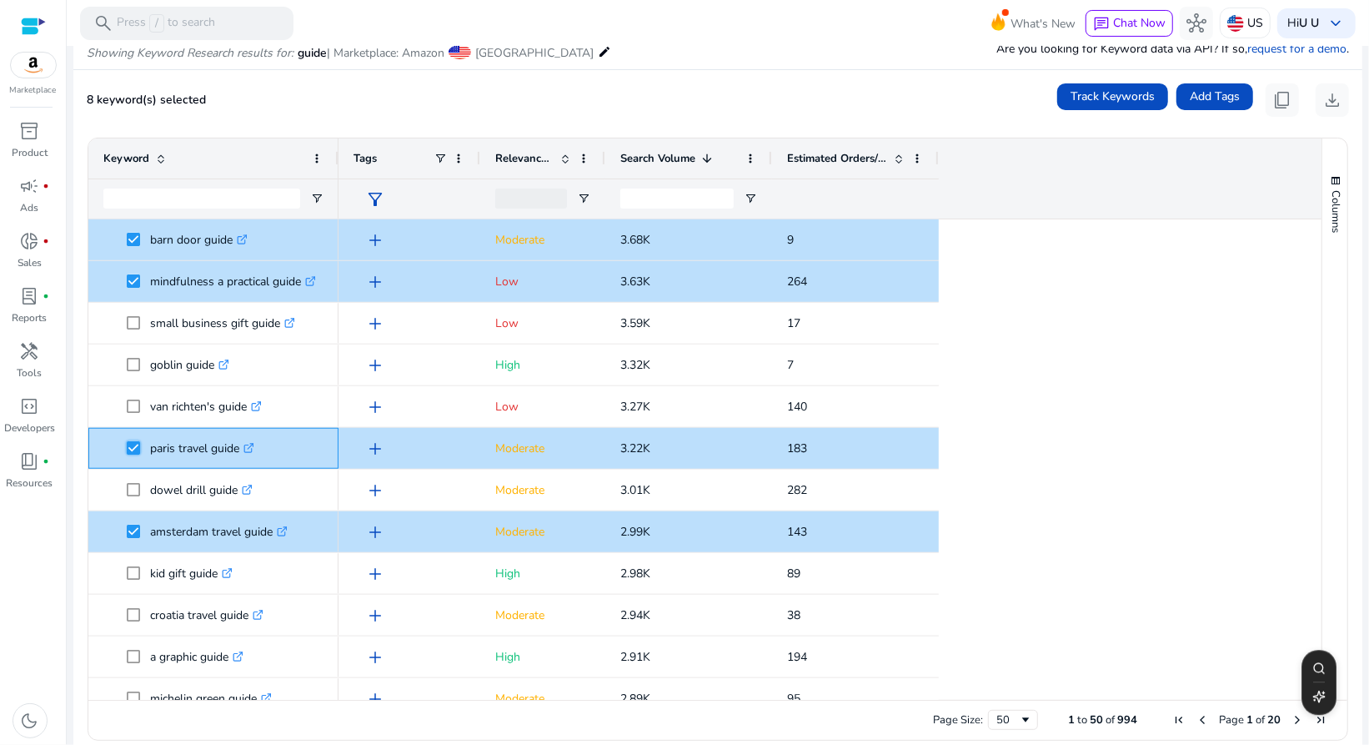
scroll to position [1251, 0]
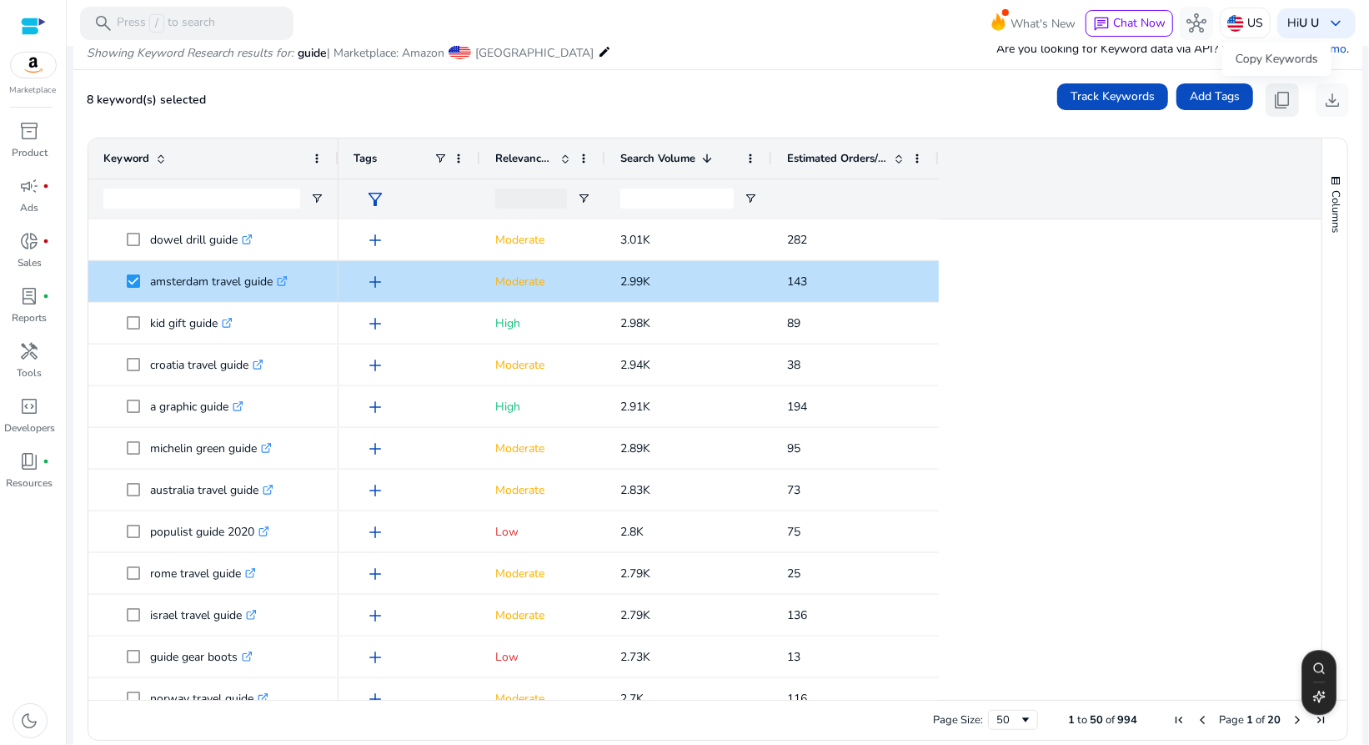
click at [1275, 94] on span "content_copy" at bounding box center [1283, 100] width 20 height 20
click at [1279, 349] on div "add Moderate 3.9K 8 add Low 3.88K 279 add Low 3.72K 200 add High 3.69K 99 add M…" at bounding box center [823, 10] width 968 height 2085
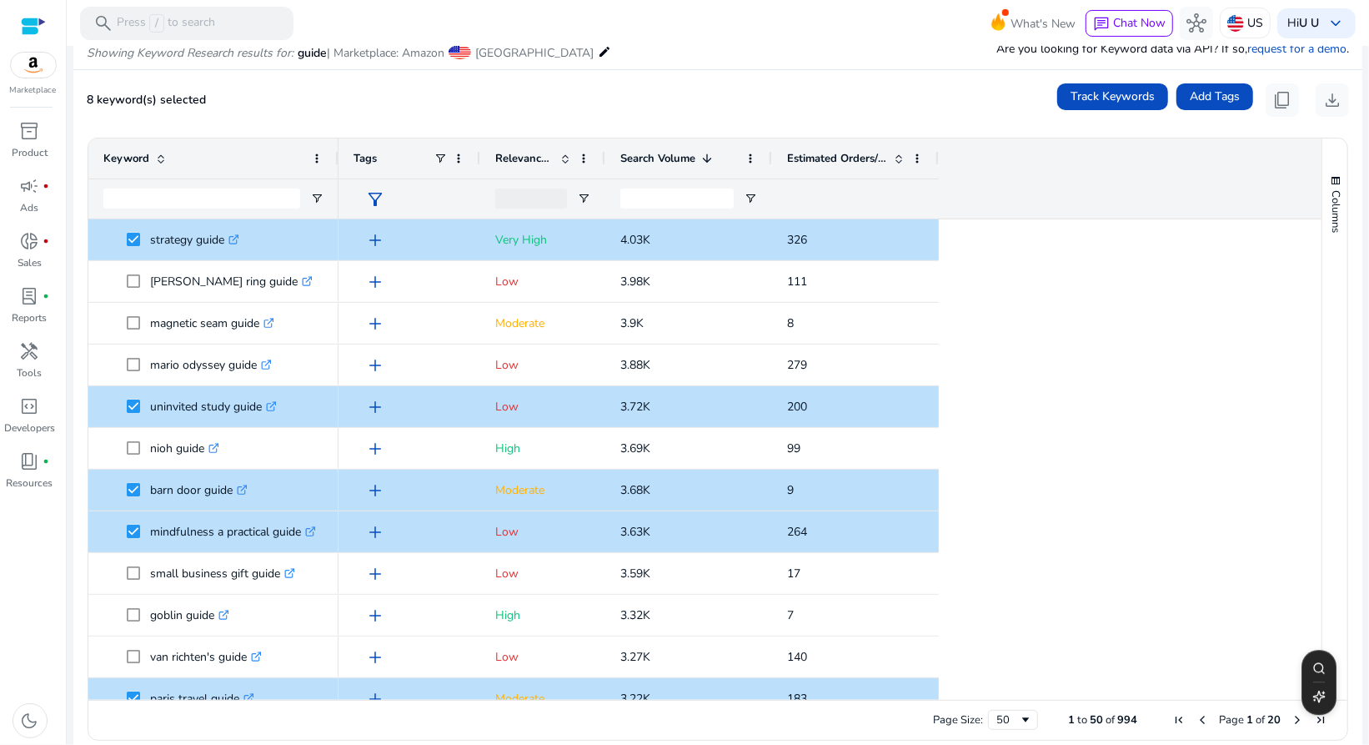
scroll to position [0, 0]
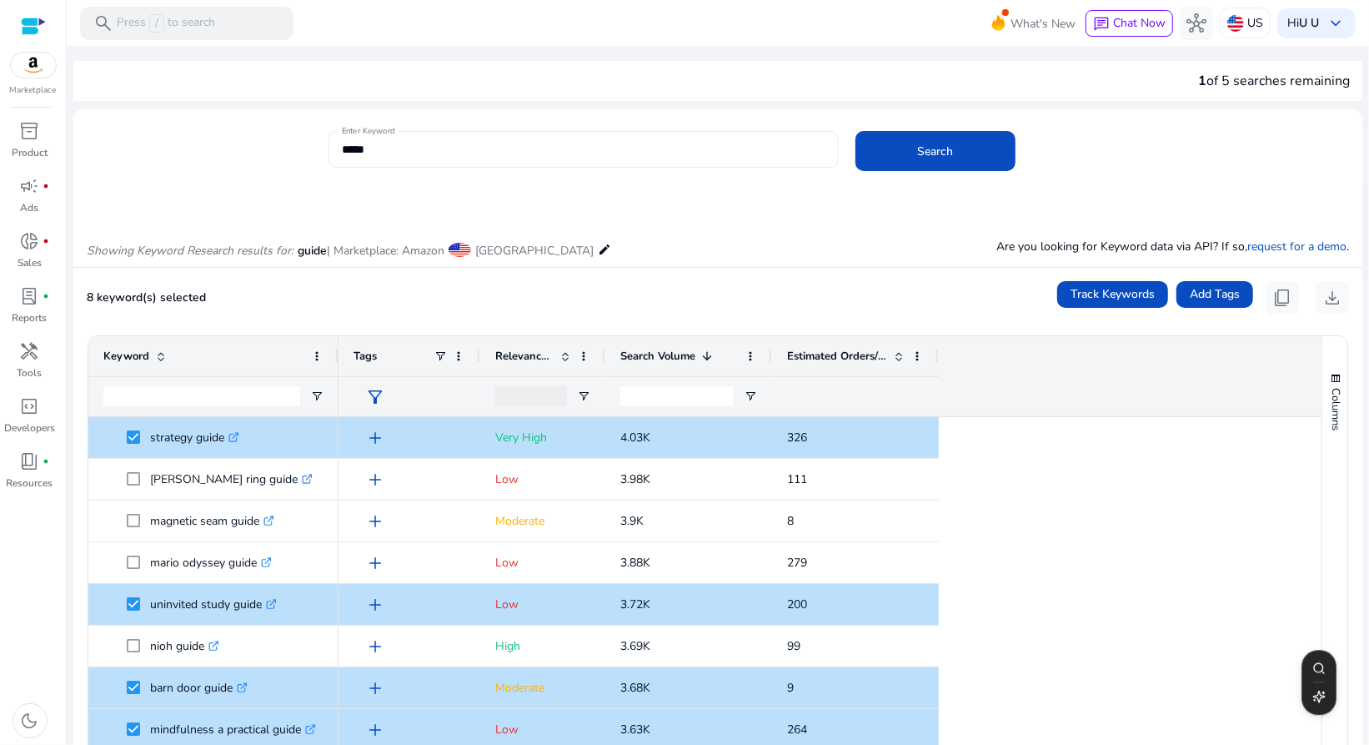
click at [475, 150] on input "*****" at bounding box center [584, 149] width 484 height 18
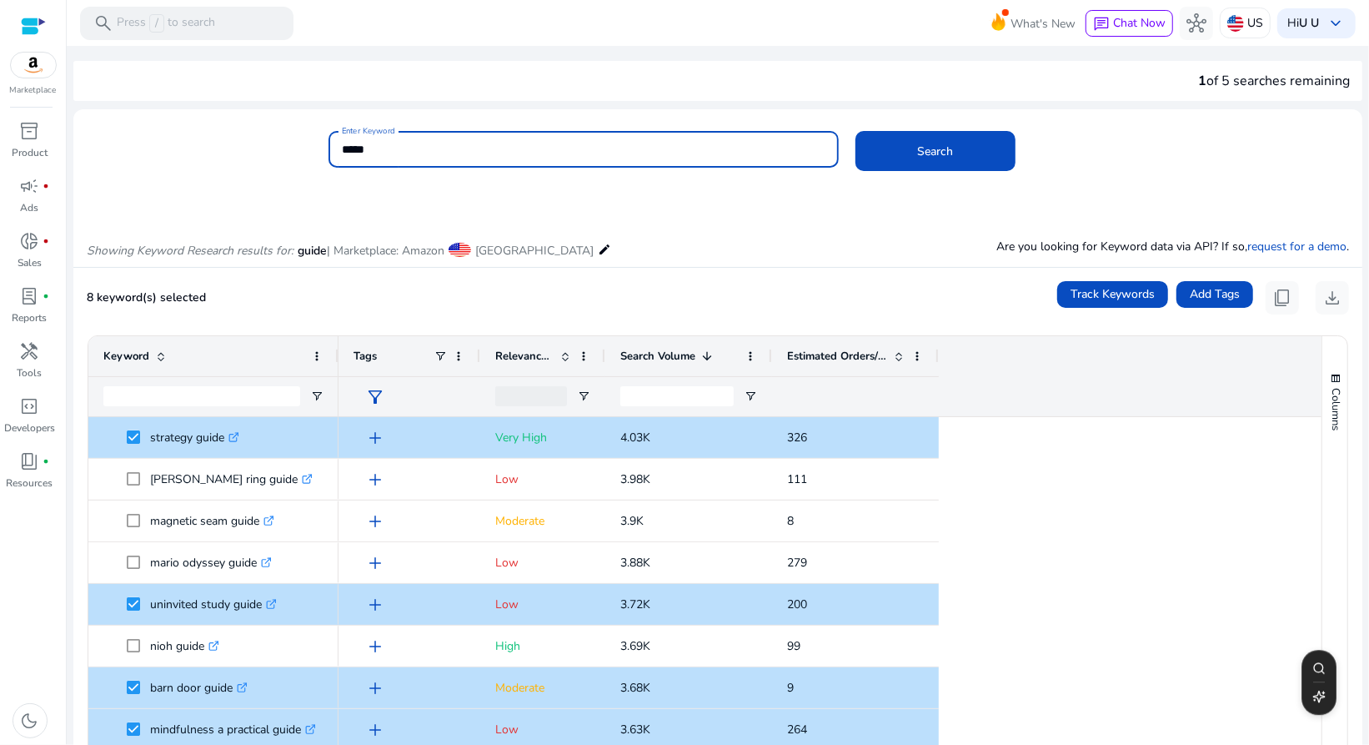
click at [475, 150] on input "*****" at bounding box center [584, 149] width 484 height 18
type input "******"
click at [856, 131] on button "Search" at bounding box center [936, 151] width 160 height 40
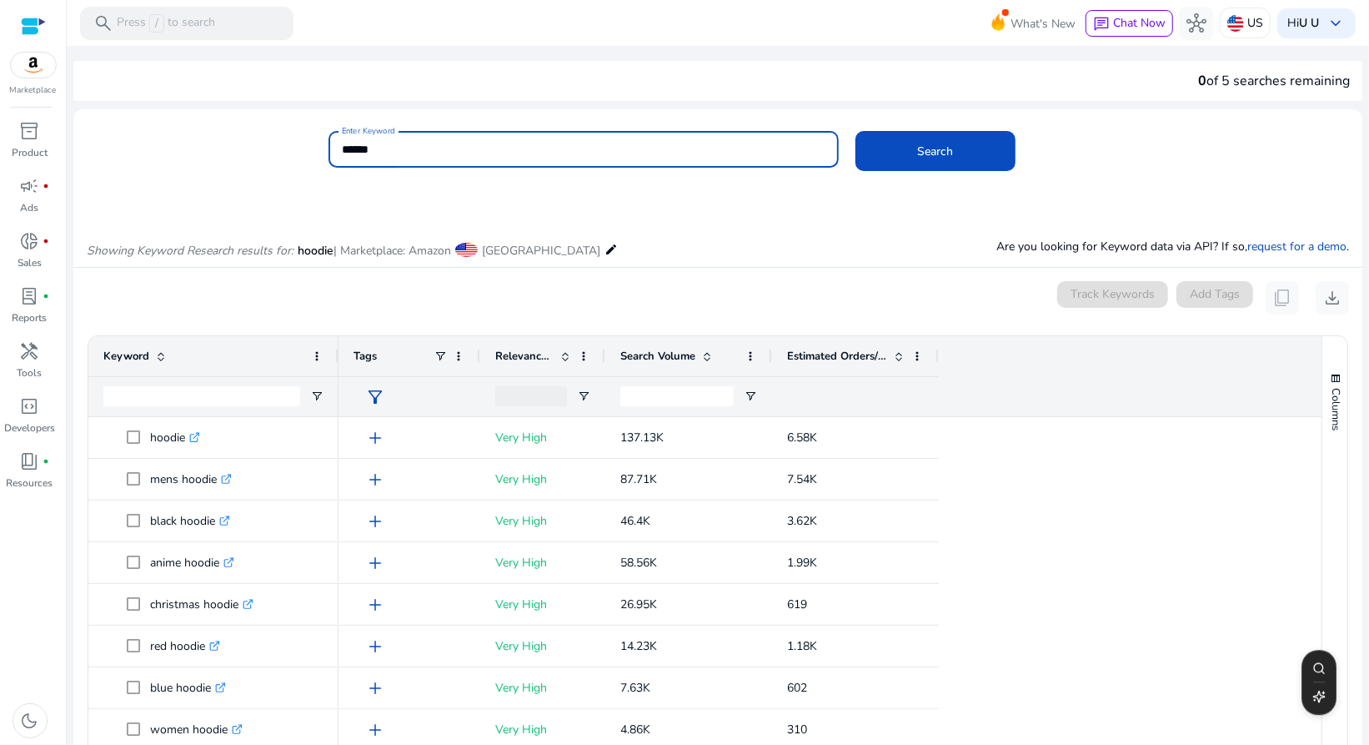
click at [703, 341] on div "Search Volume" at bounding box center [680, 356] width 118 height 32
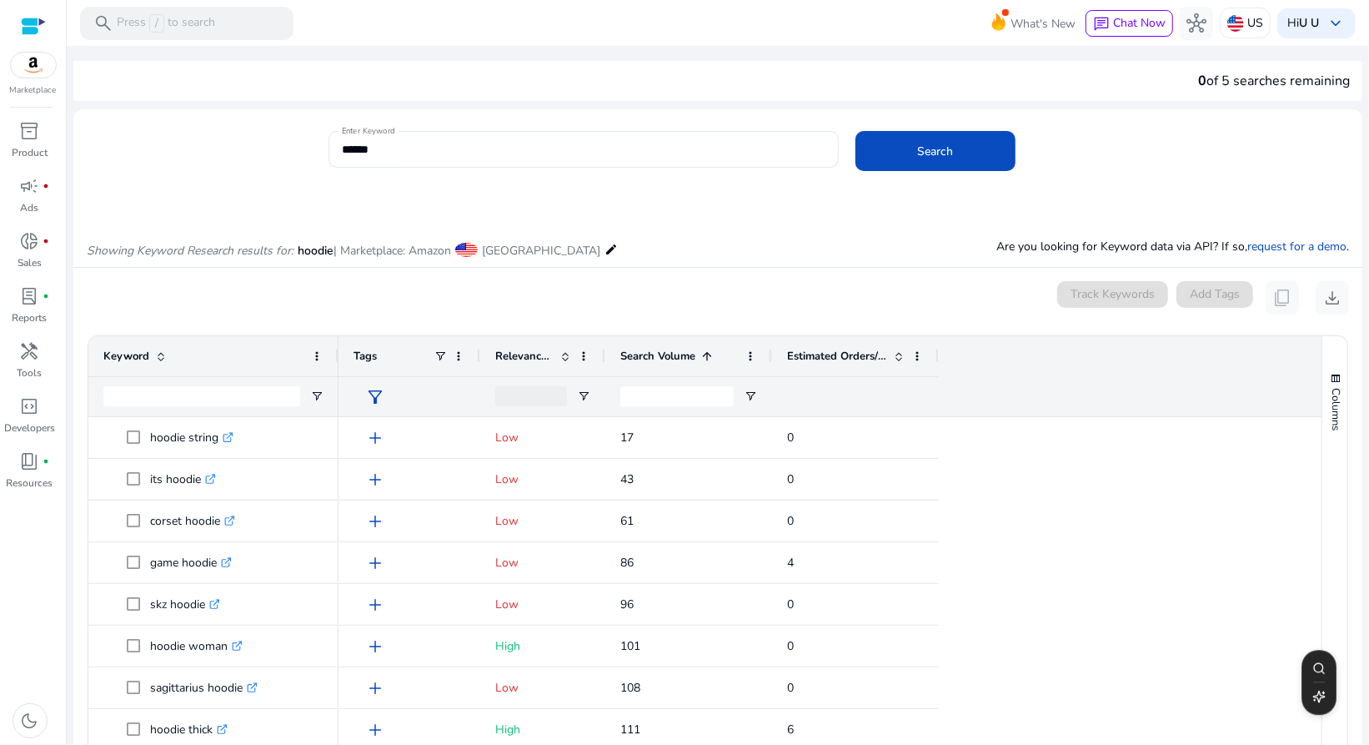
click at [701, 349] on span at bounding box center [707, 355] width 13 height 13
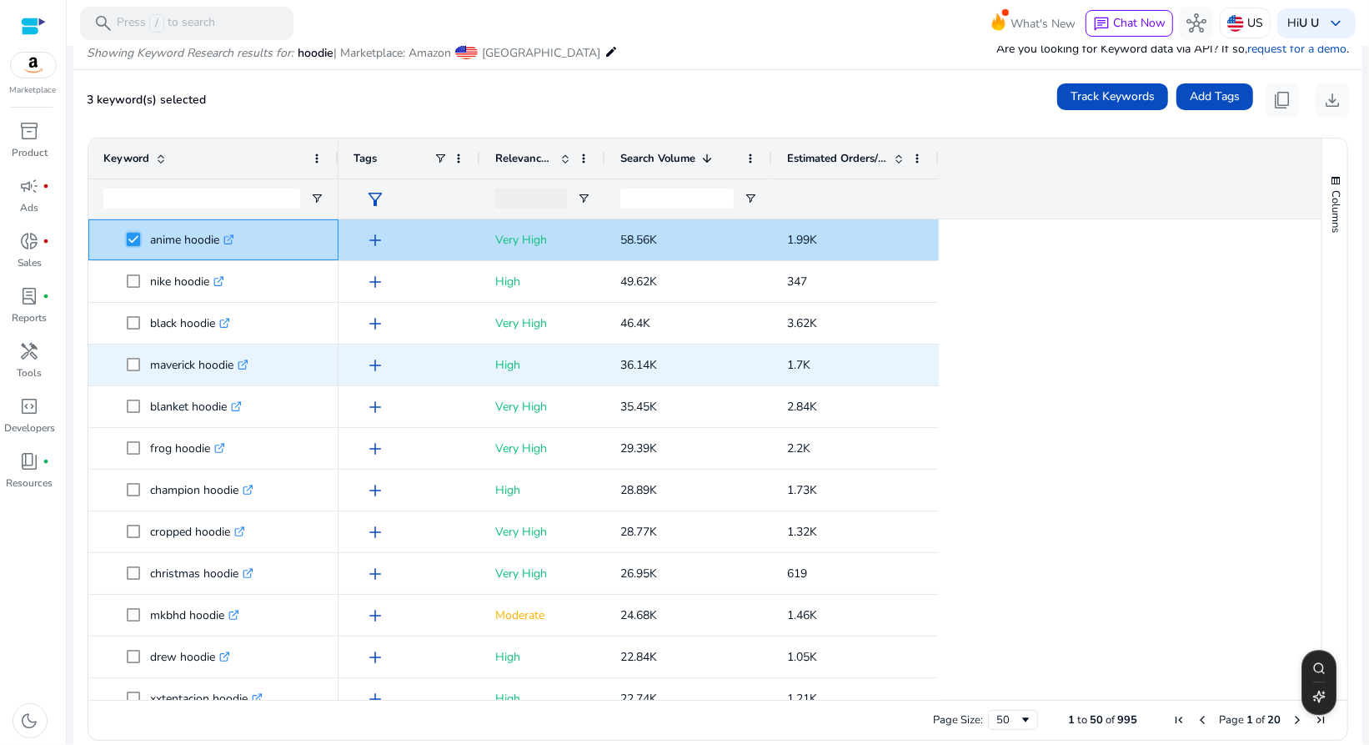
scroll to position [249, 0]
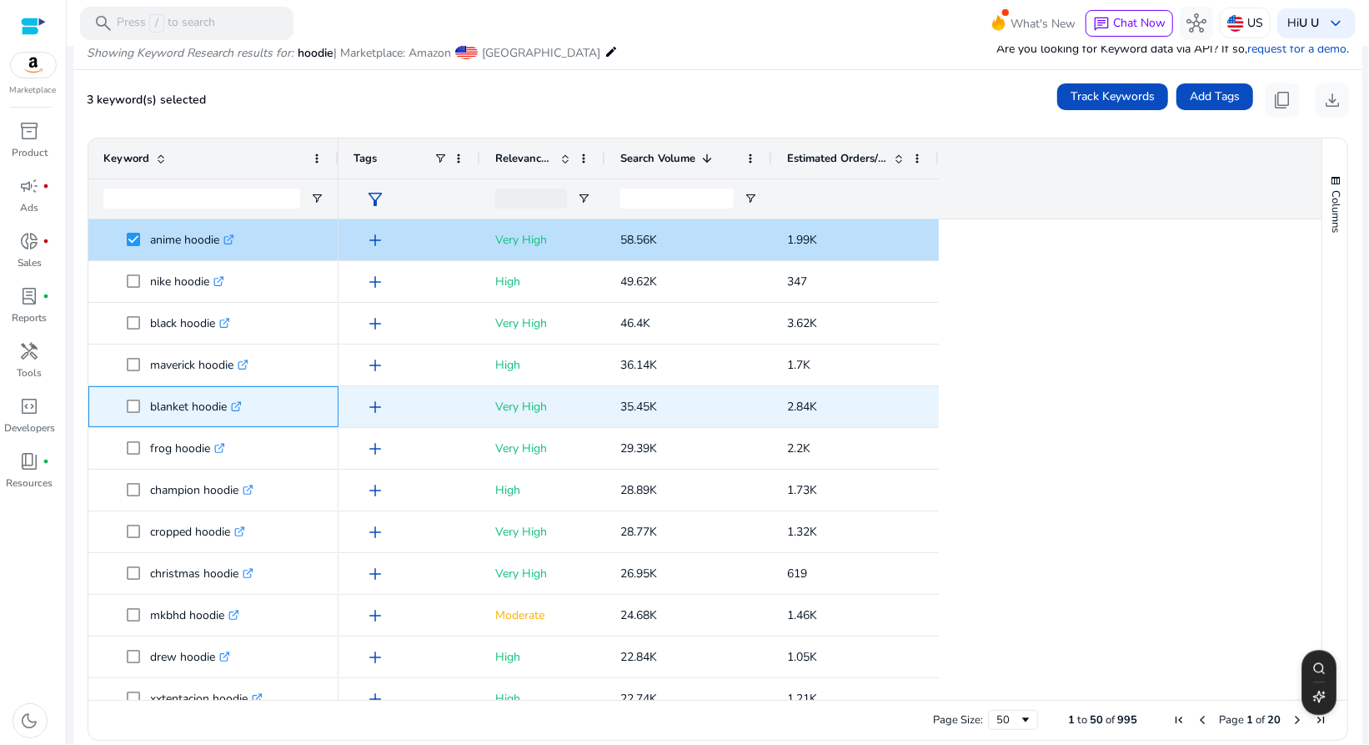
click at [135, 414] on span at bounding box center [138, 406] width 23 height 34
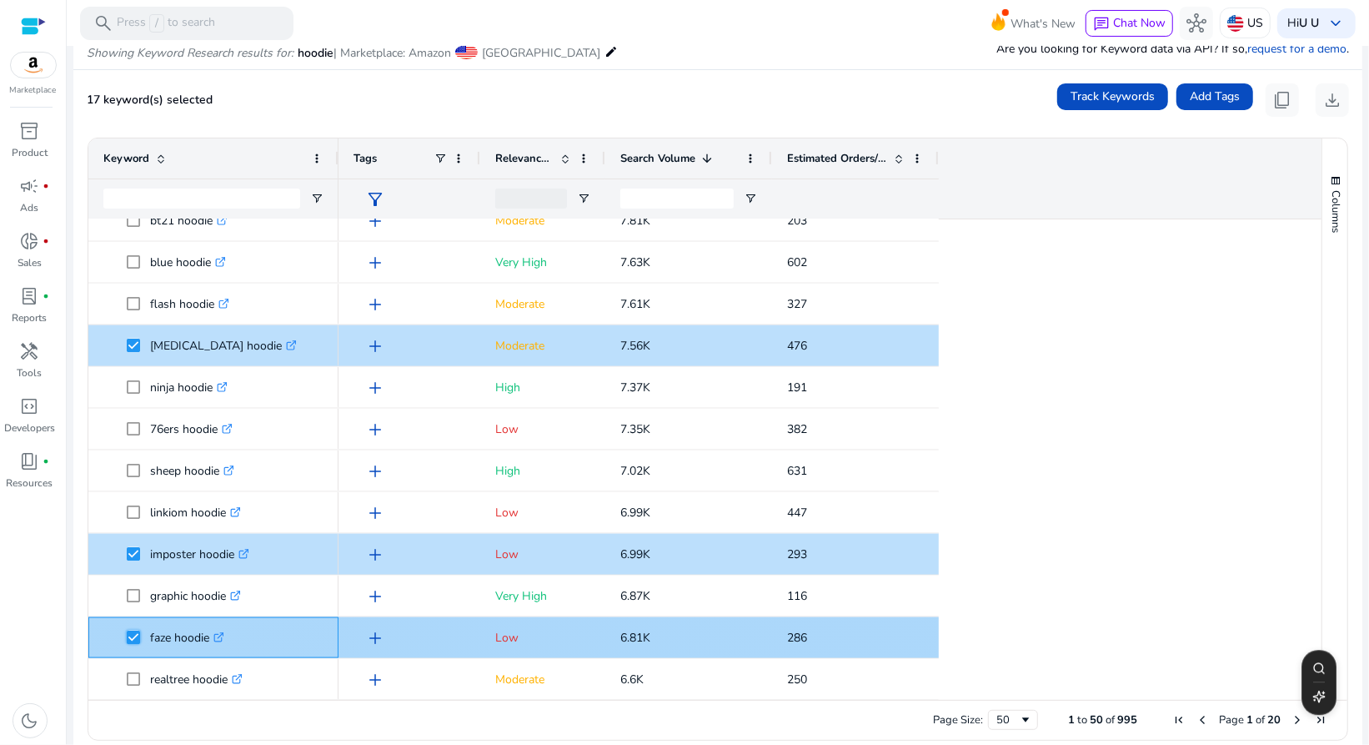
scroll to position [214, 0]
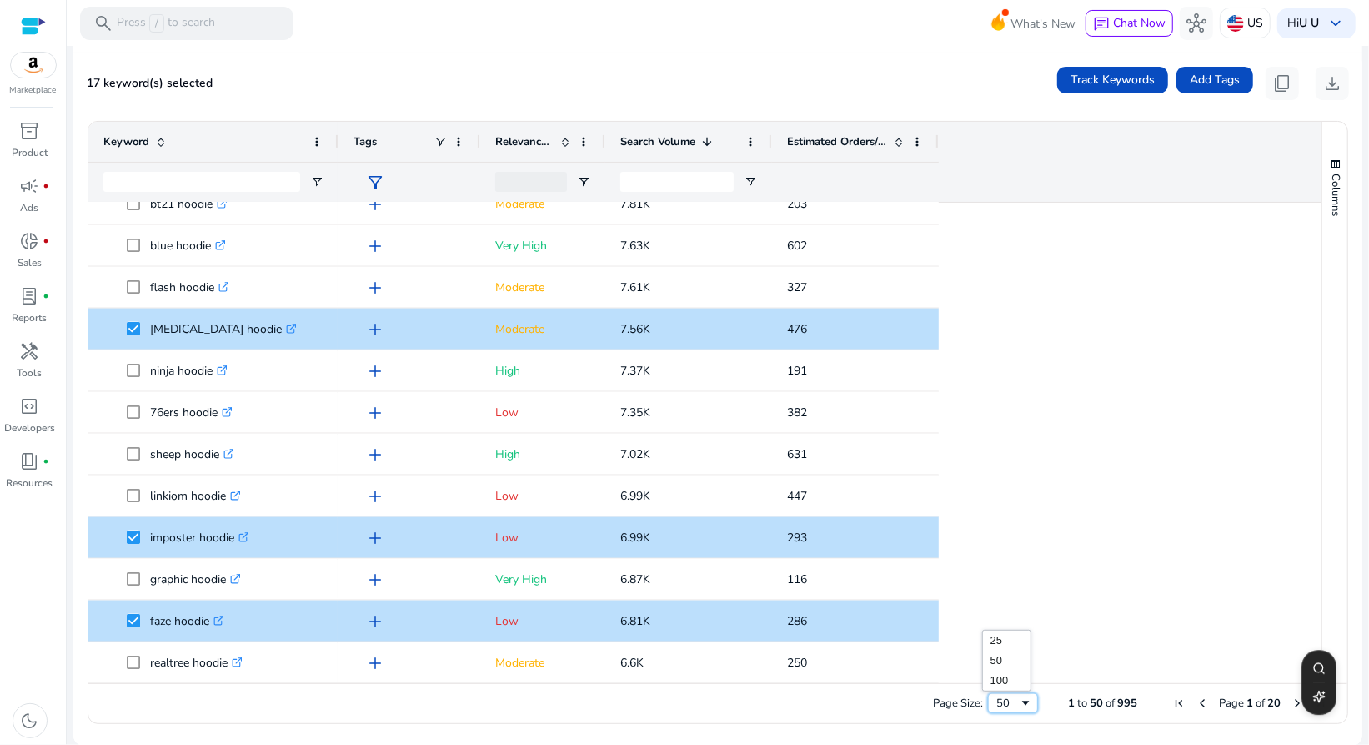
click at [1019, 702] on span "Page Size" at bounding box center [1025, 702] width 13 height 13
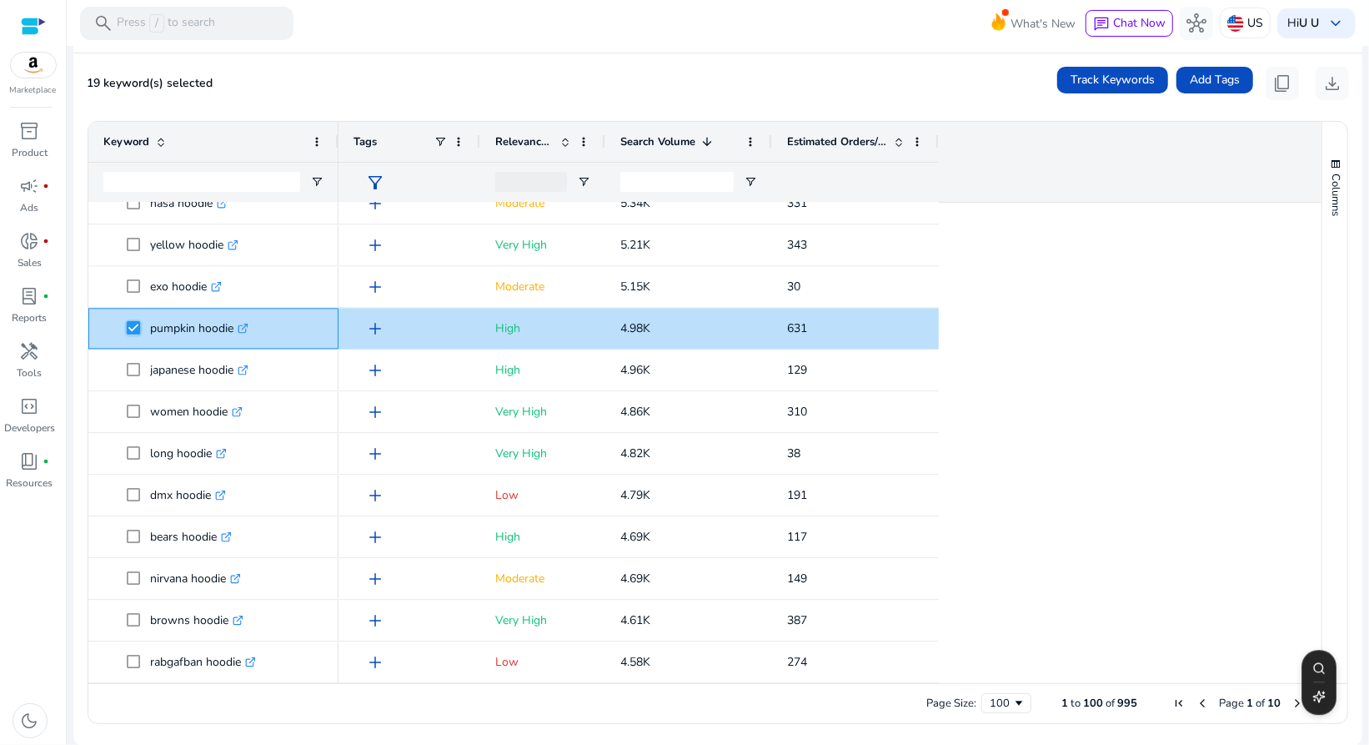
scroll to position [2855, 0]
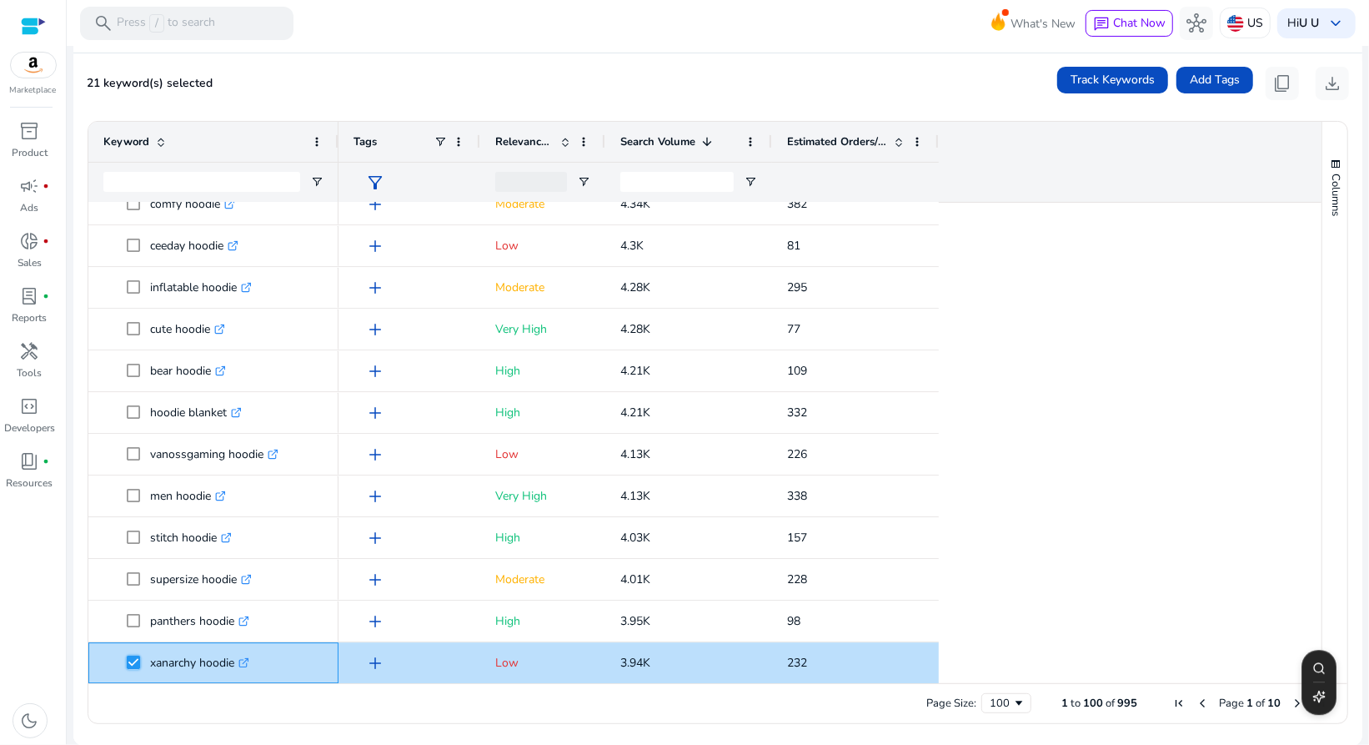
scroll to position [3105, 0]
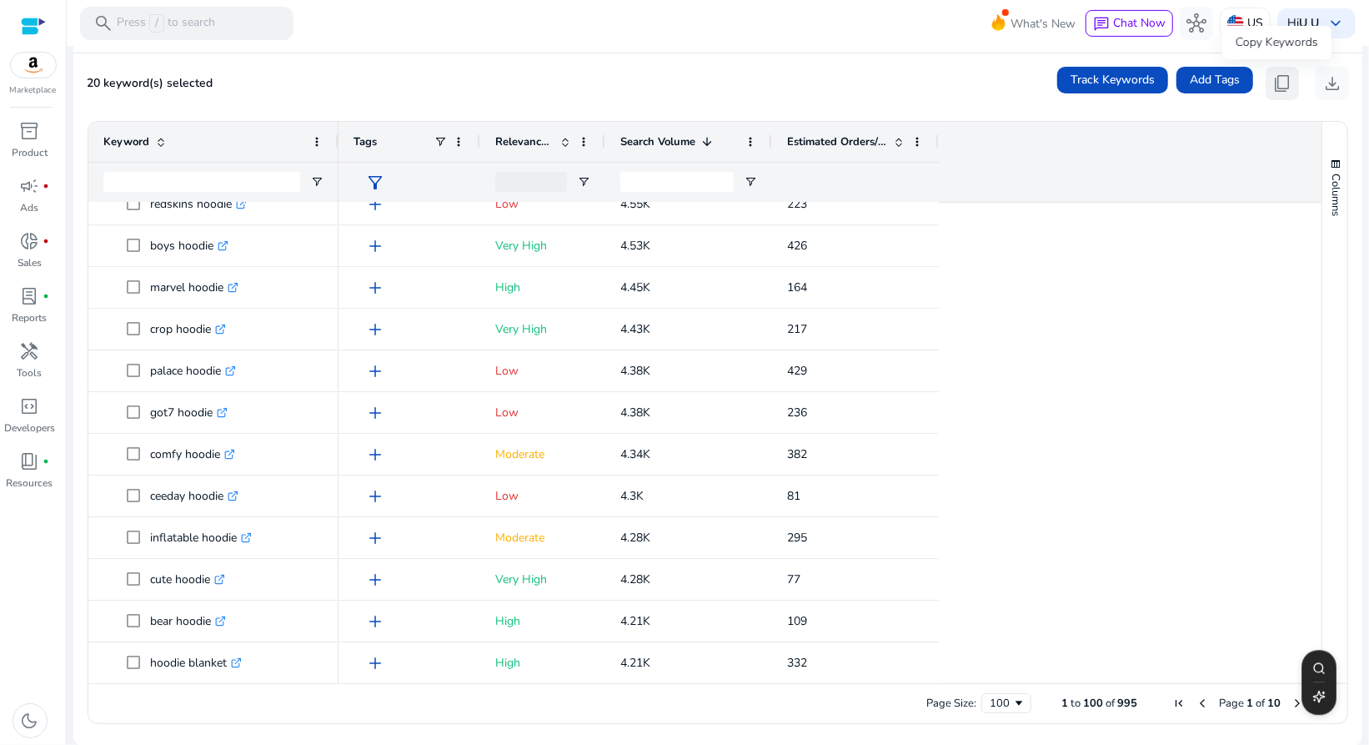
click at [1273, 81] on span "content_copy" at bounding box center [1283, 83] width 20 height 20
click at [1323, 366] on div "Columns" at bounding box center [1335, 402] width 25 height 561
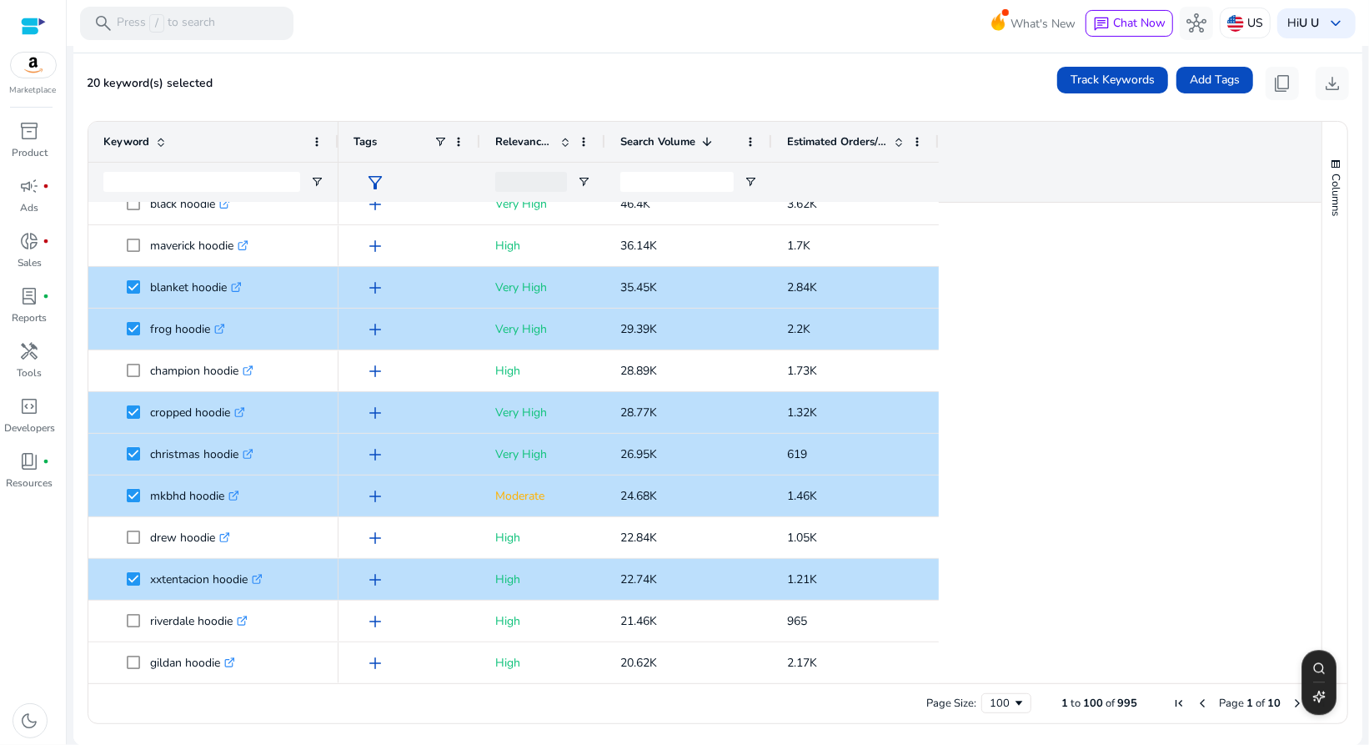
scroll to position [353, 0]
